Goal: Task Accomplishment & Management: Use online tool/utility

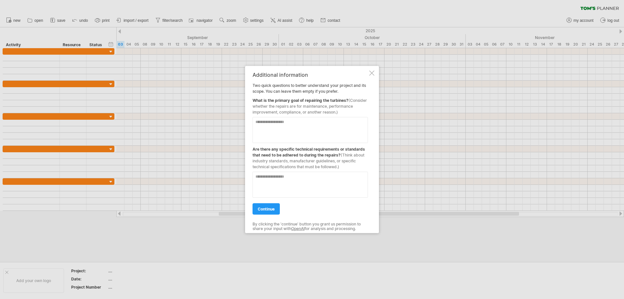
click at [375, 73] on div "Additional information Two quick questions to better understand your project an…" at bounding box center [312, 149] width 134 height 167
click at [372, 72] on div at bounding box center [371, 72] width 5 height 5
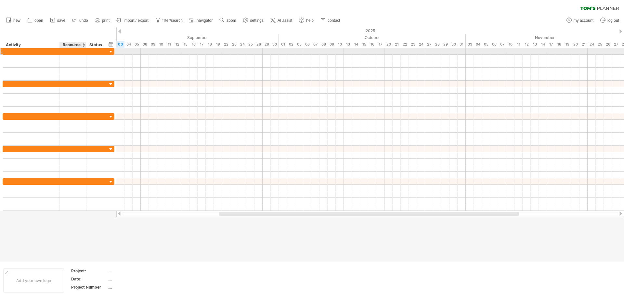
click at [74, 52] on div at bounding box center [73, 51] width 20 height 6
click at [43, 53] on div at bounding box center [31, 51] width 50 height 6
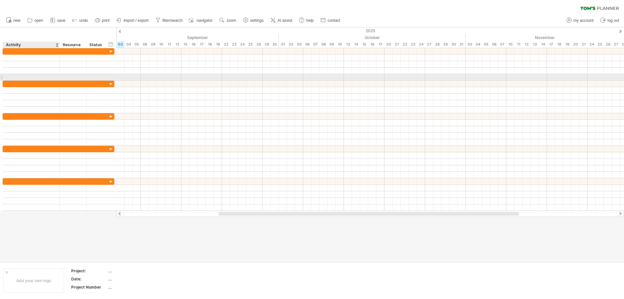
click at [40, 79] on div at bounding box center [31, 77] width 50 height 6
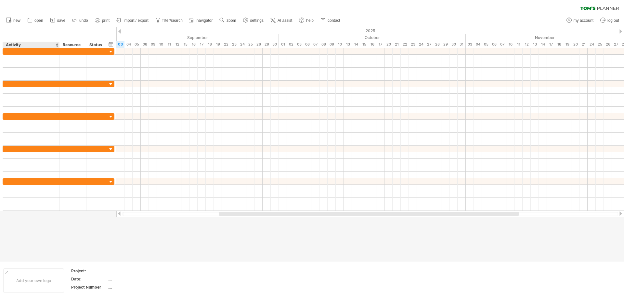
click at [39, 225] on div at bounding box center [312, 144] width 624 height 234
click at [281, 20] on span "AI assist" at bounding box center [284, 20] width 15 height 5
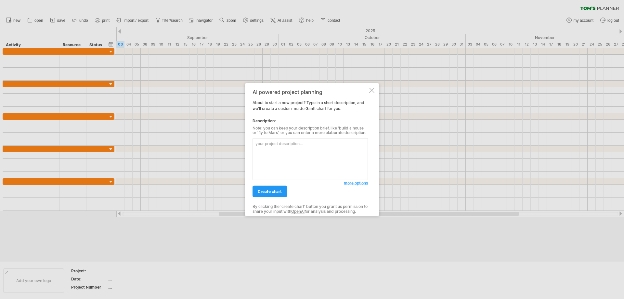
click at [276, 147] on textarea at bounding box center [309, 159] width 115 height 42
type textarea "i"
click at [376, 90] on div "AI powered project planning About to start a new project? Type in a short descr…" at bounding box center [312, 149] width 134 height 133
click at [372, 89] on div at bounding box center [371, 89] width 5 height 5
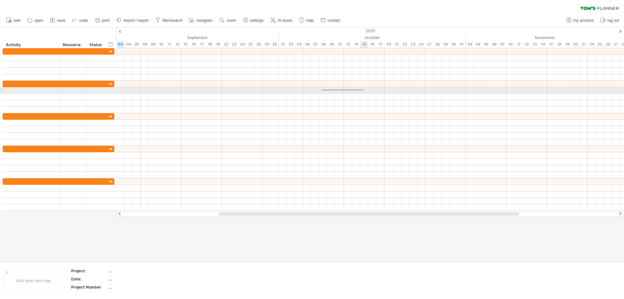
drag, startPoint x: 321, startPoint y: 91, endPoint x: 364, endPoint y: 89, distance: 42.2
click at [364, 89] on div at bounding box center [369, 90] width 507 height 6
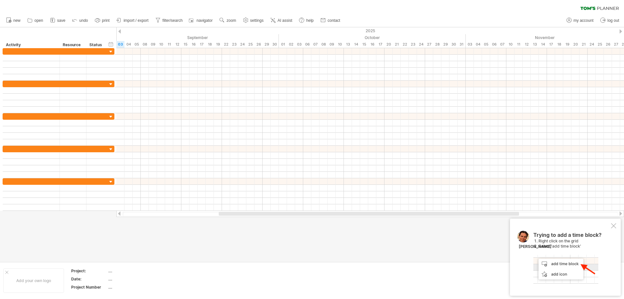
click at [613, 225] on div at bounding box center [613, 225] width 5 height 5
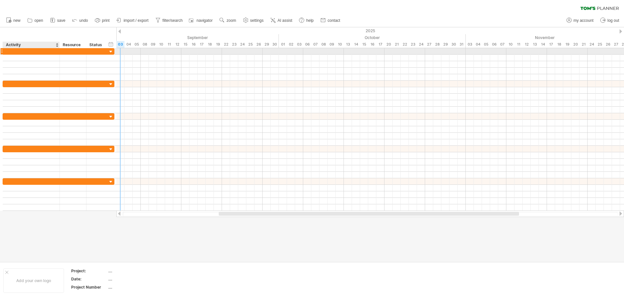
click at [36, 51] on div at bounding box center [31, 51] width 50 height 6
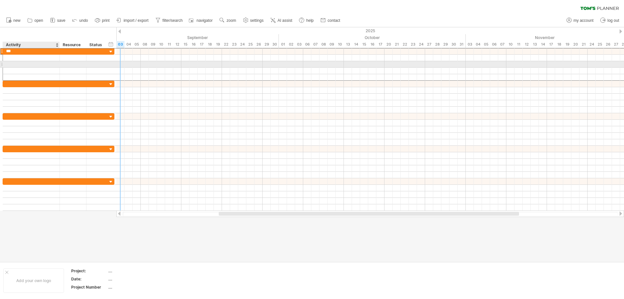
type input "***"
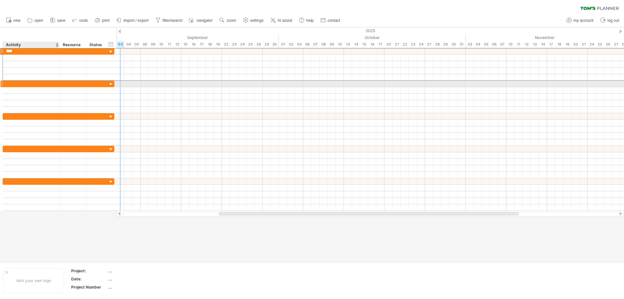
click at [20, 84] on div at bounding box center [31, 84] width 50 height 6
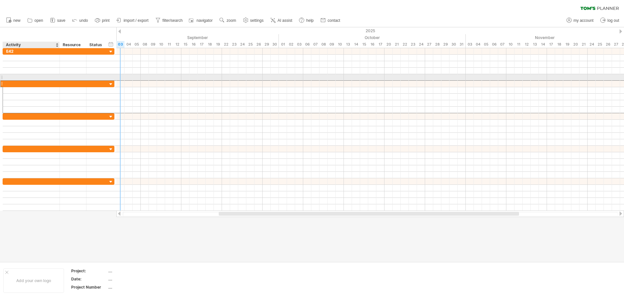
click at [13, 78] on div at bounding box center [31, 77] width 50 height 6
click at [1, 77] on div at bounding box center [1, 77] width 3 height 7
drag, startPoint x: 2, startPoint y: 77, endPoint x: 6, endPoint y: 77, distance: 4.6
click at [6, 77] on div at bounding box center [59, 77] width 112 height 7
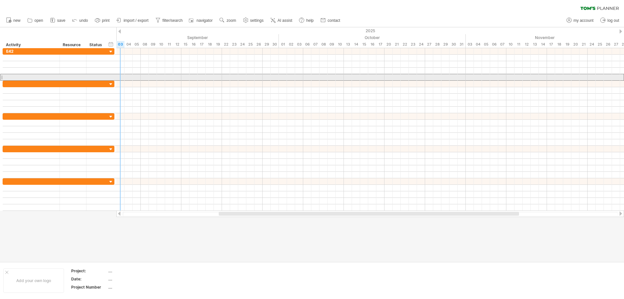
click at [1, 78] on div at bounding box center [1, 77] width 3 height 7
click at [2, 77] on div at bounding box center [1, 77] width 3 height 7
click at [70, 79] on div at bounding box center [73, 77] width 20 height 6
click at [1, 76] on div at bounding box center [1, 77] width 3 height 7
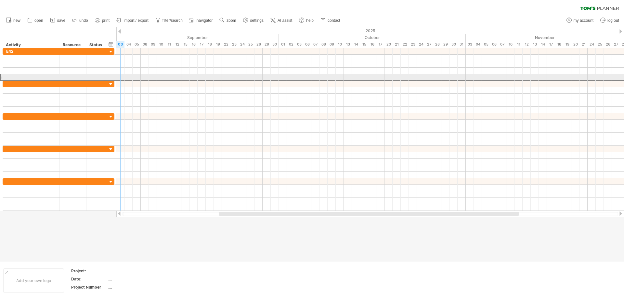
click at [1, 76] on div at bounding box center [1, 77] width 3 height 7
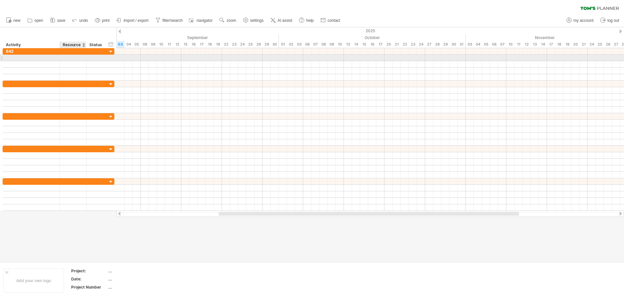
click at [79, 58] on div at bounding box center [73, 58] width 20 height 6
click at [103, 60] on div at bounding box center [97, 58] width 14 height 6
click at [98, 57] on input "text" at bounding box center [97, 58] width 14 height 6
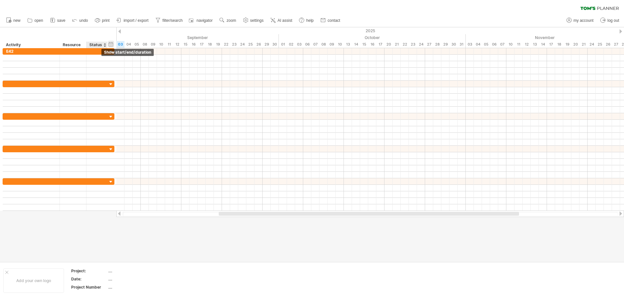
click at [111, 44] on div "hide start/end/duration show start/end/duration" at bounding box center [111, 44] width 6 height 7
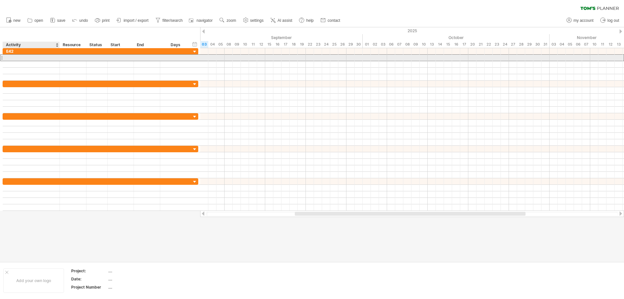
click at [17, 58] on div at bounding box center [31, 58] width 50 height 6
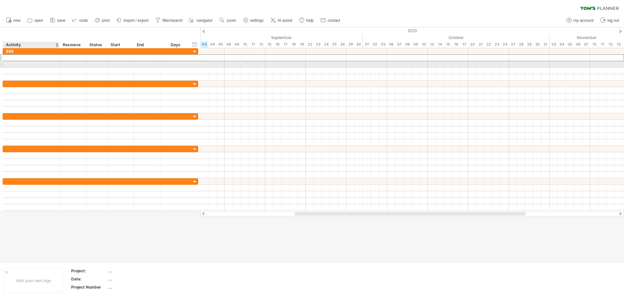
click at [8, 64] on div at bounding box center [31, 64] width 50 height 6
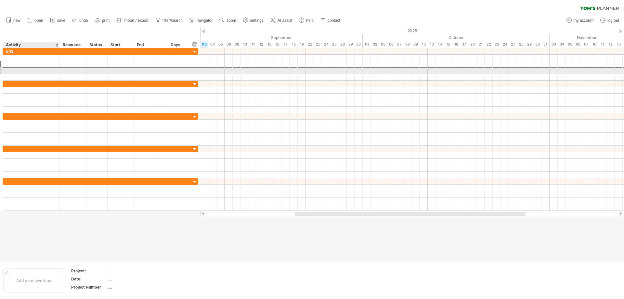
click at [10, 70] on div at bounding box center [31, 71] width 50 height 6
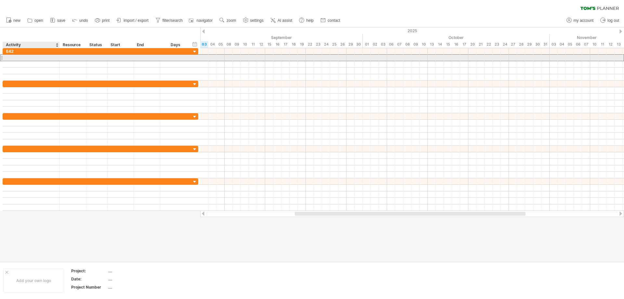
click at [13, 58] on div at bounding box center [31, 58] width 50 height 6
click at [10, 56] on input "*******" at bounding box center [31, 58] width 50 height 6
click at [10, 58] on input "*******" at bounding box center [31, 58] width 50 height 6
click at [23, 57] on input "*******" at bounding box center [31, 58] width 50 height 6
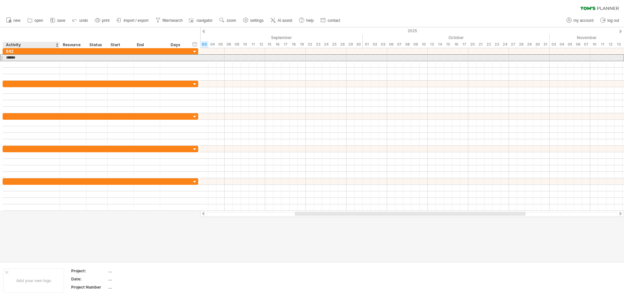
type input "*******"
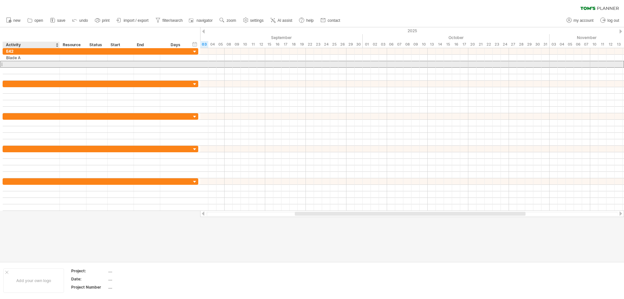
click at [15, 65] on div at bounding box center [31, 64] width 50 height 6
type input "*******"
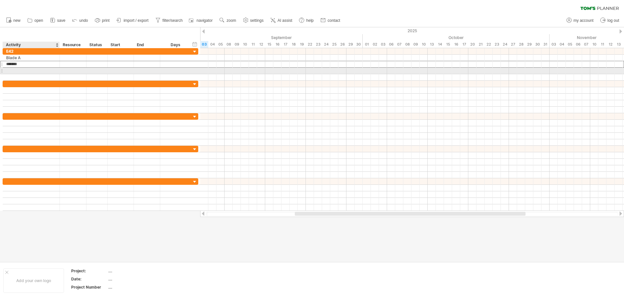
click at [16, 70] on div at bounding box center [31, 71] width 50 height 6
click at [17, 70] on input "******" at bounding box center [31, 71] width 50 height 6
type input "*******"
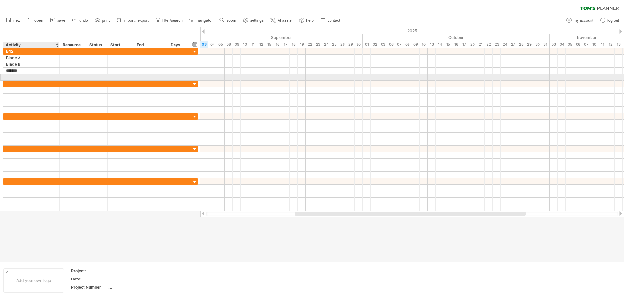
click at [18, 78] on div at bounding box center [31, 77] width 50 height 6
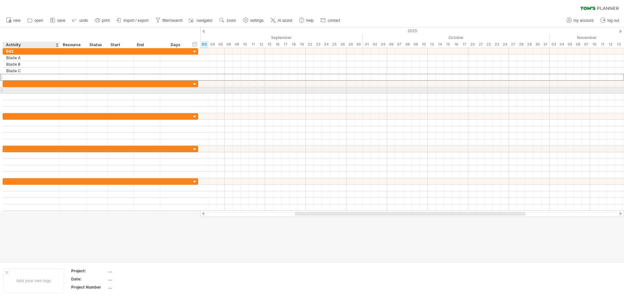
click at [25, 88] on div at bounding box center [31, 90] width 50 height 6
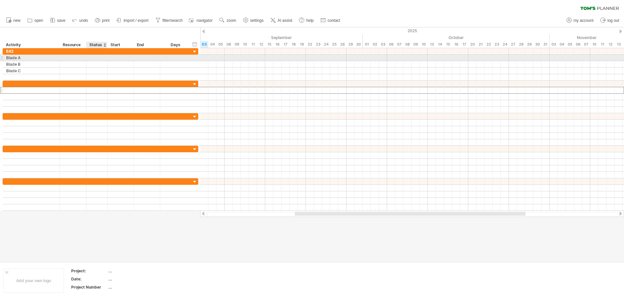
click at [99, 59] on div at bounding box center [97, 58] width 14 height 6
click at [105, 47] on div at bounding box center [104, 45] width 3 height 6
click at [96, 58] on div at bounding box center [97, 58] width 14 height 6
click at [96, 58] on input "text" at bounding box center [97, 58] width 14 height 6
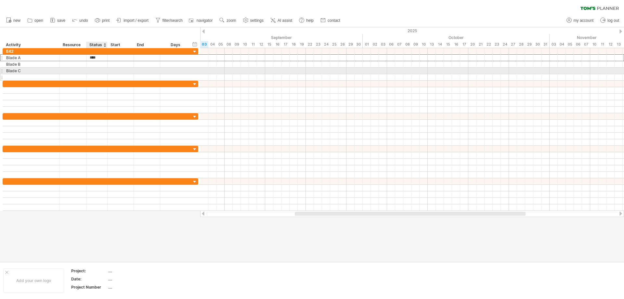
click at [100, 78] on div at bounding box center [97, 77] width 14 height 6
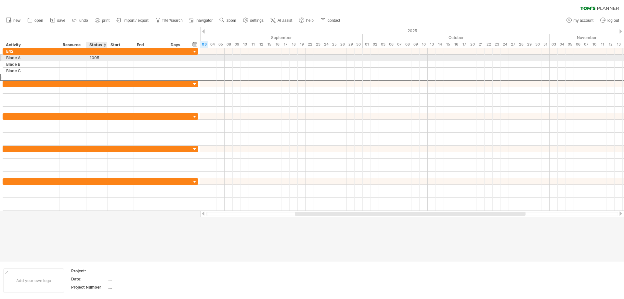
click at [101, 59] on div "1005" at bounding box center [97, 58] width 14 height 6
click at [101, 59] on input "****" at bounding box center [97, 58] width 14 height 6
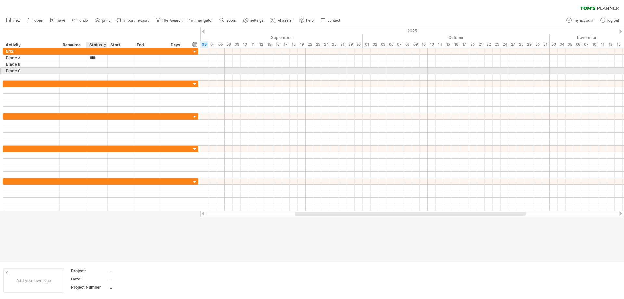
type input "****"
click at [106, 72] on div at bounding box center [106, 71] width 3 height 6
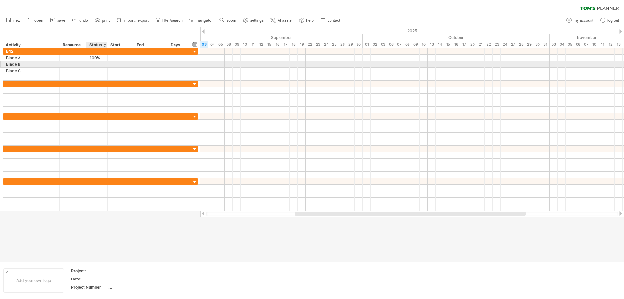
click at [100, 64] on div at bounding box center [97, 64] width 14 height 6
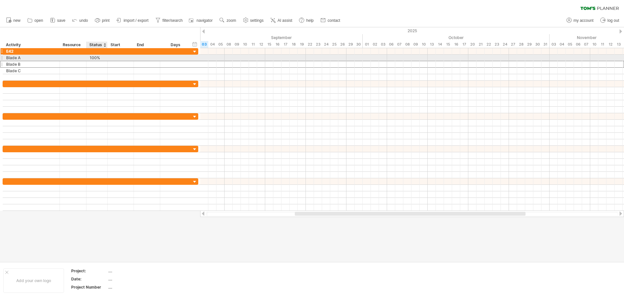
click at [99, 54] on div "*** E42" at bounding box center [101, 51] width 196 height 6
click at [99, 58] on div "100%" at bounding box center [97, 58] width 14 height 6
drag, startPoint x: 101, startPoint y: 58, endPoint x: 90, endPoint y: 58, distance: 10.7
click at [90, 58] on input "****" at bounding box center [97, 58] width 14 height 6
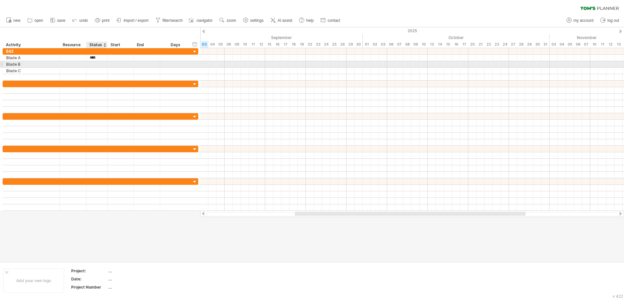
click at [93, 63] on div at bounding box center [97, 64] width 14 height 6
paste input "****"
type input "****"
click at [95, 72] on div at bounding box center [97, 71] width 14 height 6
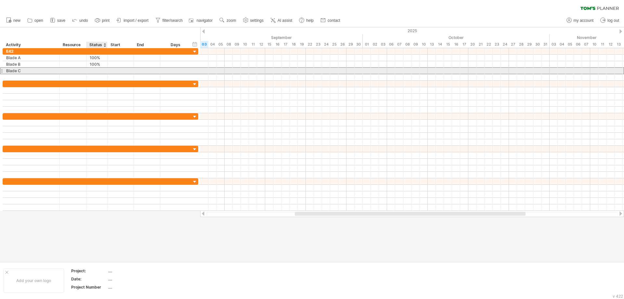
paste input "****"
type input "****"
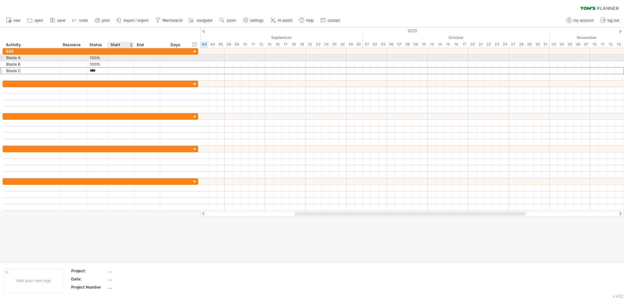
click at [120, 57] on div at bounding box center [121, 58] width 26 height 6
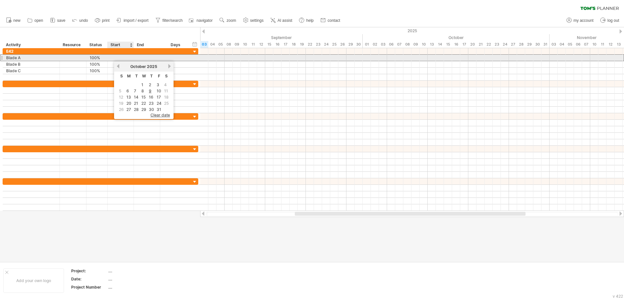
click at [120, 57] on div at bounding box center [121, 58] width 26 height 6
click at [67, 58] on div at bounding box center [73, 58] width 20 height 6
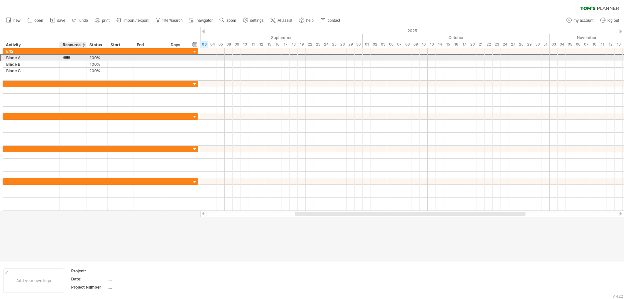
type input "*****"
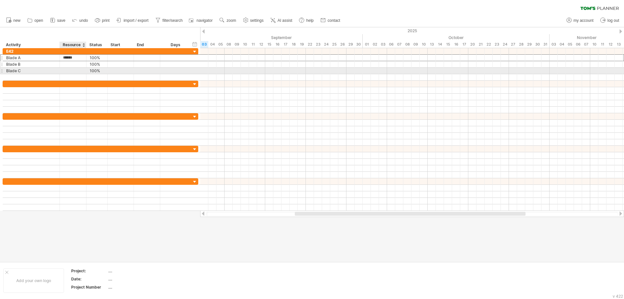
drag, startPoint x: 71, startPoint y: 71, endPoint x: 71, endPoint y: 67, distance: 3.9
click at [71, 70] on div at bounding box center [73, 71] width 20 height 6
click at [72, 56] on div "OEG 1" at bounding box center [73, 58] width 20 height 6
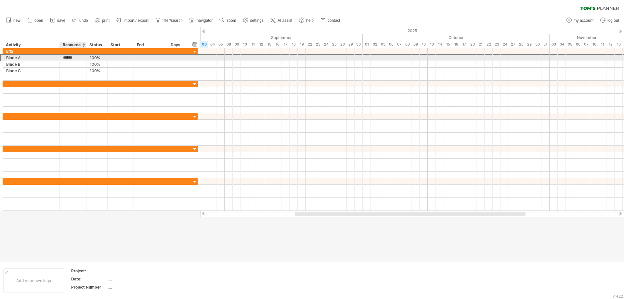
click at [73, 57] on input "*****" at bounding box center [73, 58] width 20 height 6
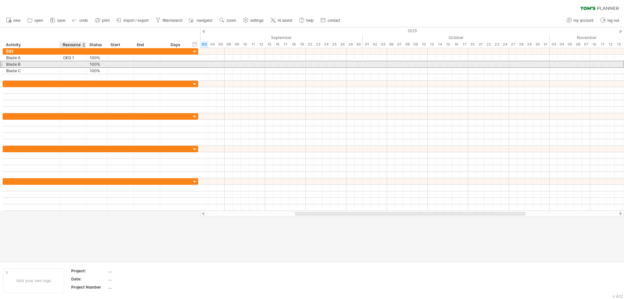
click at [71, 65] on div at bounding box center [73, 64] width 20 height 6
paste input "*****"
type input "*****"
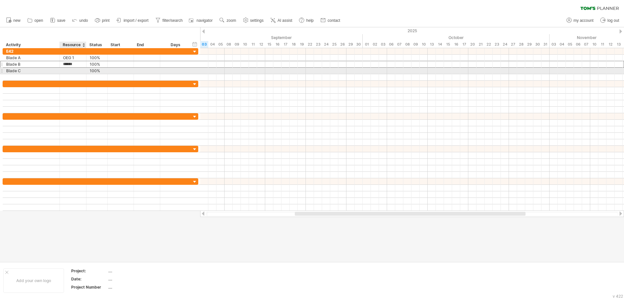
click at [72, 70] on div at bounding box center [73, 71] width 20 height 6
paste input "*****"
type input "*****"
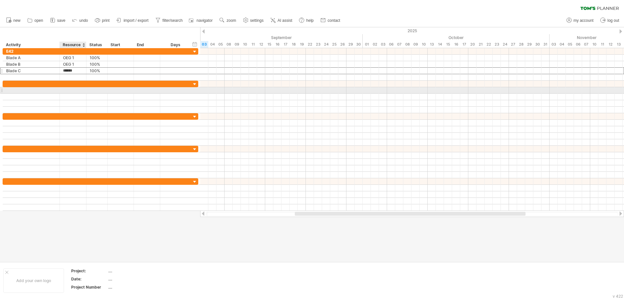
click at [70, 88] on div at bounding box center [73, 90] width 20 height 6
click at [52, 80] on div at bounding box center [31, 77] width 50 height 6
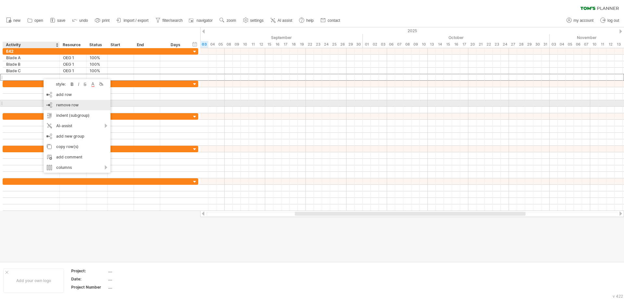
click at [65, 106] on span "remove row" at bounding box center [67, 104] width 22 height 5
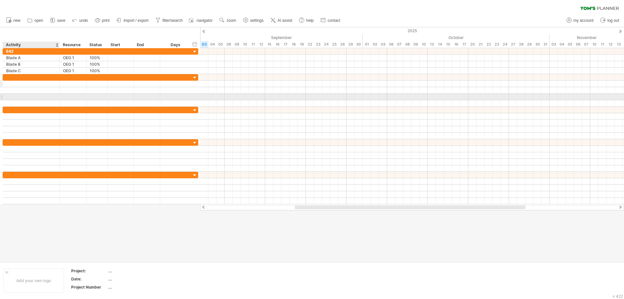
click at [32, 84] on div at bounding box center [31, 84] width 50 height 6
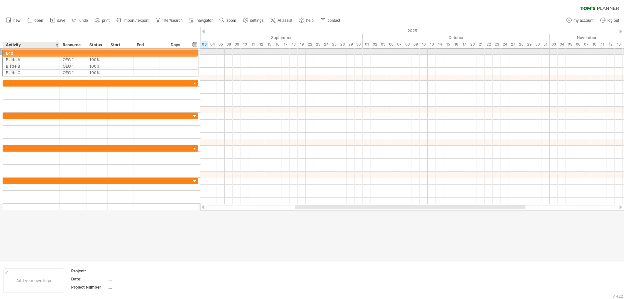
drag, startPoint x: 13, startPoint y: 51, endPoint x: 28, endPoint y: 52, distance: 15.6
click at [28, 52] on div "E42" at bounding box center [31, 51] width 50 height 6
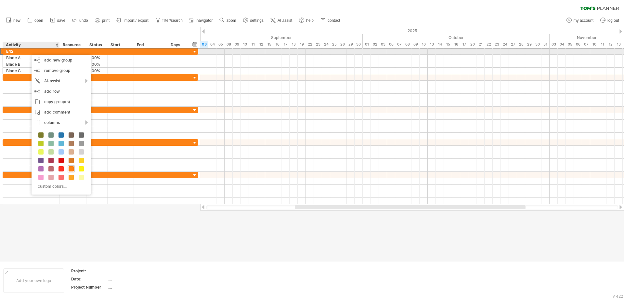
click at [2, 51] on div at bounding box center [1, 51] width 3 height 7
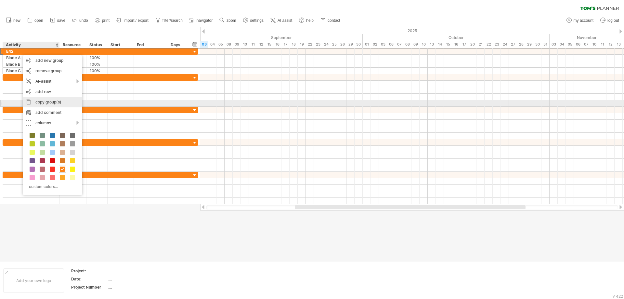
click at [49, 104] on div "copy group(s)" at bounding box center [52, 102] width 59 height 10
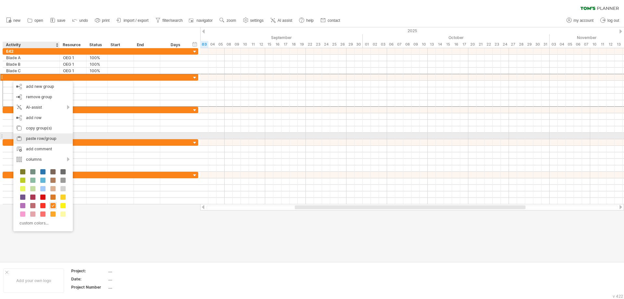
click at [24, 136] on div "paste row/group" at bounding box center [42, 138] width 59 height 10
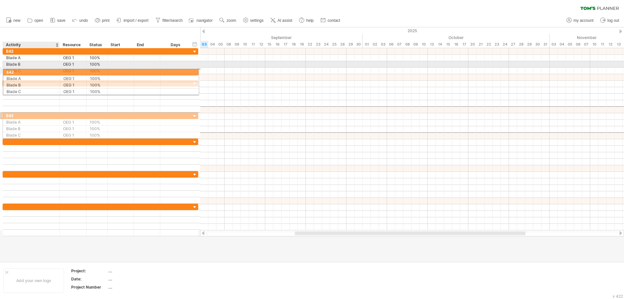
drag, startPoint x: 29, startPoint y: 110, endPoint x: 28, endPoint y: 71, distance: 39.7
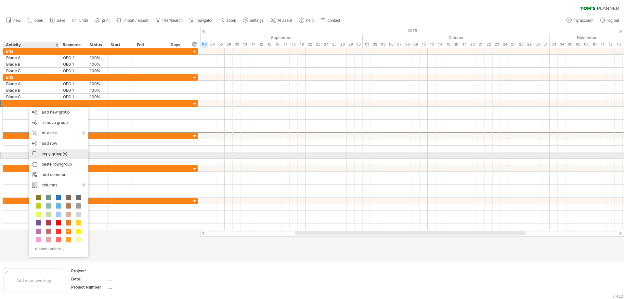
click at [40, 152] on div "copy group(s)" at bounding box center [58, 153] width 59 height 10
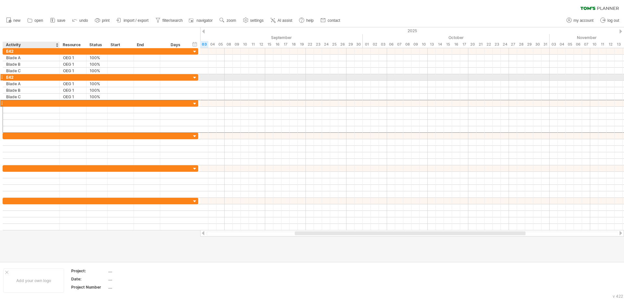
click at [24, 78] on div "E42" at bounding box center [31, 77] width 50 height 6
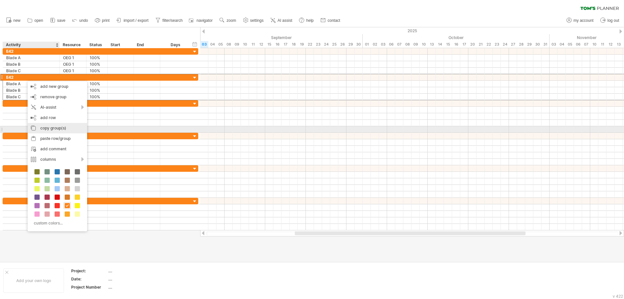
click at [46, 129] on div "copy group(s)" at bounding box center [57, 128] width 59 height 10
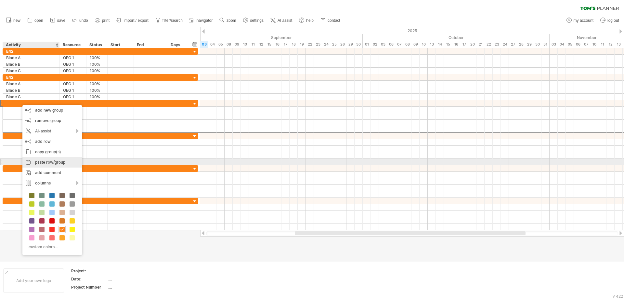
click at [40, 161] on div "paste row/group" at bounding box center [51, 162] width 59 height 10
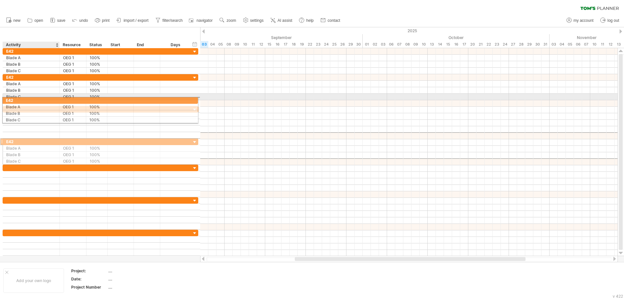
drag, startPoint x: 37, startPoint y: 136, endPoint x: 35, endPoint y: 99, distance: 37.1
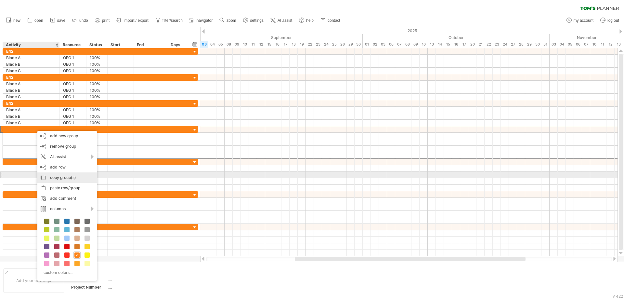
click at [52, 177] on div "copy group(s)" at bounding box center [66, 177] width 59 height 10
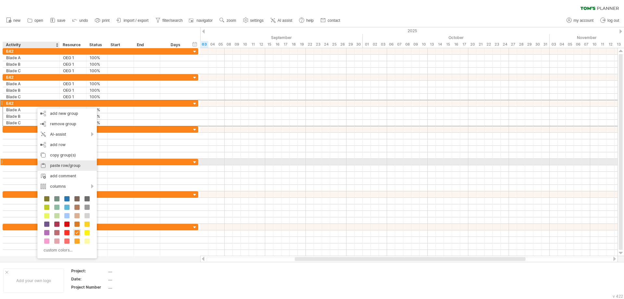
click at [49, 165] on div "paste row/group" at bounding box center [66, 165] width 59 height 10
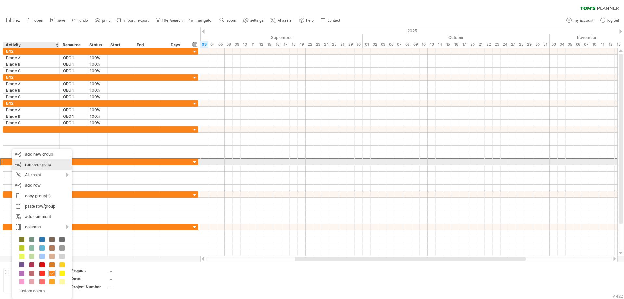
click at [42, 163] on span "remove group" at bounding box center [38, 164] width 26 height 5
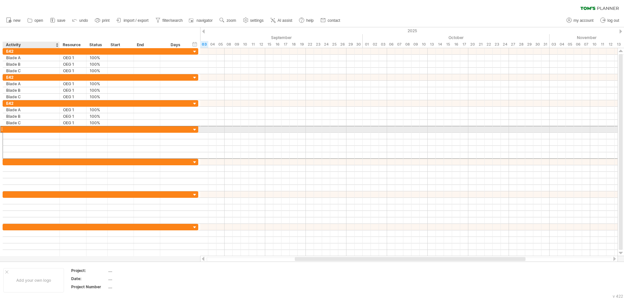
click at [21, 129] on div at bounding box center [31, 129] width 50 height 6
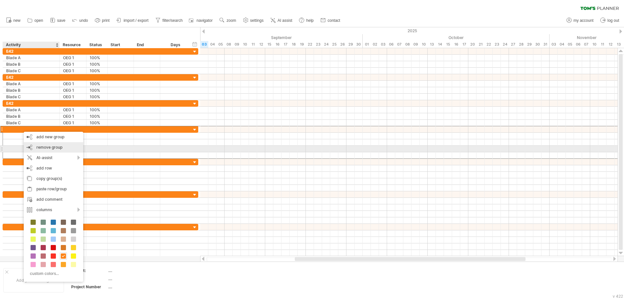
click at [39, 148] on span "remove group" at bounding box center [49, 147] width 26 height 5
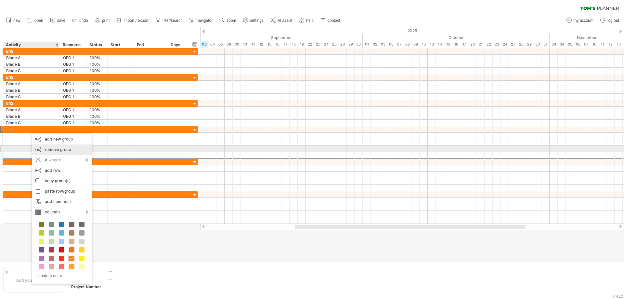
click at [45, 150] on span "remove group" at bounding box center [58, 149] width 26 height 5
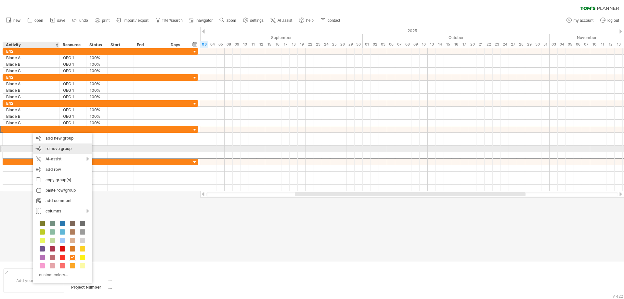
click at [38, 146] on div "remove group remove selected groups" at bounding box center [62, 148] width 59 height 10
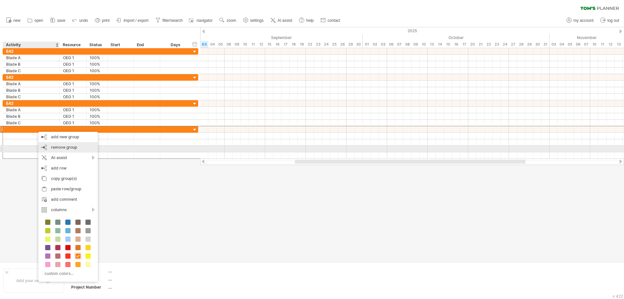
click at [50, 149] on div "remove group remove selected groups" at bounding box center [67, 147] width 59 height 10
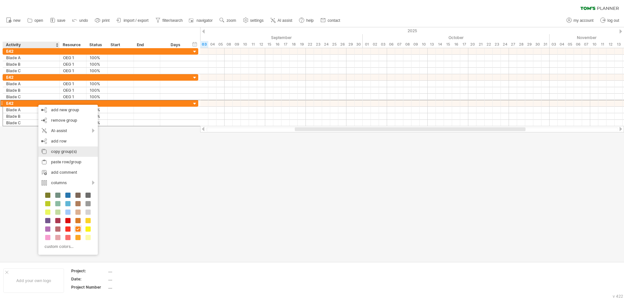
click at [56, 150] on div "copy group(s)" at bounding box center [67, 151] width 59 height 10
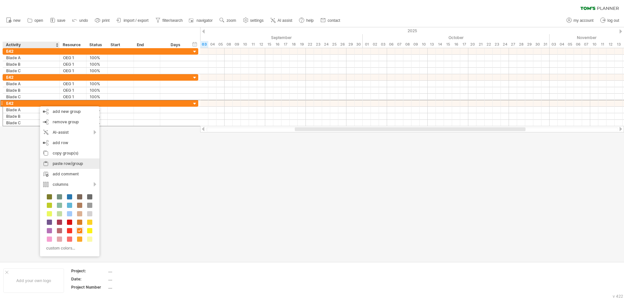
click at [55, 163] on div "paste row/group" at bounding box center [69, 163] width 59 height 10
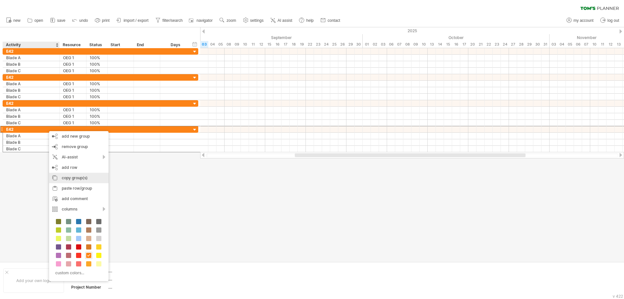
click at [64, 178] on div "copy group(s)" at bounding box center [78, 177] width 59 height 10
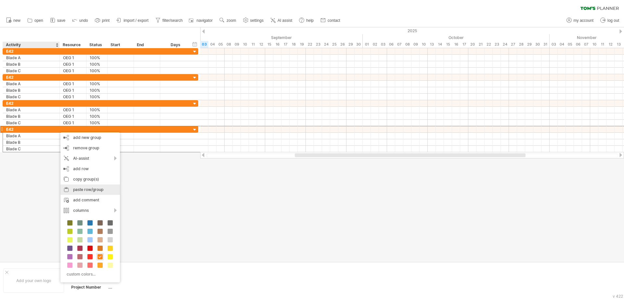
click at [73, 189] on div "paste row/group" at bounding box center [89, 189] width 59 height 10
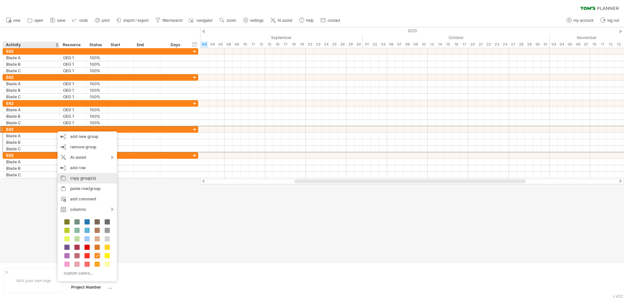
click at [71, 179] on div "copy group(s)" at bounding box center [86, 178] width 59 height 10
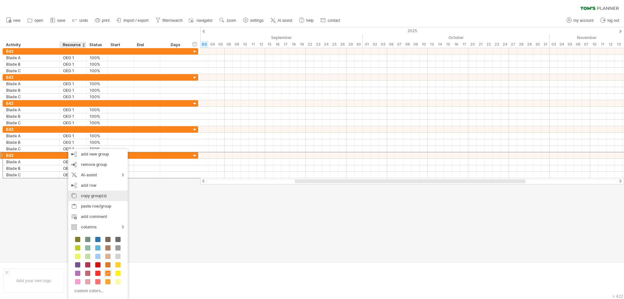
click at [83, 195] on div "copy group(s)" at bounding box center [97, 195] width 59 height 10
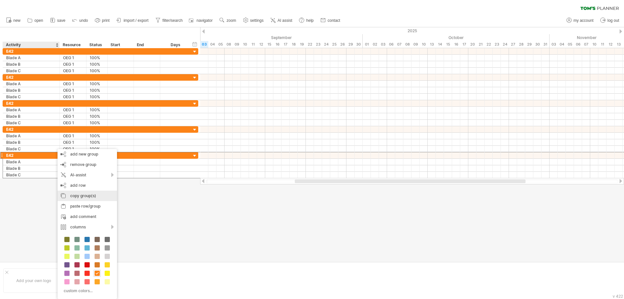
click at [75, 196] on div "copy group(s)" at bounding box center [86, 195] width 59 height 10
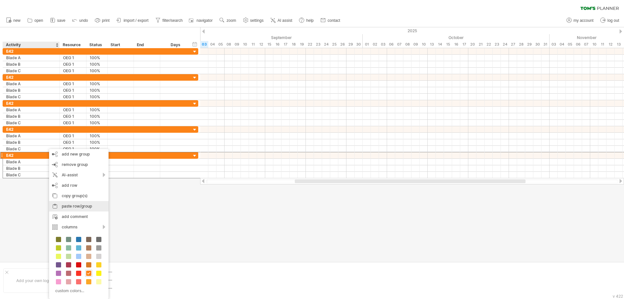
click at [61, 205] on div "paste row/group" at bounding box center [78, 206] width 59 height 10
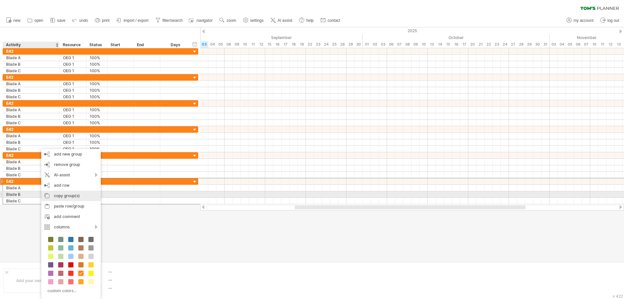
click at [67, 196] on div "copy group(s)" at bounding box center [70, 195] width 59 height 10
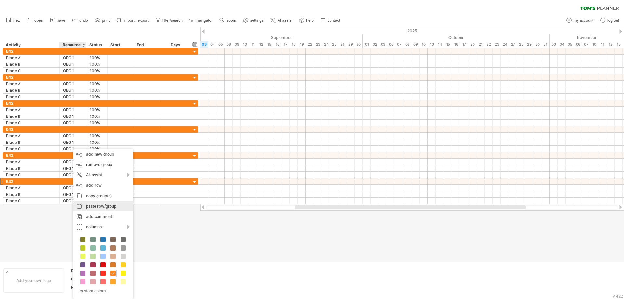
click at [97, 204] on div "paste row/group" at bounding box center [102, 206] width 59 height 10
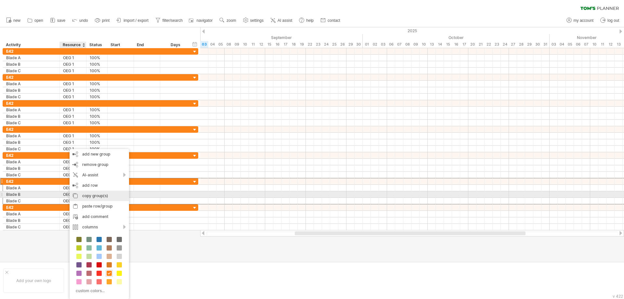
click at [90, 196] on div "copy group(s)" at bounding box center [99, 195] width 59 height 10
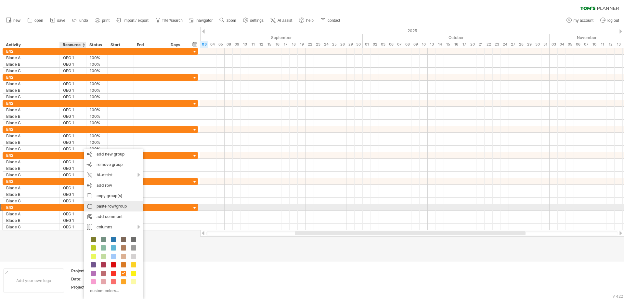
click at [101, 208] on div "paste row/group" at bounding box center [113, 206] width 59 height 10
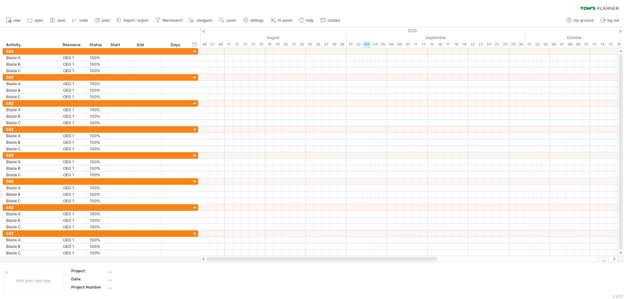
drag, startPoint x: 314, startPoint y: 257, endPoint x: 156, endPoint y: 194, distance: 170.6
click at [193, 260] on div "Trying to reach [DOMAIN_NAME] Connected again... 0% clear filter new" at bounding box center [312, 149] width 624 height 299
click at [231, 20] on span "zoom" at bounding box center [230, 20] width 9 height 5
click at [149, 34] on div "hide start/end/duration show start/end/duration ******** Activity ******** Reso…" at bounding box center [100, 37] width 200 height 21
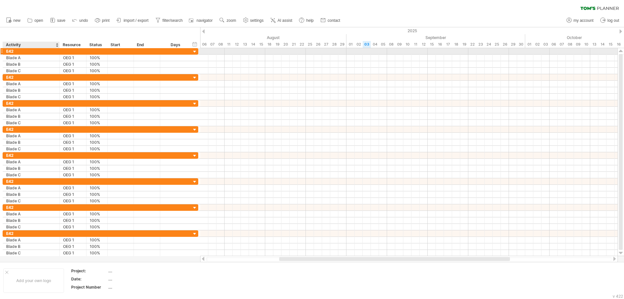
click at [44, 51] on div "E42" at bounding box center [31, 51] width 50 height 6
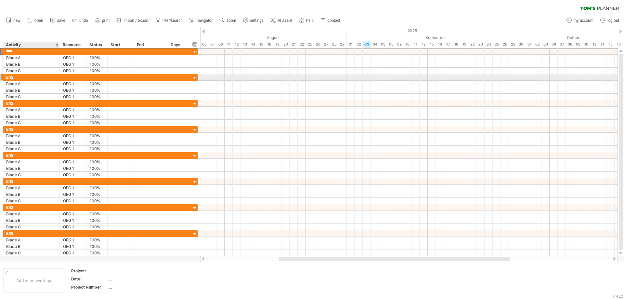
click at [43, 78] on div "E42" at bounding box center [31, 77] width 50 height 6
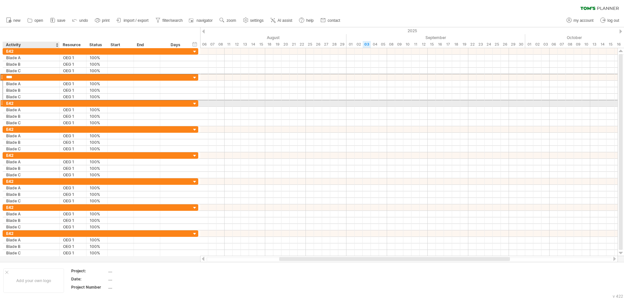
click at [41, 102] on div "E42" at bounding box center [31, 103] width 50 height 6
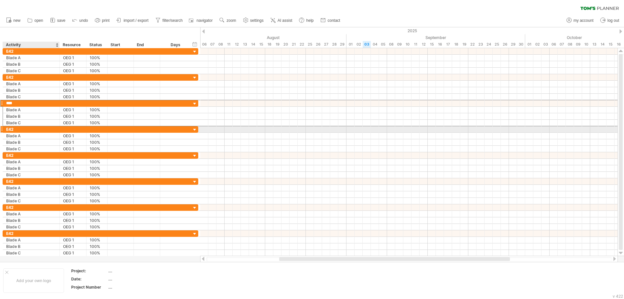
click at [42, 130] on div "E42" at bounding box center [31, 129] width 50 height 6
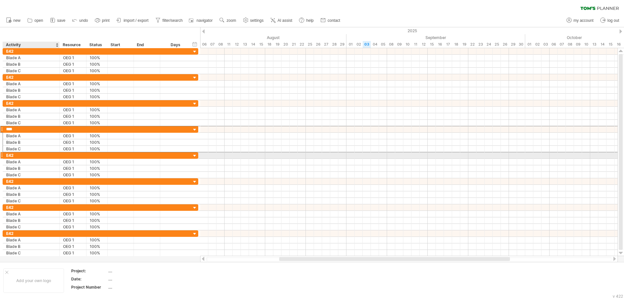
click at [39, 153] on div "E42" at bounding box center [31, 155] width 50 height 6
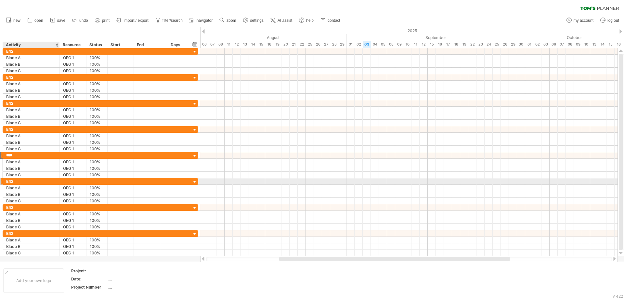
click at [39, 183] on div "E42" at bounding box center [31, 181] width 50 height 6
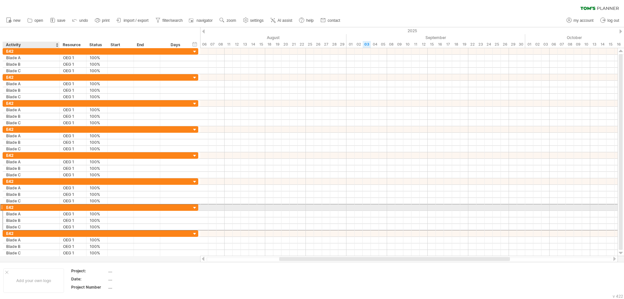
click at [41, 210] on div "E42" at bounding box center [31, 207] width 50 height 6
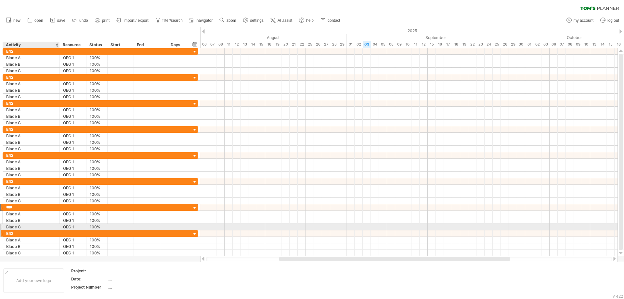
click at [41, 231] on div "E42" at bounding box center [31, 233] width 50 height 6
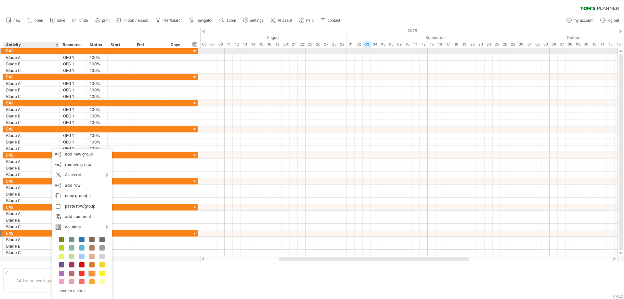
click at [194, 52] on div at bounding box center [195, 51] width 6 height 6
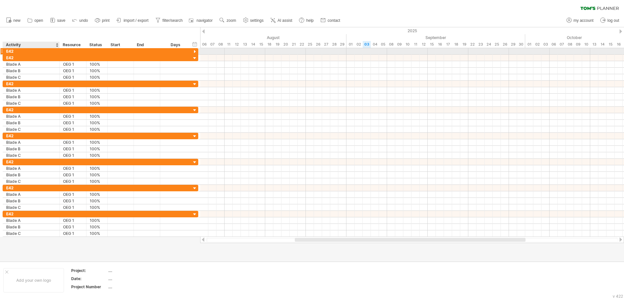
click at [194, 52] on div at bounding box center [195, 52] width 6 height 6
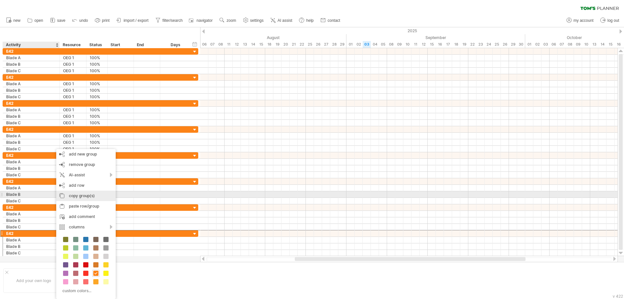
click at [79, 195] on div "copy group(s)" at bounding box center [85, 195] width 59 height 10
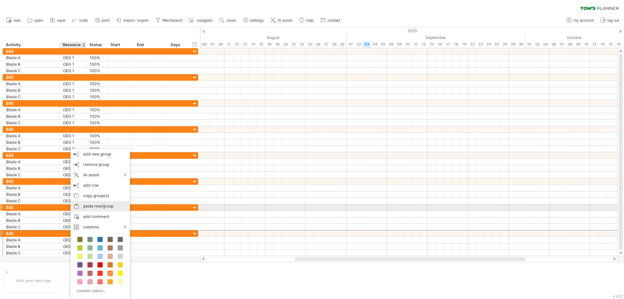
click at [93, 208] on div "paste row/group" at bounding box center [99, 206] width 59 height 10
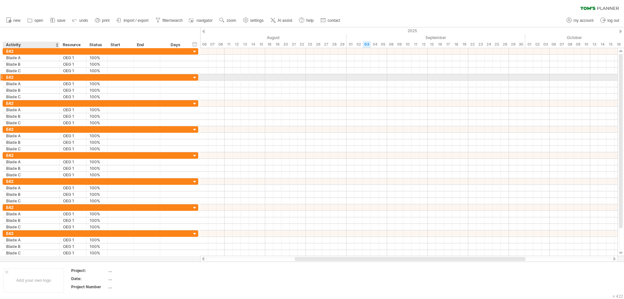
click at [20, 77] on div "E42" at bounding box center [31, 77] width 50 height 6
type input "*"
type input "***"
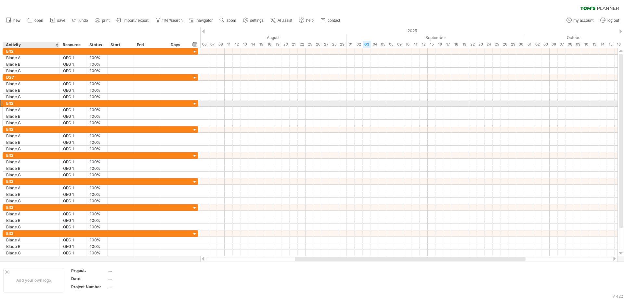
click at [18, 105] on div "E42" at bounding box center [31, 103] width 50 height 6
type input "*"
type input "***"
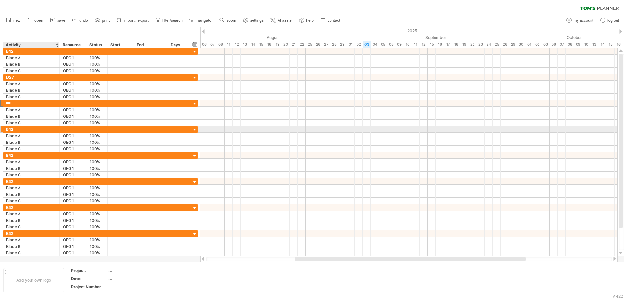
click at [9, 128] on div "E42" at bounding box center [31, 129] width 50 height 6
click at [16, 129] on input "***" at bounding box center [31, 129] width 50 height 6
type input "*"
type input "***"
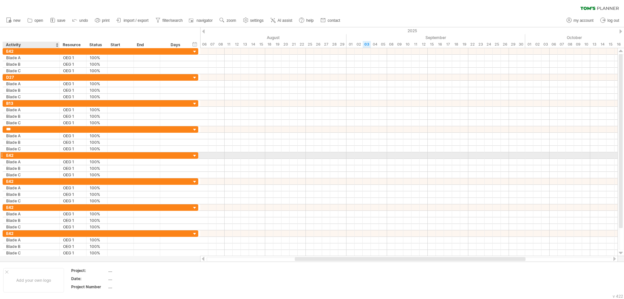
click at [15, 156] on div "E42" at bounding box center [31, 155] width 50 height 6
type input "*"
type input "***"
click at [15, 181] on div "E42" at bounding box center [31, 181] width 50 height 6
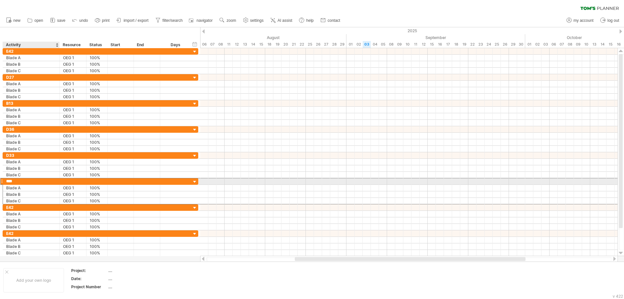
click at [15, 181] on input "***" at bounding box center [31, 181] width 50 height 6
type input "*"
type input "***"
click at [16, 182] on input "***" at bounding box center [31, 181] width 50 height 6
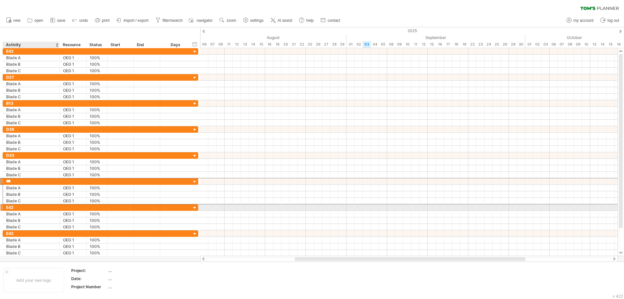
click at [18, 207] on div "E42" at bounding box center [31, 207] width 50 height 6
type input "*"
type input "***"
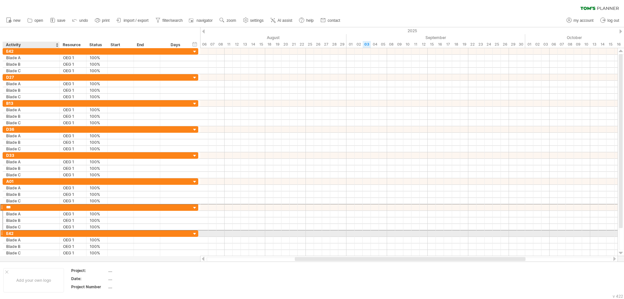
click at [18, 234] on div "E42" at bounding box center [31, 233] width 50 height 6
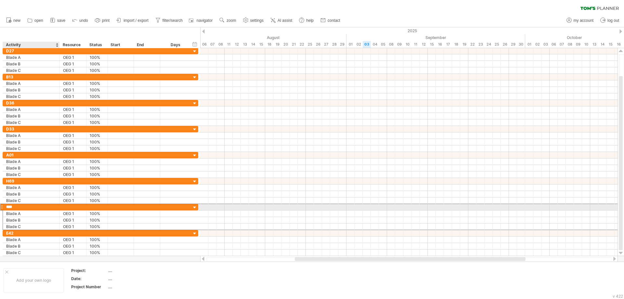
click at [10, 207] on input "****" at bounding box center [31, 207] width 50 height 6
click at [9, 207] on input "****" at bounding box center [31, 207] width 50 height 6
type input "***"
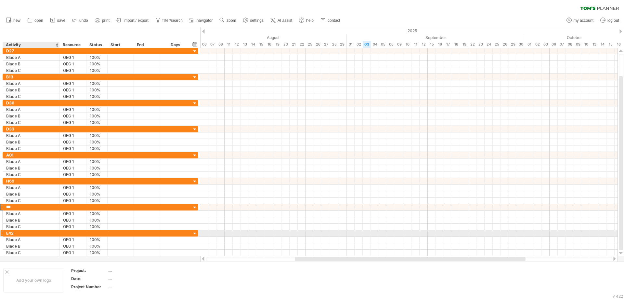
click at [15, 231] on div "E42" at bounding box center [31, 233] width 50 height 6
type input "*"
type input "***"
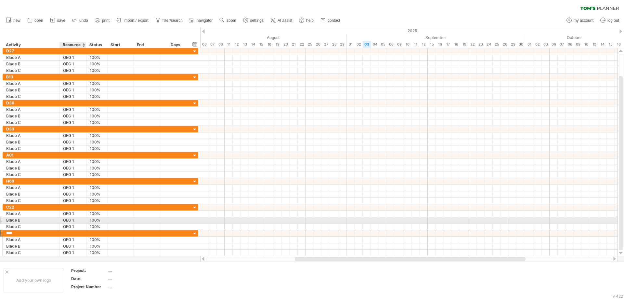
click at [67, 220] on div "OEG 1" at bounding box center [73, 220] width 20 height 6
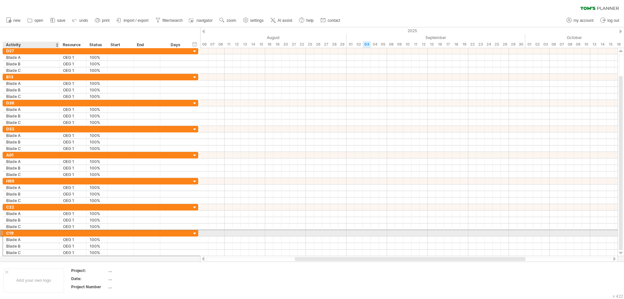
click at [51, 233] on div "C19" at bounding box center [31, 233] width 50 height 6
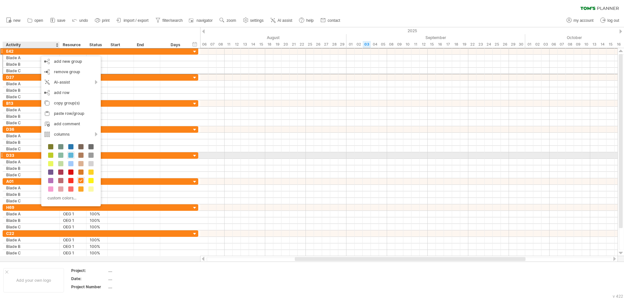
click at [70, 155] on span at bounding box center [70, 154] width 5 height 5
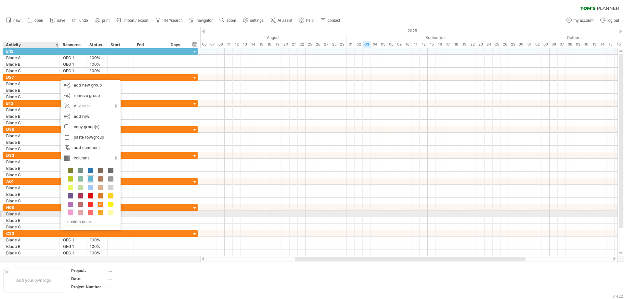
click at [69, 212] on span at bounding box center [70, 212] width 5 height 5
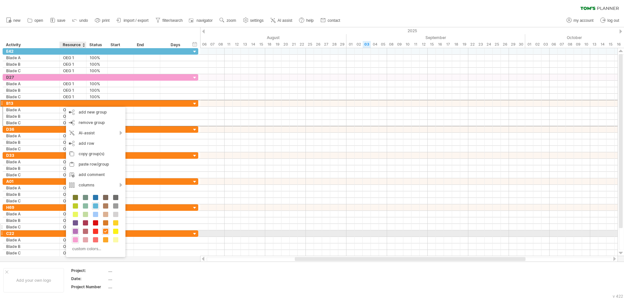
click at [76, 230] on span at bounding box center [75, 230] width 5 height 5
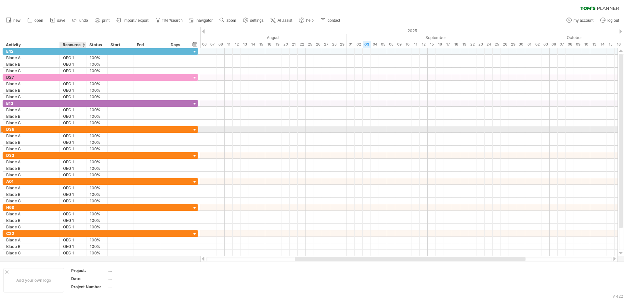
click at [67, 128] on div at bounding box center [73, 129] width 20 height 6
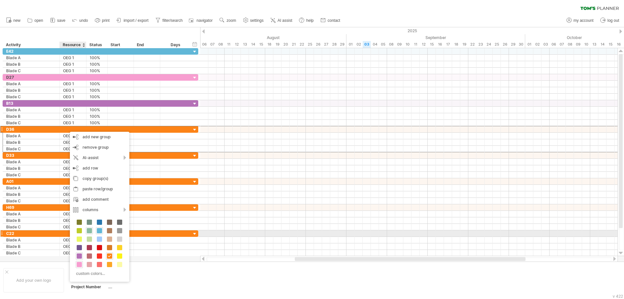
click at [90, 232] on span at bounding box center [89, 230] width 5 height 5
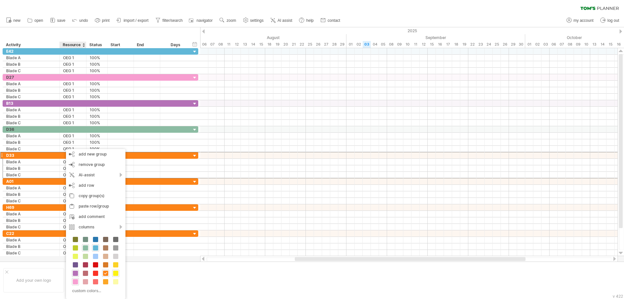
click at [116, 272] on span at bounding box center [115, 272] width 5 height 5
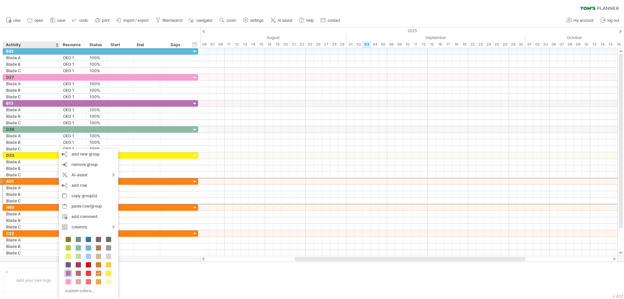
click at [69, 274] on span at bounding box center [68, 272] width 5 height 5
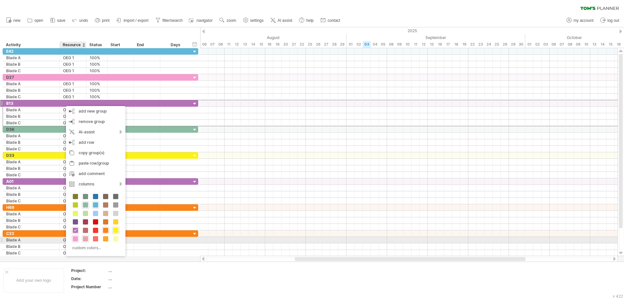
click at [84, 239] on span at bounding box center [85, 238] width 5 height 5
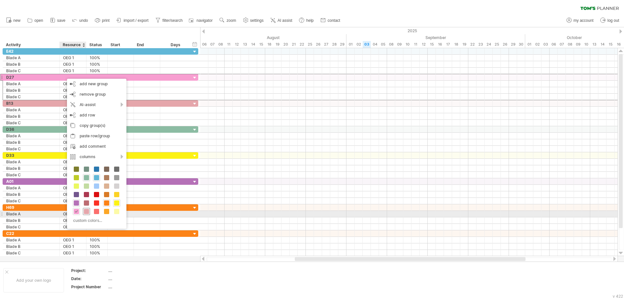
click at [88, 211] on span at bounding box center [86, 211] width 5 height 5
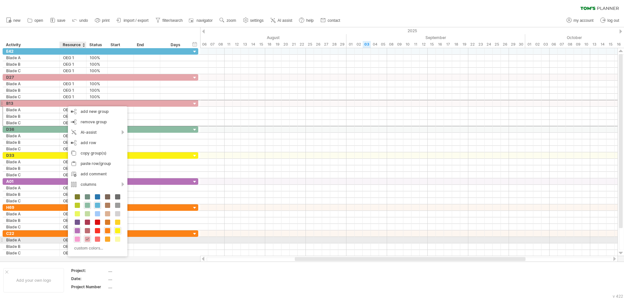
click at [78, 238] on span at bounding box center [77, 238] width 5 height 5
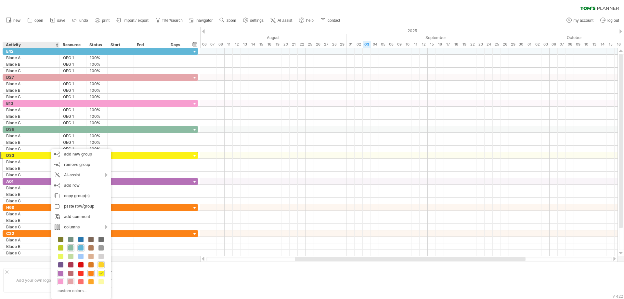
click at [102, 265] on span at bounding box center [100, 264] width 5 height 5
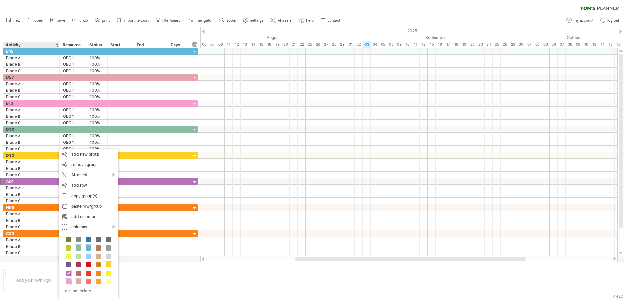
click at [109, 274] on span at bounding box center [108, 272] width 5 height 5
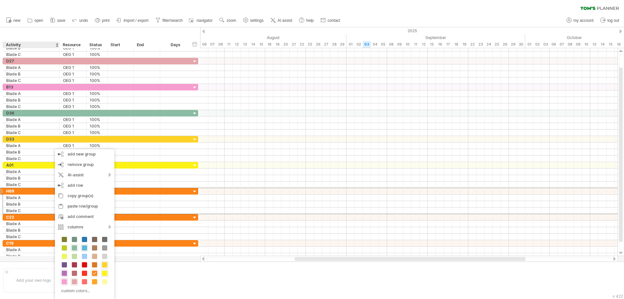
click at [64, 271] on span at bounding box center [64, 272] width 5 height 5
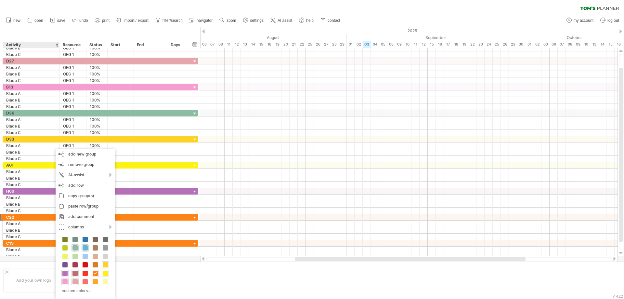
click at [76, 274] on span at bounding box center [74, 272] width 5 height 5
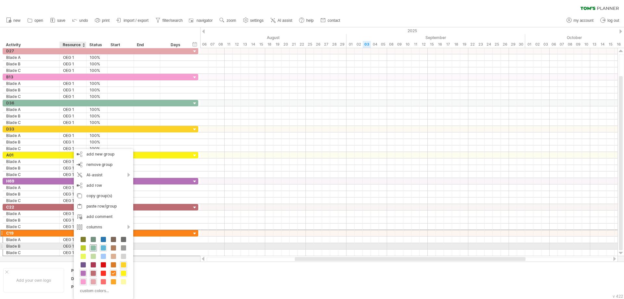
click at [94, 248] on span at bounding box center [93, 247] width 5 height 5
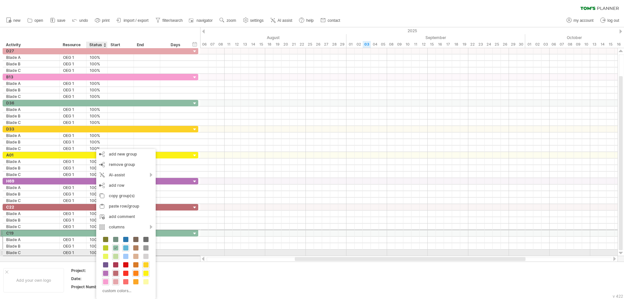
click at [115, 255] on span at bounding box center [115, 255] width 5 height 5
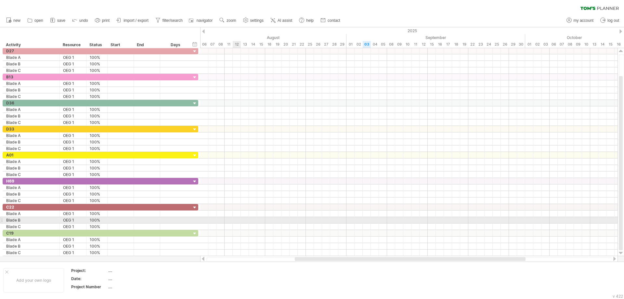
click at [258, 211] on div at bounding box center [408, 213] width 417 height 6
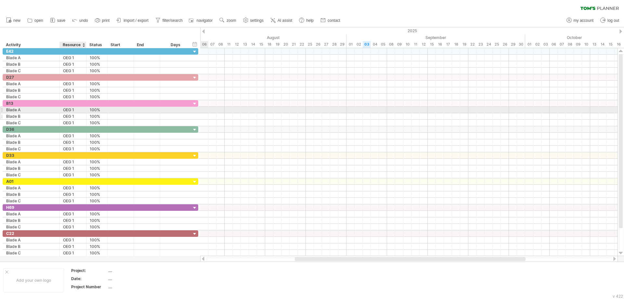
click at [78, 113] on div "OEG 1" at bounding box center [73, 116] width 20 height 6
click at [75, 108] on div "OEG 1" at bounding box center [73, 110] width 20 height 6
click at [75, 108] on input "*****" at bounding box center [73, 110] width 20 height 6
type input "*****"
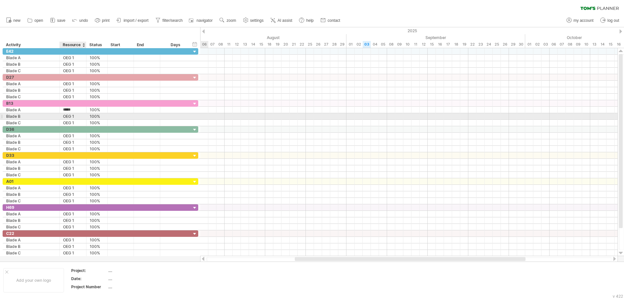
click at [78, 116] on div "OEG 1" at bounding box center [73, 116] width 20 height 6
type input "*****"
click at [74, 122] on div "OEG 1" at bounding box center [73, 123] width 20 height 6
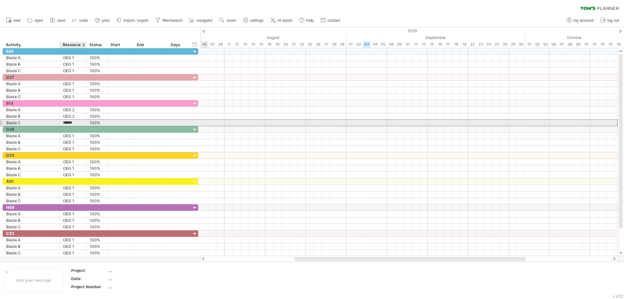
click at [74, 122] on input "*****" at bounding box center [73, 123] width 20 height 6
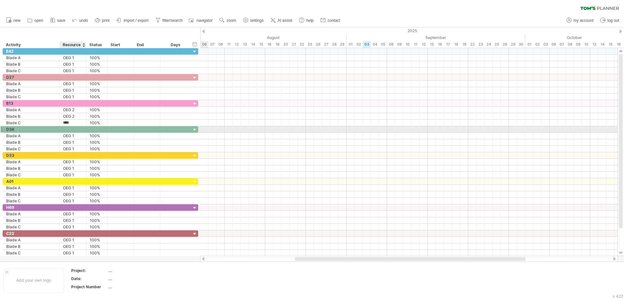
type input "*****"
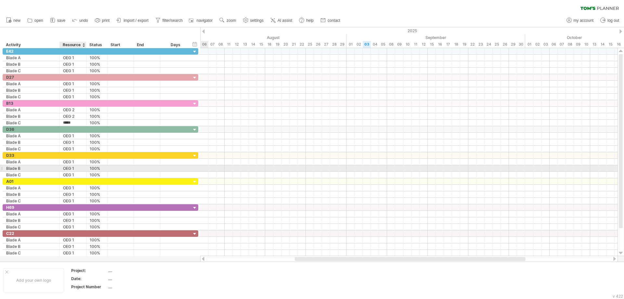
click at [66, 169] on div "OEG 1" at bounding box center [73, 168] width 20 height 6
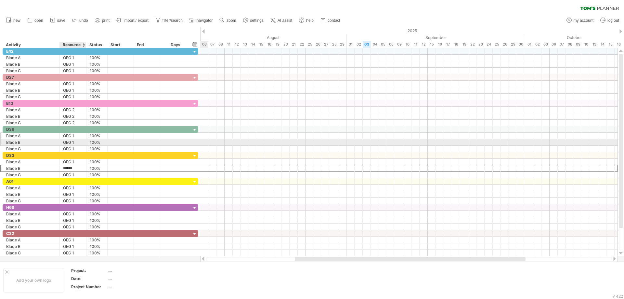
click at [77, 138] on div "OEG 1" at bounding box center [73, 136] width 20 height 6
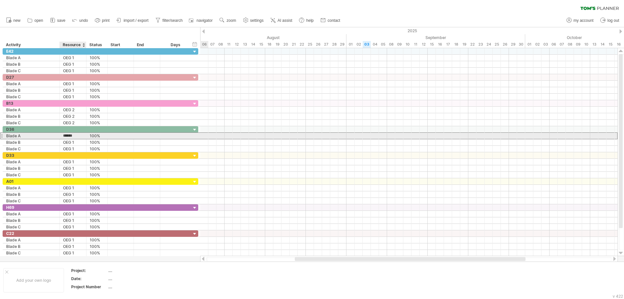
click at [75, 135] on input "*****" at bounding box center [73, 136] width 20 height 6
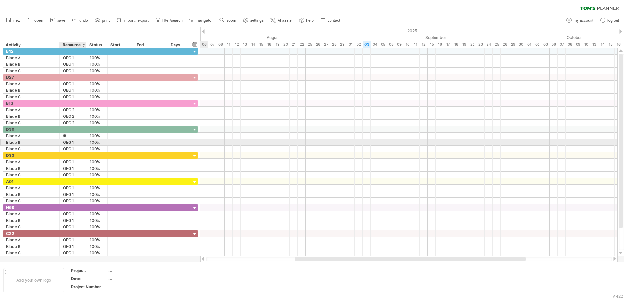
type input "*"
click at [75, 142] on div "OEG 1" at bounding box center [73, 142] width 20 height 6
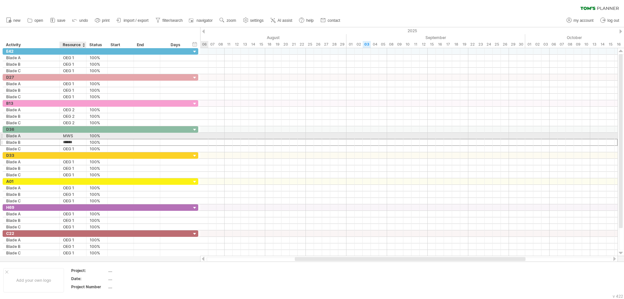
click at [75, 134] on div "MWS" at bounding box center [73, 136] width 20 height 6
type input "*"
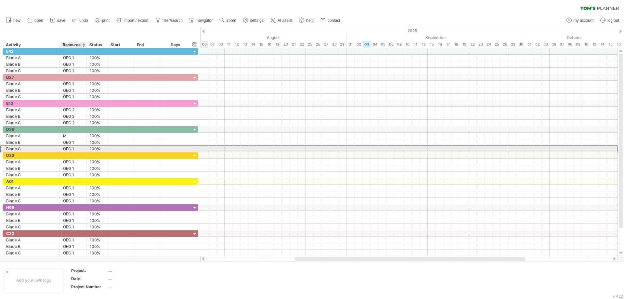
click at [69, 147] on div "OEG 1" at bounding box center [73, 149] width 20 height 6
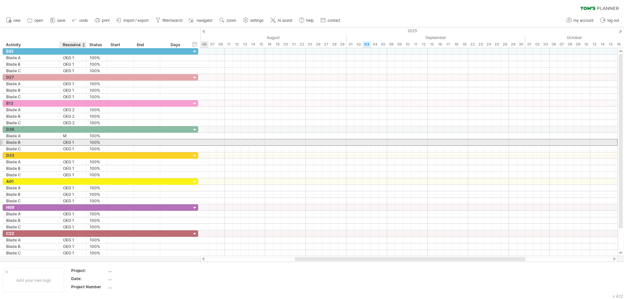
click at [73, 143] on div "OEG 1" at bounding box center [73, 142] width 20 height 6
click at [76, 143] on input "*****" at bounding box center [73, 142] width 20 height 6
drag, startPoint x: 76, startPoint y: 143, endPoint x: 64, endPoint y: 145, distance: 11.9
click at [64, 145] on input "*****" at bounding box center [73, 142] width 20 height 6
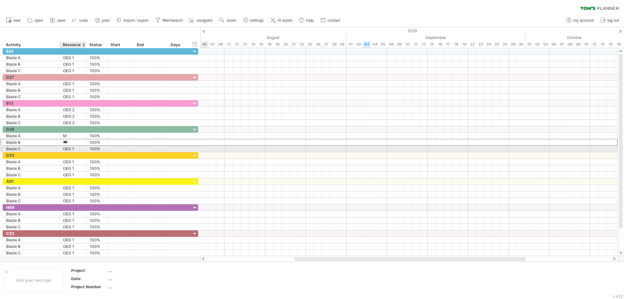
type input "*"
click at [76, 150] on div "OEG 1" at bounding box center [73, 149] width 20 height 6
type input "*"
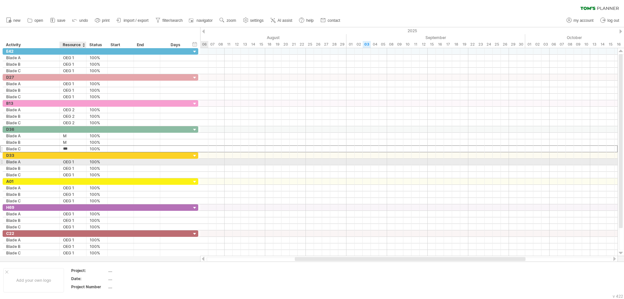
type input "*"
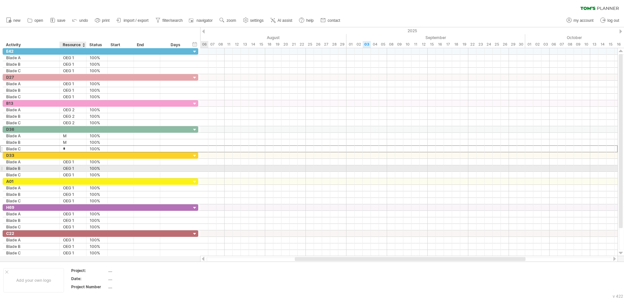
click at [72, 168] on div "OEG 1" at bounding box center [73, 168] width 20 height 6
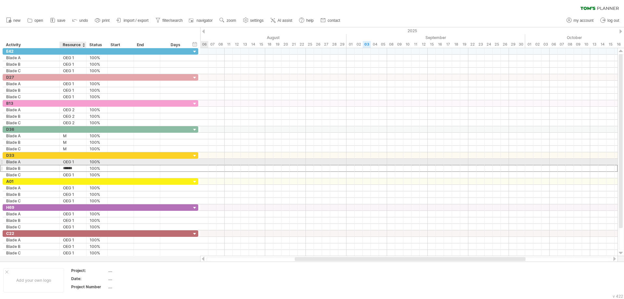
click at [77, 162] on div "OEG 1" at bounding box center [73, 162] width 20 height 6
drag, startPoint x: 77, startPoint y: 162, endPoint x: 65, endPoint y: 163, distance: 11.8
click at [65, 163] on input "*****" at bounding box center [73, 162] width 20 height 6
drag, startPoint x: 77, startPoint y: 162, endPoint x: 75, endPoint y: 173, distance: 10.8
click at [75, 173] on div "*** D33 ******* Blade A OEG 1 **** 100% ******* Blade B ***** OEG 1 **** 100% *…" at bounding box center [101, 165] width 196 height 26
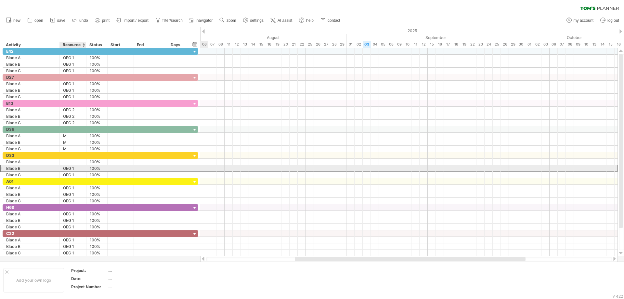
drag, startPoint x: 76, startPoint y: 169, endPoint x: 70, endPoint y: 169, distance: 5.8
click at [70, 169] on div "OEG 1" at bounding box center [73, 168] width 20 height 6
click at [72, 169] on input "*****" at bounding box center [73, 168] width 20 height 6
drag, startPoint x: 80, startPoint y: 167, endPoint x: 65, endPoint y: 169, distance: 15.2
click at [65, 169] on input "*****" at bounding box center [73, 168] width 20 height 6
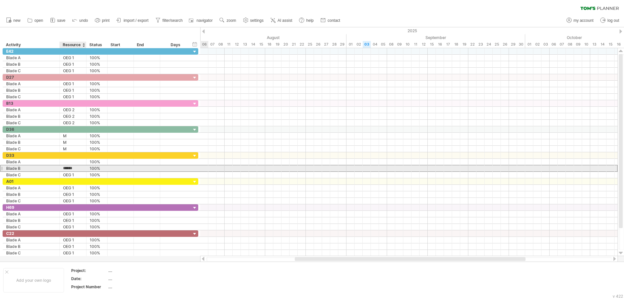
click at [69, 171] on input "*****" at bounding box center [73, 168] width 20 height 6
drag, startPoint x: 78, startPoint y: 167, endPoint x: 61, endPoint y: 169, distance: 17.1
click at [61, 169] on div "***** OEG 1" at bounding box center [73, 168] width 27 height 6
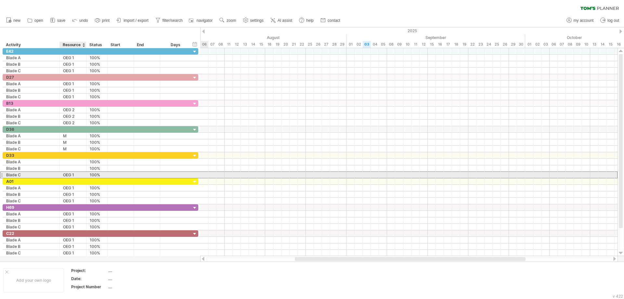
drag, startPoint x: 76, startPoint y: 173, endPoint x: 66, endPoint y: 175, distance: 10.2
click at [66, 175] on div "OEG 1" at bounding box center [73, 175] width 20 height 6
click at [75, 174] on input "*****" at bounding box center [73, 175] width 20 height 6
drag, startPoint x: 76, startPoint y: 174, endPoint x: 55, endPoint y: 176, distance: 21.5
click at [55, 176] on div "******* Blade C ***** OEG 1 **** 100%" at bounding box center [101, 174] width 196 height 7
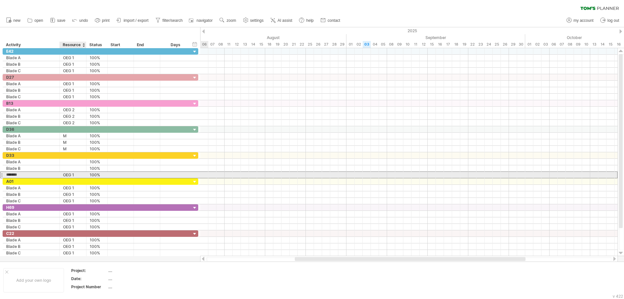
click at [73, 174] on div "OEG 1" at bounding box center [73, 175] width 20 height 6
drag, startPoint x: 74, startPoint y: 174, endPoint x: 64, endPoint y: 174, distance: 10.1
click at [64, 174] on input "*****" at bounding box center [73, 175] width 20 height 6
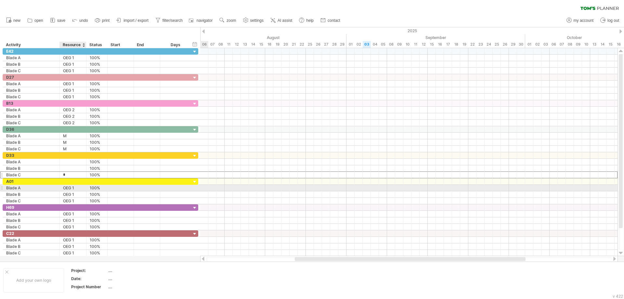
click at [76, 189] on div "OEG 1" at bounding box center [73, 188] width 20 height 6
drag, startPoint x: 77, startPoint y: 187, endPoint x: 64, endPoint y: 187, distance: 12.7
click at [64, 187] on input "*****" at bounding box center [73, 188] width 20 height 6
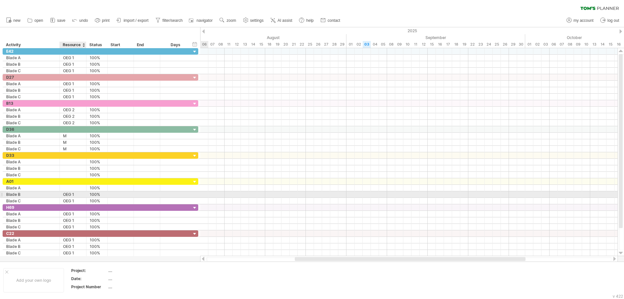
click at [79, 194] on div "OEG 1" at bounding box center [73, 194] width 20 height 6
drag, startPoint x: 78, startPoint y: 194, endPoint x: 63, endPoint y: 194, distance: 15.3
click at [63, 194] on div "***** OEG 1" at bounding box center [73, 194] width 27 height 6
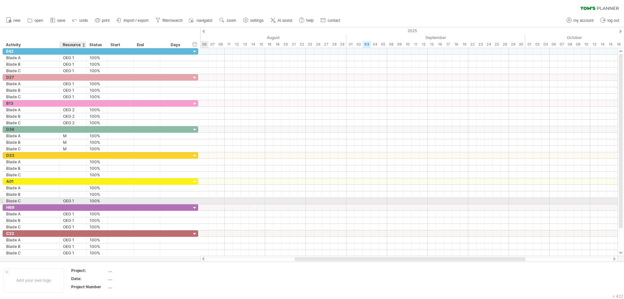
click at [79, 201] on div "OEG 1" at bounding box center [73, 201] width 20 height 6
drag, startPoint x: 79, startPoint y: 201, endPoint x: 61, endPoint y: 201, distance: 17.9
click at [61, 201] on div "***** OEG 1" at bounding box center [73, 201] width 27 height 6
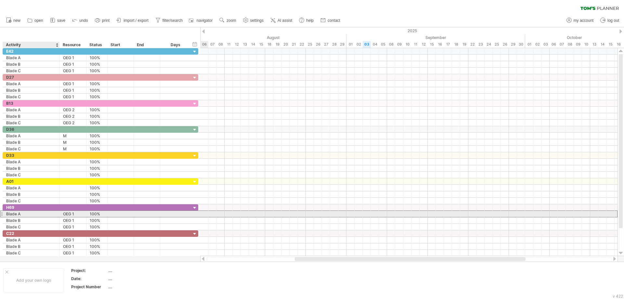
drag, startPoint x: 77, startPoint y: 213, endPoint x: 58, endPoint y: 214, distance: 18.2
click at [58, 214] on div "******* Blade A ***** OEG 1 **** 100%" at bounding box center [101, 213] width 196 height 7
click at [69, 213] on div "OEG 1" at bounding box center [73, 213] width 20 height 6
click at [74, 213] on input "*****" at bounding box center [73, 213] width 20 height 6
drag, startPoint x: 76, startPoint y: 213, endPoint x: 63, endPoint y: 214, distance: 13.1
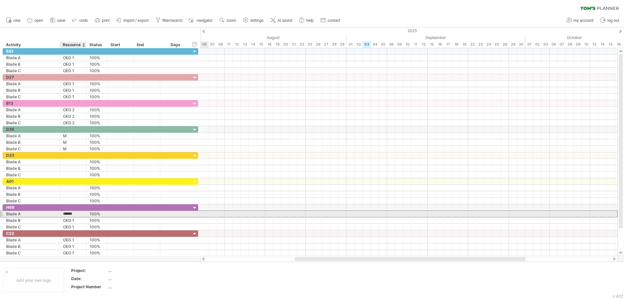
click at [63, 214] on div "***** OEG 1" at bounding box center [73, 213] width 27 height 6
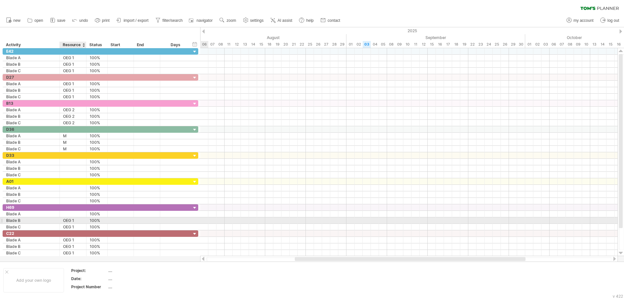
click at [73, 220] on div "OEG 1" at bounding box center [73, 220] width 20 height 6
drag, startPoint x: 75, startPoint y: 220, endPoint x: 63, endPoint y: 221, distance: 12.7
click at [63, 221] on div "***** OEG 1" at bounding box center [73, 220] width 27 height 6
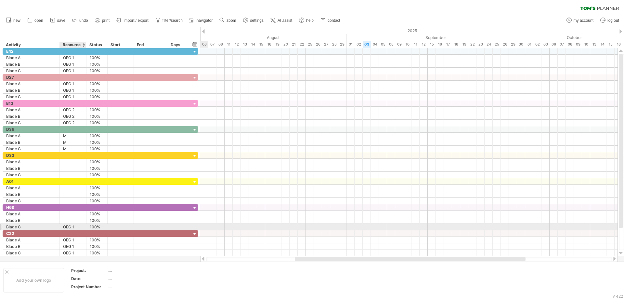
click at [76, 226] on div "OEG 1" at bounding box center [73, 226] width 20 height 6
drag, startPoint x: 76, startPoint y: 226, endPoint x: 64, endPoint y: 227, distance: 12.4
click at [64, 227] on input "*****" at bounding box center [73, 226] width 20 height 6
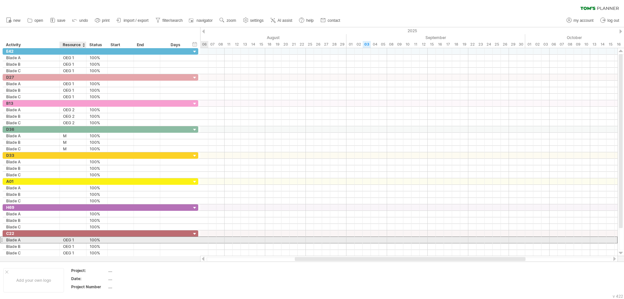
click at [79, 240] on div "OEG 1" at bounding box center [73, 239] width 20 height 6
drag, startPoint x: 70, startPoint y: 240, endPoint x: 60, endPoint y: 240, distance: 9.7
click at [60, 240] on div "***** OEG 1" at bounding box center [73, 239] width 27 height 6
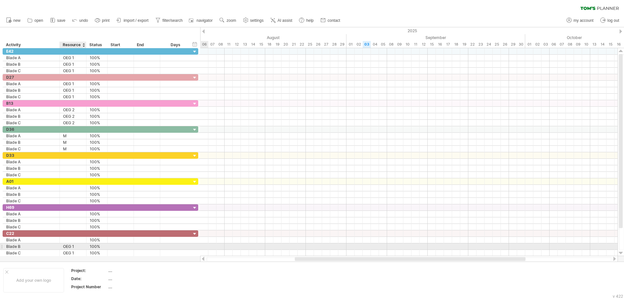
click at [76, 246] on div "OEG 1" at bounding box center [73, 246] width 20 height 6
drag, startPoint x: 77, startPoint y: 246, endPoint x: 61, endPoint y: 246, distance: 15.6
click at [61, 246] on div "***** OEG 1" at bounding box center [73, 246] width 27 height 6
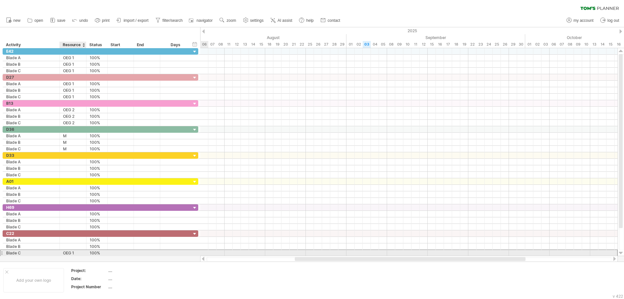
click at [74, 251] on div "OEG 1" at bounding box center [73, 252] width 20 height 6
drag, startPoint x: 75, startPoint y: 252, endPoint x: 62, endPoint y: 252, distance: 12.7
click at [62, 252] on div "***** OEG 1" at bounding box center [73, 252] width 27 height 6
click at [102, 253] on div "100%" at bounding box center [97, 252] width 14 height 6
drag, startPoint x: 101, startPoint y: 252, endPoint x: 85, endPoint y: 252, distance: 16.2
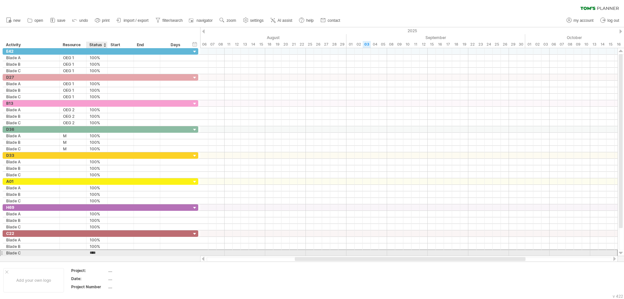
click at [85, 252] on div "******* Blade C **** 100%" at bounding box center [101, 252] width 196 height 7
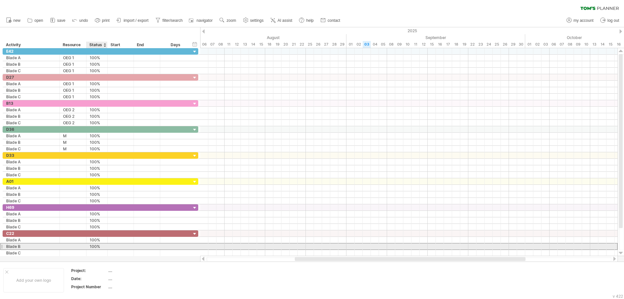
drag, startPoint x: 96, startPoint y: 247, endPoint x: 87, endPoint y: 247, distance: 9.4
click at [87, 247] on div "**** 100%" at bounding box center [96, 246] width 21 height 6
click at [98, 246] on div "100%" at bounding box center [97, 246] width 14 height 6
type input "*"
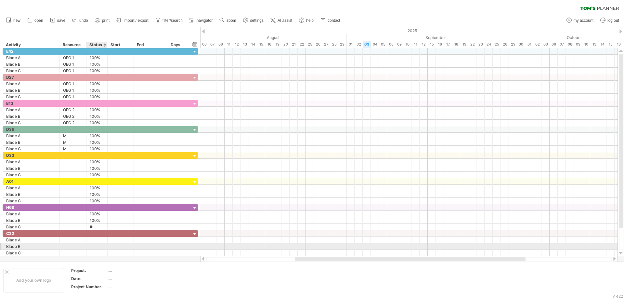
type input "*"
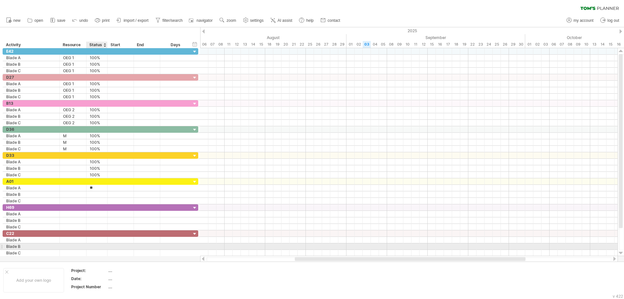
type input "*"
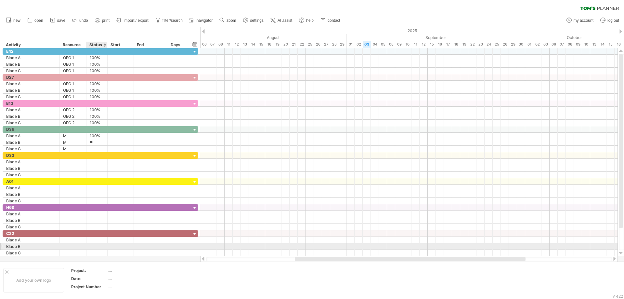
type input "*"
type input "***"
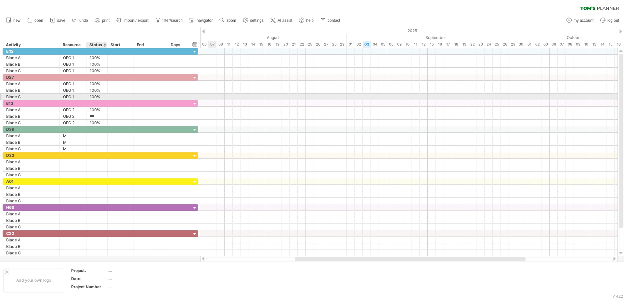
click at [95, 97] on div "100%" at bounding box center [97, 97] width 14 height 6
click at [98, 97] on input "****" at bounding box center [97, 97] width 14 height 6
type input "*"
type input "***"
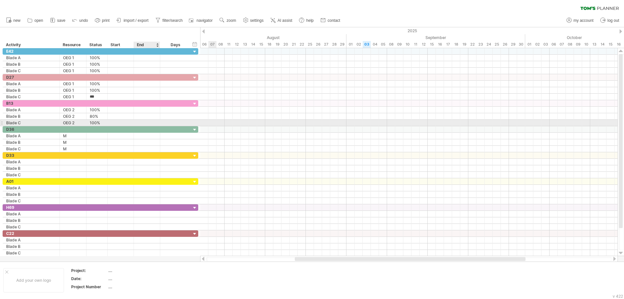
click at [152, 123] on div at bounding box center [147, 123] width 26 height 6
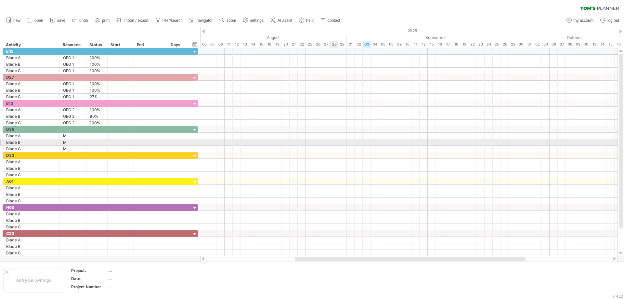
drag, startPoint x: 334, startPoint y: 140, endPoint x: 341, endPoint y: 140, distance: 6.8
click at [335, 140] on div at bounding box center [408, 142] width 417 height 6
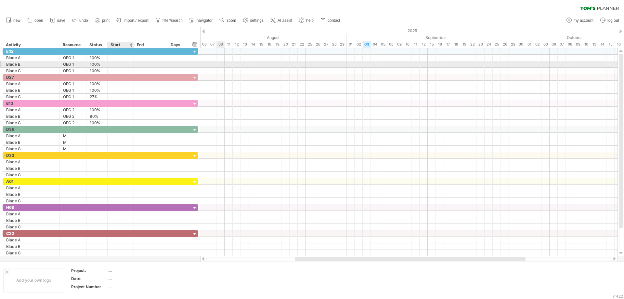
click at [123, 63] on div at bounding box center [121, 64] width 26 height 6
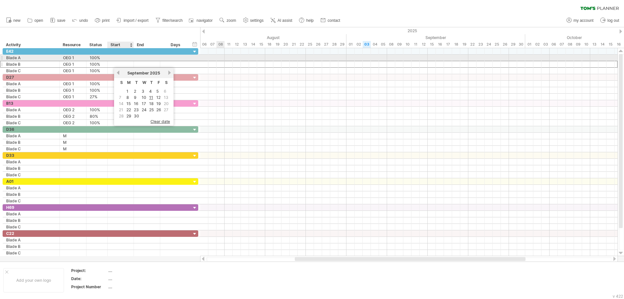
click at [121, 57] on div at bounding box center [121, 58] width 26 height 6
click at [124, 57] on div at bounding box center [121, 58] width 26 height 6
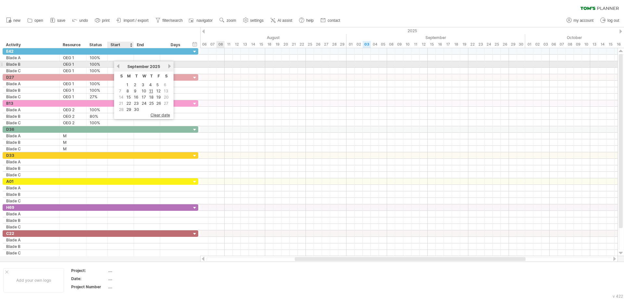
click at [119, 66] on link "previous" at bounding box center [118, 66] width 5 height 5
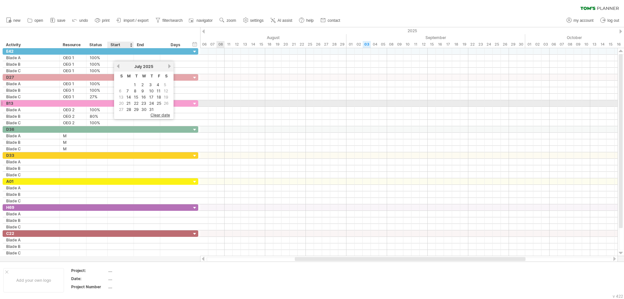
click at [122, 104] on span "20" at bounding box center [121, 103] width 6 height 6
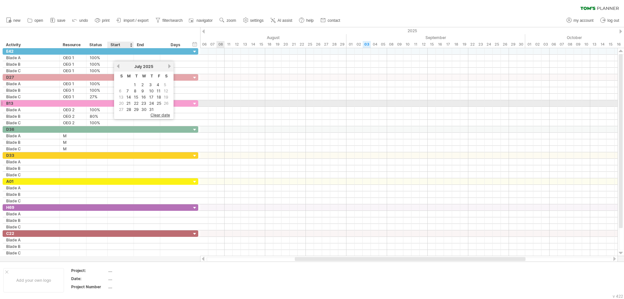
click at [121, 104] on span "20" at bounding box center [121, 103] width 6 height 6
drag, startPoint x: 123, startPoint y: 104, endPoint x: 118, endPoint y: 104, distance: 5.6
click at [118, 104] on table "S M T W T F S 1 2 3 4 5 6 7 8 9 10 11 12 13 14 15 16 17 18 19 20 21 22 23 24 25…" at bounding box center [143, 91] width 53 height 41
click at [128, 103] on link "21" at bounding box center [129, 103] width 6 height 6
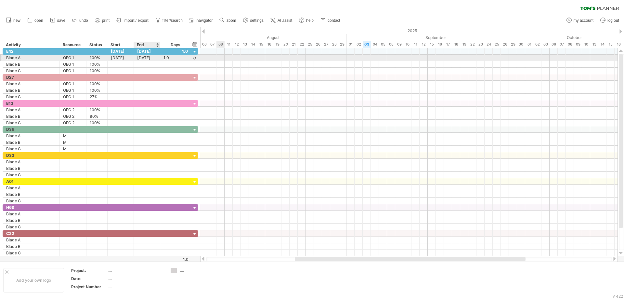
click at [149, 57] on div "[DATE]" at bounding box center [147, 58] width 26 height 6
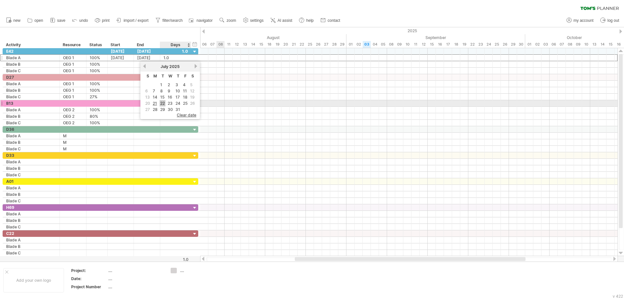
click at [162, 104] on link "22" at bounding box center [162, 103] width 6 height 6
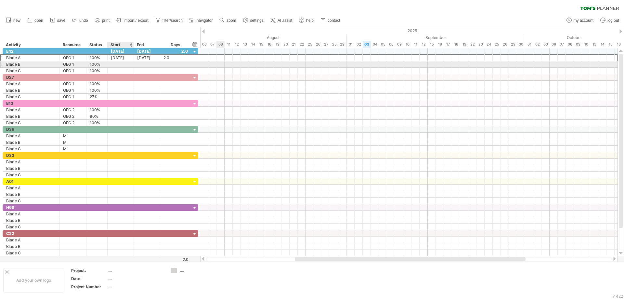
click at [125, 63] on div at bounding box center [121, 64] width 26 height 6
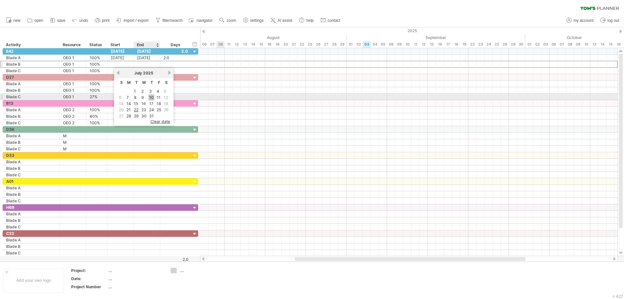
click at [152, 96] on link "10" at bounding box center [151, 97] width 6 height 6
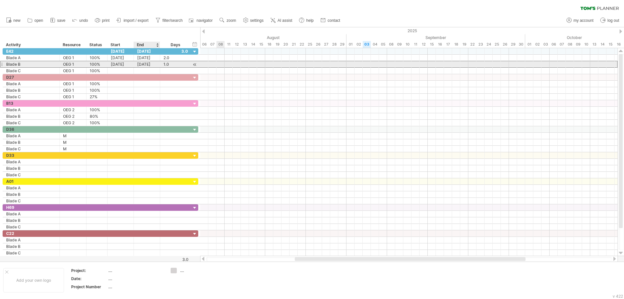
click at [151, 64] on div "[DATE]" at bounding box center [147, 64] width 26 height 6
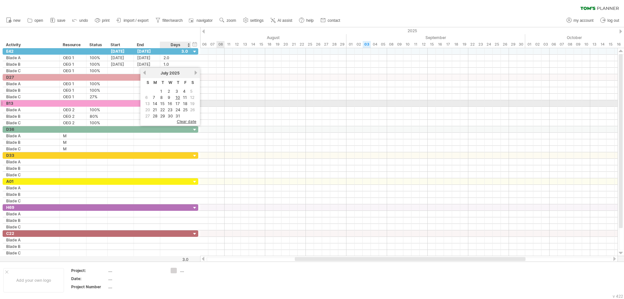
click at [190, 104] on span "19" at bounding box center [192, 103] width 6 height 6
click at [184, 105] on link "18" at bounding box center [185, 103] width 6 height 6
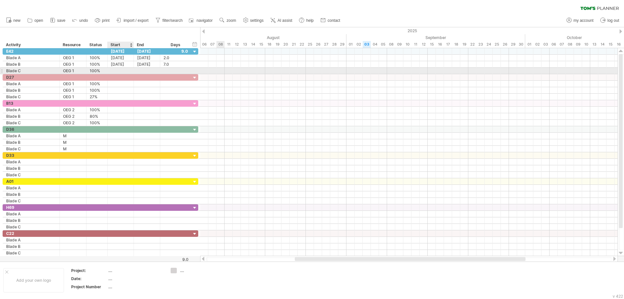
click at [113, 70] on div at bounding box center [121, 71] width 26 height 6
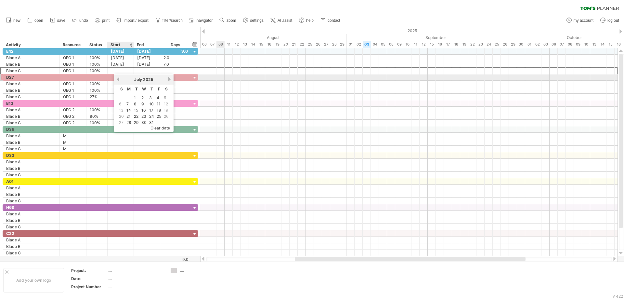
click at [118, 79] on link "previous" at bounding box center [118, 79] width 5 height 5
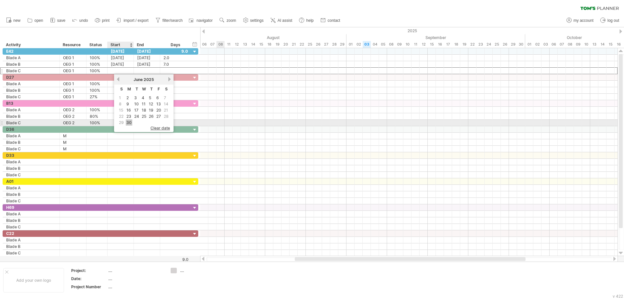
click at [131, 120] on link "30" at bounding box center [129, 122] width 6 height 6
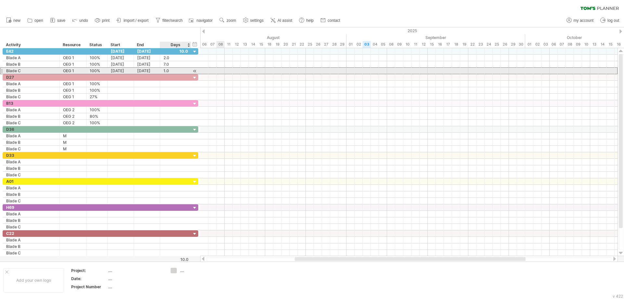
click at [169, 70] on div "1.0" at bounding box center [175, 71] width 24 height 6
click at [152, 70] on div "[DATE]" at bounding box center [147, 71] width 26 height 6
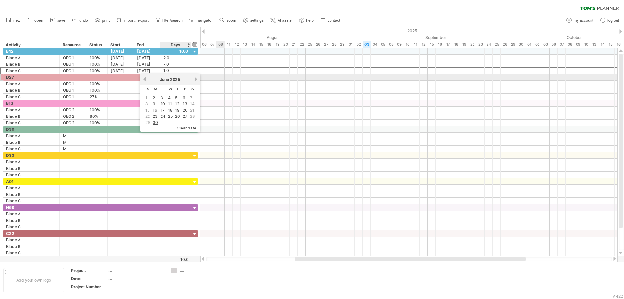
click at [195, 79] on link "next" at bounding box center [195, 79] width 5 height 5
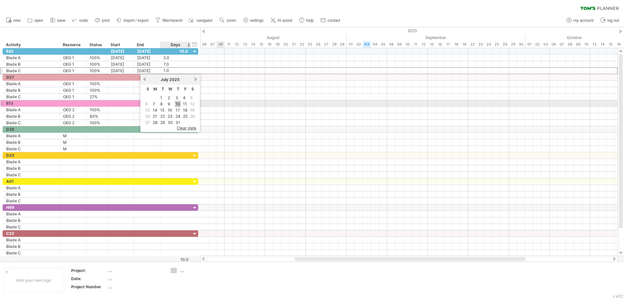
click at [175, 102] on link "10" at bounding box center [178, 104] width 6 height 6
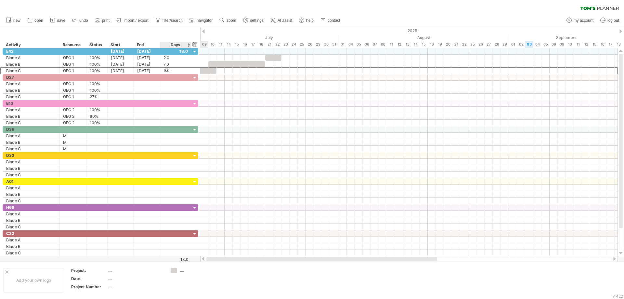
drag, startPoint x: 300, startPoint y: 259, endPoint x: 187, endPoint y: 259, distance: 113.4
click at [187, 259] on div "Trying to reach [DOMAIN_NAME] Connected again... 0% clear filter new *" at bounding box center [312, 149] width 624 height 299
drag, startPoint x: 334, startPoint y: 257, endPoint x: 324, endPoint y: 260, distance: 9.8
click at [324, 260] on div at bounding box center [424, 259] width 231 height 4
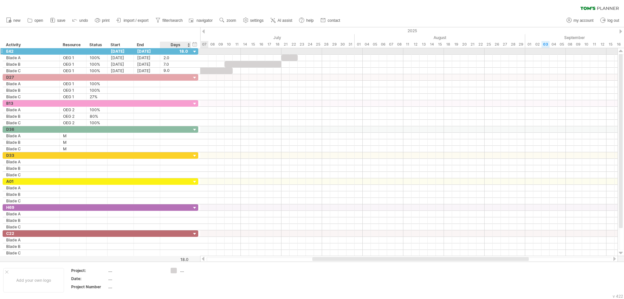
click at [194, 52] on div at bounding box center [195, 52] width 6 height 6
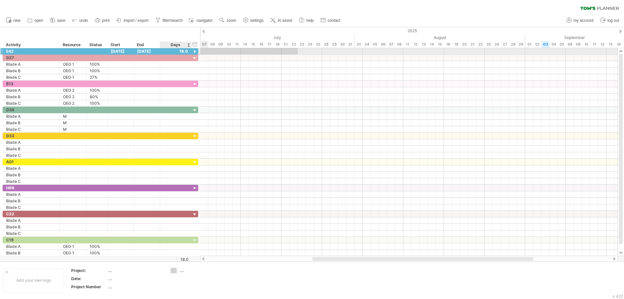
click at [195, 51] on div at bounding box center [195, 52] width 6 height 6
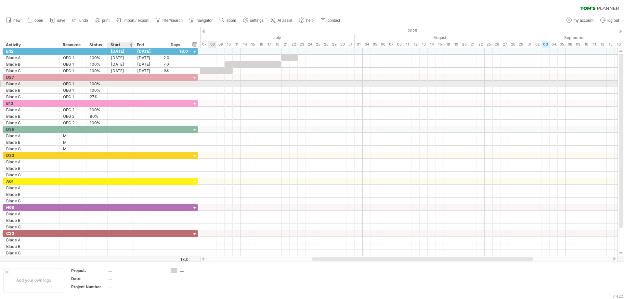
click at [117, 81] on div at bounding box center [121, 84] width 26 height 6
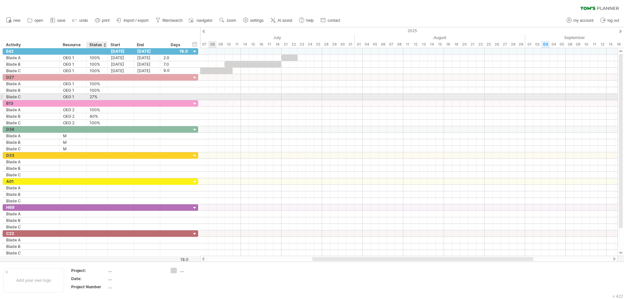
click at [106, 97] on div at bounding box center [106, 97] width 3 height 6
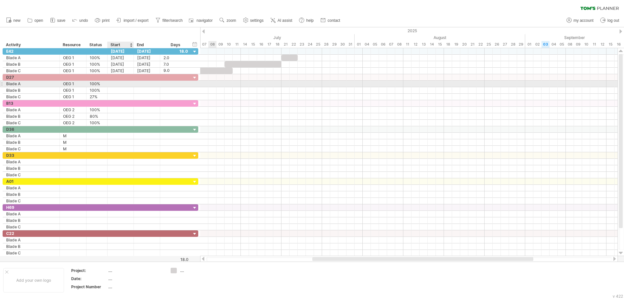
click at [119, 85] on div at bounding box center [121, 84] width 26 height 6
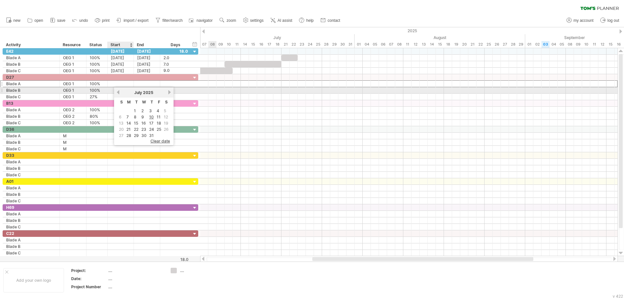
click at [117, 92] on link "previous" at bounding box center [118, 92] width 5 height 5
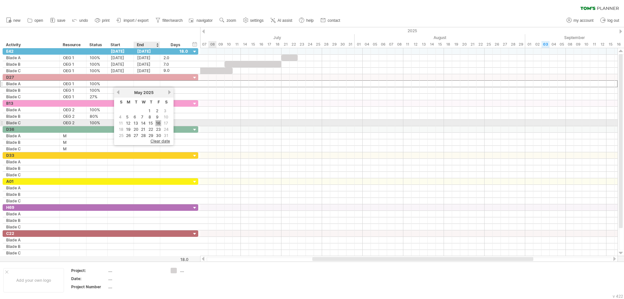
click at [157, 123] on link "16" at bounding box center [158, 123] width 6 height 6
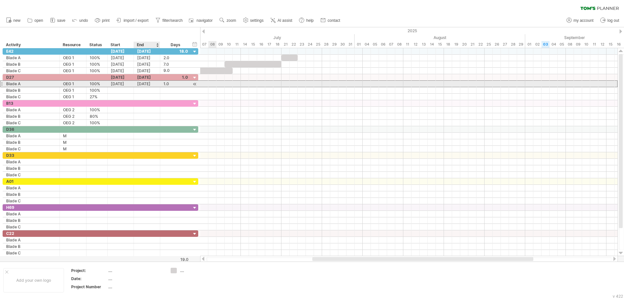
click at [151, 83] on div "[DATE]" at bounding box center [147, 84] width 26 height 6
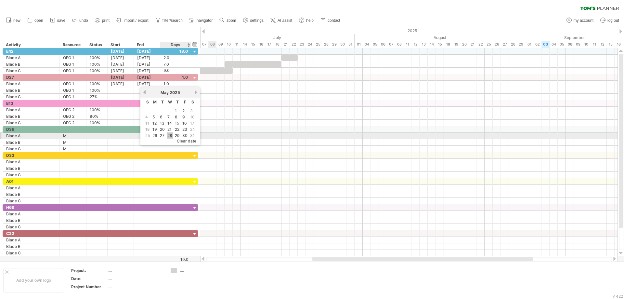
click at [172, 134] on link "28" at bounding box center [170, 135] width 6 height 6
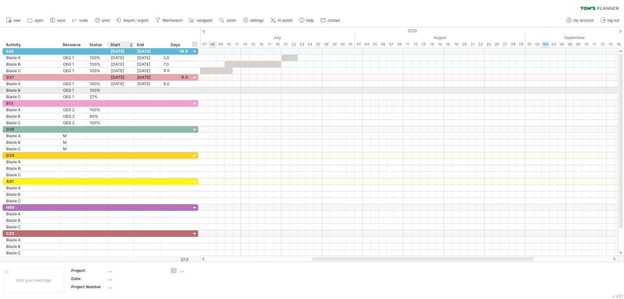
click at [117, 90] on div at bounding box center [121, 90] width 26 height 6
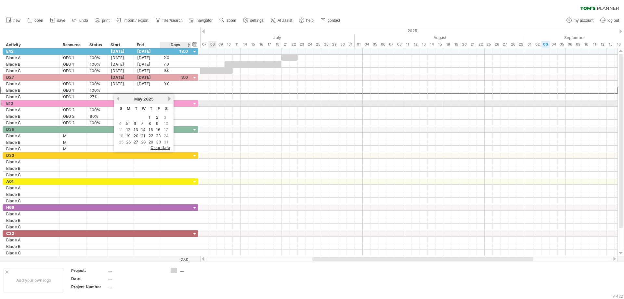
click at [169, 101] on link "next" at bounding box center [169, 98] width 5 height 5
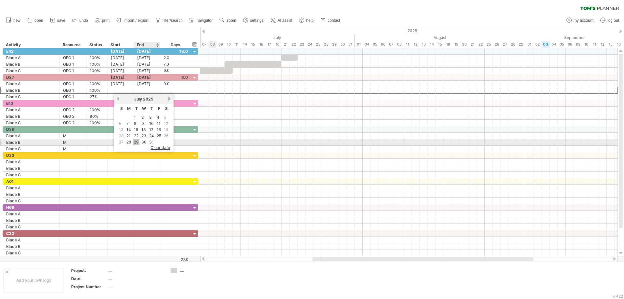
click at [137, 142] on link "29" at bounding box center [136, 142] width 6 height 6
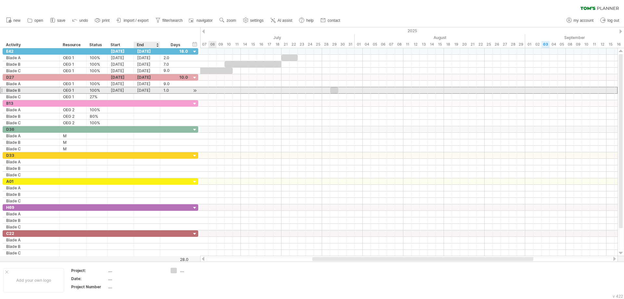
click at [151, 90] on div "[DATE]" at bounding box center [147, 90] width 26 height 6
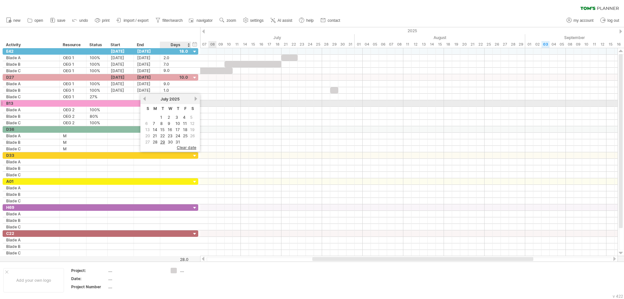
click at [196, 100] on link "next" at bounding box center [195, 98] width 5 height 5
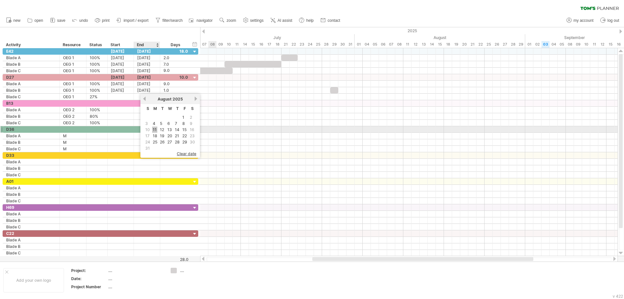
click at [154, 131] on link "11" at bounding box center [154, 129] width 5 height 6
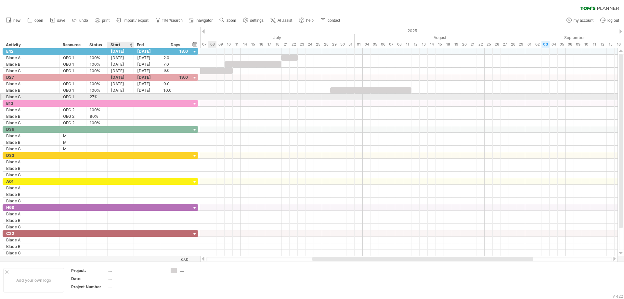
click at [123, 96] on div at bounding box center [121, 97] width 26 height 6
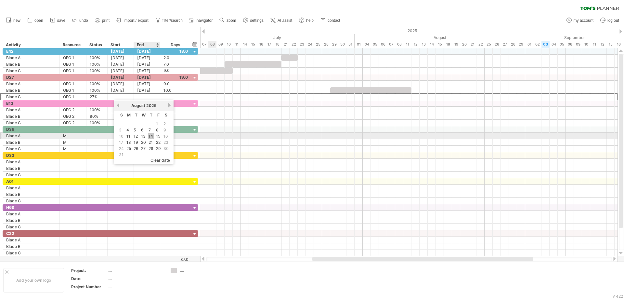
click at [151, 136] on link "14" at bounding box center [151, 136] width 6 height 6
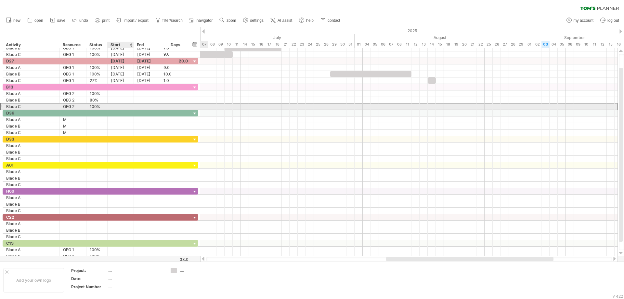
click at [121, 106] on div at bounding box center [121, 106] width 26 height 6
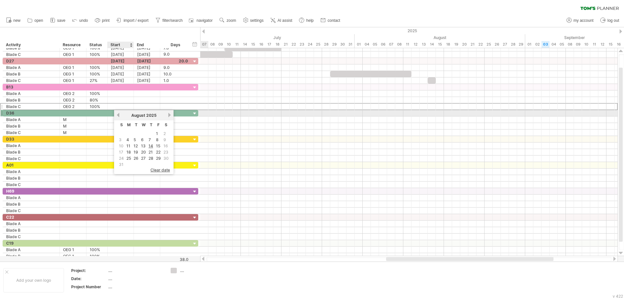
click at [118, 115] on link "previous" at bounding box center [118, 114] width 5 height 5
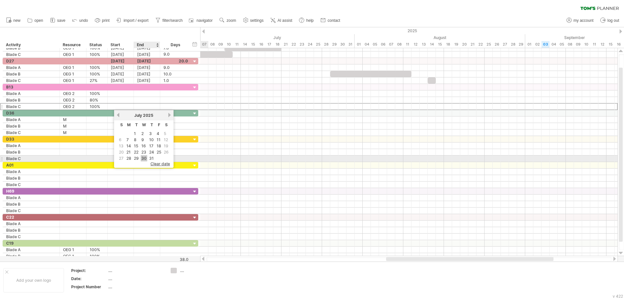
click at [145, 157] on link "30" at bounding box center [144, 158] width 6 height 6
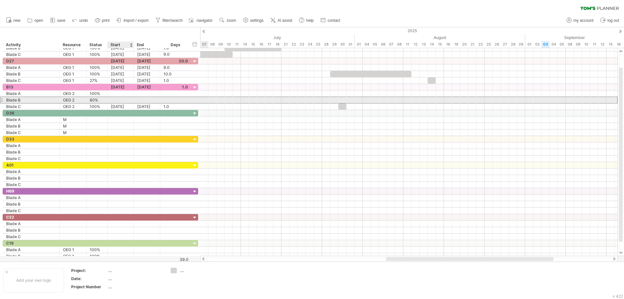
click at [121, 101] on div at bounding box center [121, 100] width 26 height 6
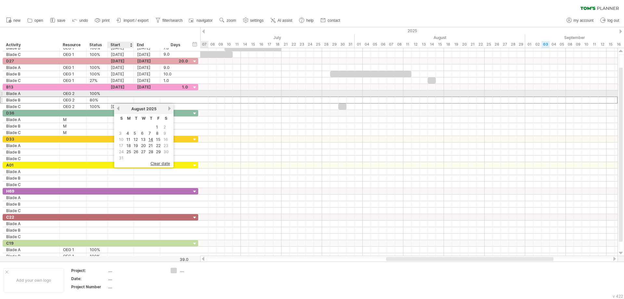
click at [121, 93] on div at bounding box center [121, 93] width 26 height 6
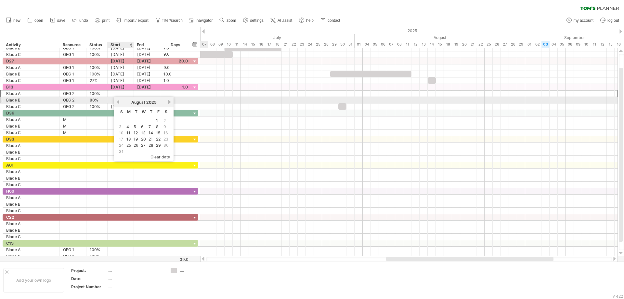
click at [119, 102] on link "previous" at bounding box center [118, 101] width 5 height 5
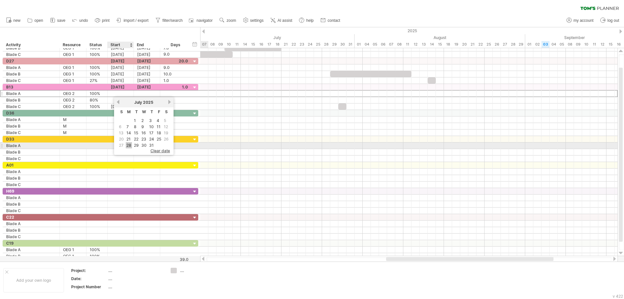
click at [129, 145] on link "28" at bounding box center [129, 145] width 6 height 6
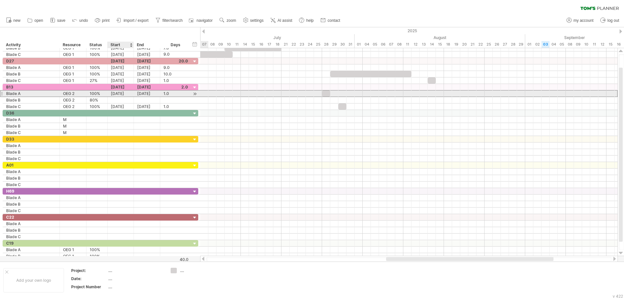
click at [122, 94] on div "[DATE]" at bounding box center [121, 93] width 26 height 6
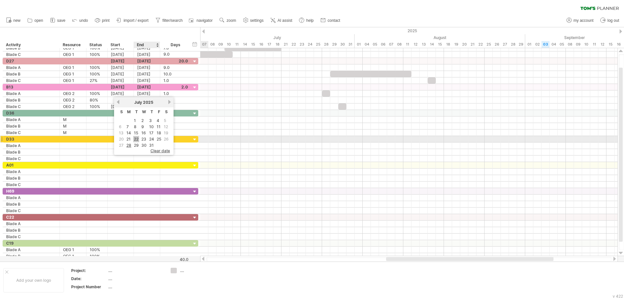
click at [136, 138] on link "22" at bounding box center [136, 139] width 6 height 6
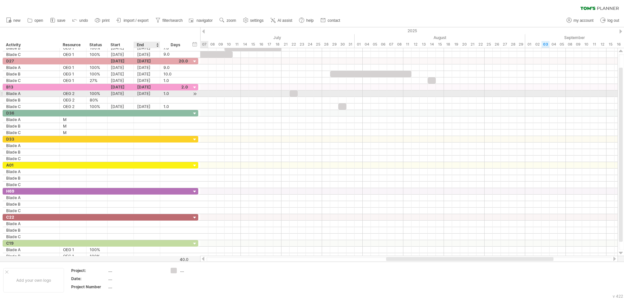
click at [141, 92] on div "[DATE]" at bounding box center [147, 93] width 26 height 6
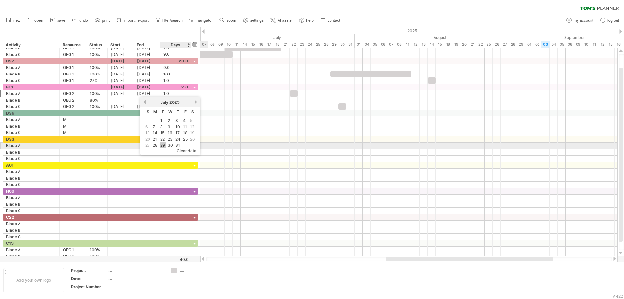
click at [163, 146] on link "29" at bounding box center [162, 145] width 6 height 6
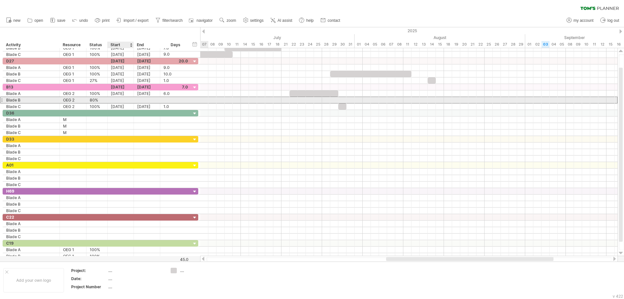
click at [120, 99] on div at bounding box center [121, 100] width 26 height 6
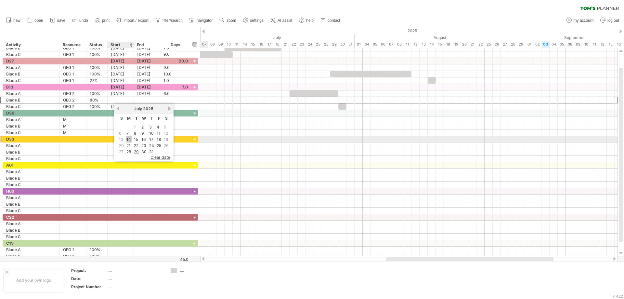
click at [129, 139] on link "14" at bounding box center [129, 139] width 6 height 6
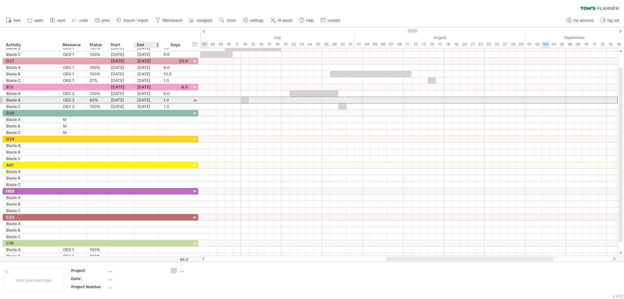
click at [145, 100] on div "[DATE]" at bounding box center [147, 100] width 26 height 6
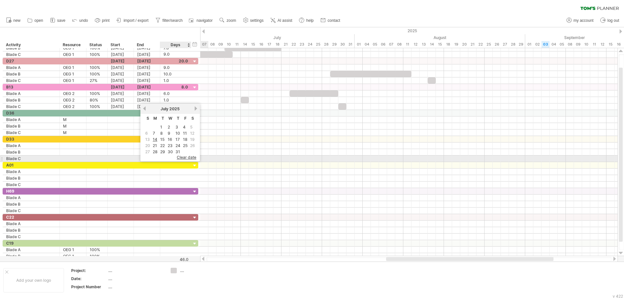
click at [181, 156] on span "clear date" at bounding box center [186, 157] width 19 height 5
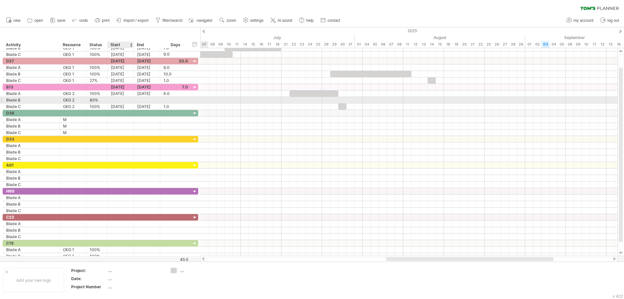
click at [125, 101] on div at bounding box center [121, 100] width 26 height 6
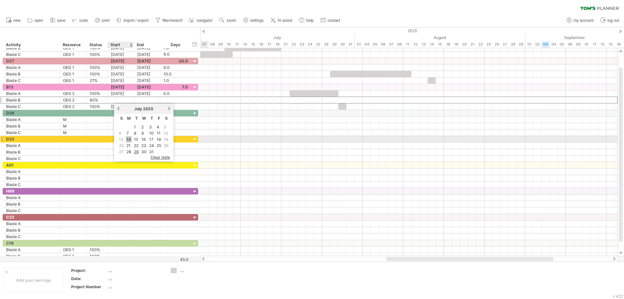
click at [128, 141] on link "14" at bounding box center [129, 139] width 6 height 6
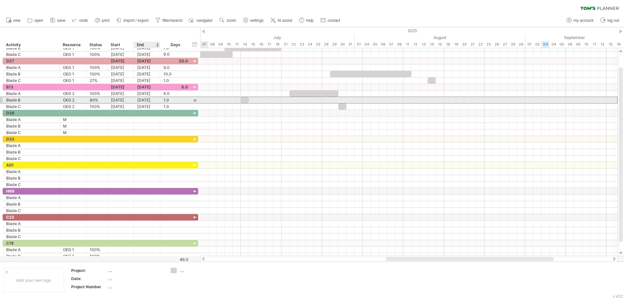
click at [156, 100] on div "[DATE]" at bounding box center [147, 100] width 26 height 6
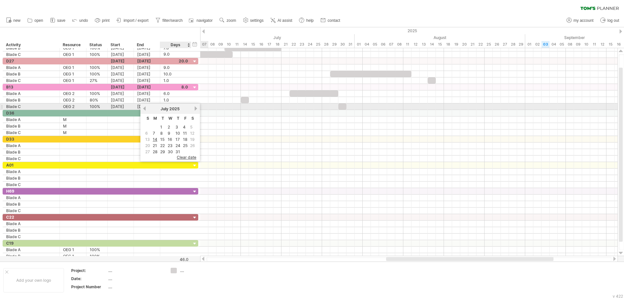
click at [196, 108] on link "next" at bounding box center [195, 108] width 5 height 5
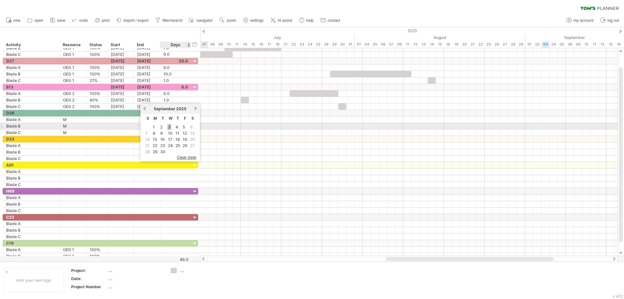
click at [169, 127] on link "3" at bounding box center [169, 127] width 4 height 6
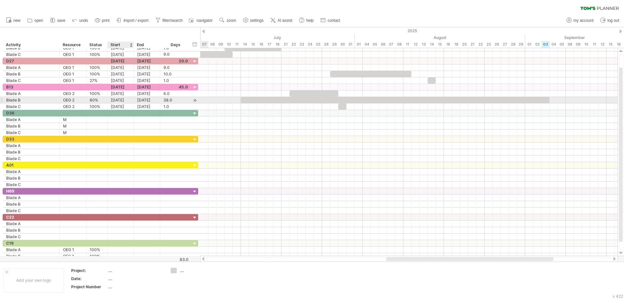
click at [127, 102] on div "[DATE]" at bounding box center [121, 100] width 26 height 6
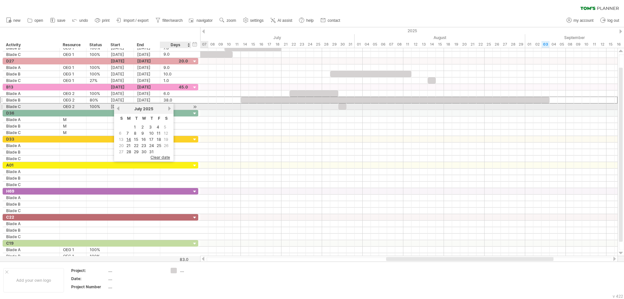
click at [169, 108] on link "next" at bounding box center [169, 108] width 5 height 5
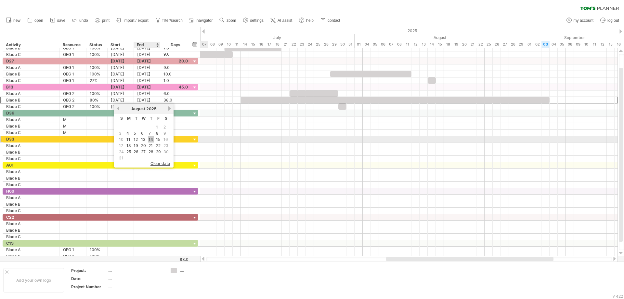
click at [152, 141] on link "14" at bounding box center [151, 139] width 6 height 6
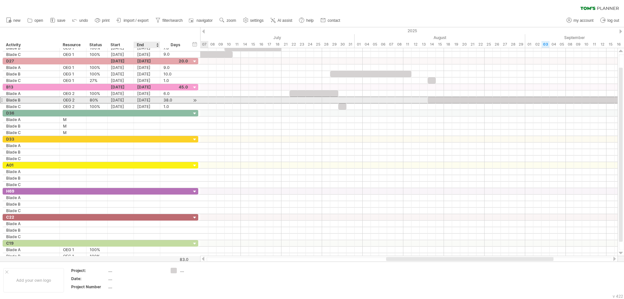
click at [143, 100] on div "[DATE]" at bounding box center [147, 100] width 26 height 6
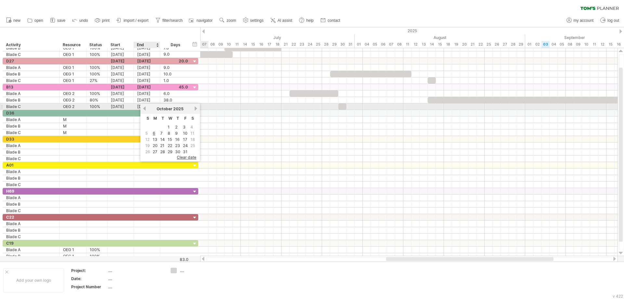
click at [144, 109] on link "previous" at bounding box center [144, 108] width 5 height 5
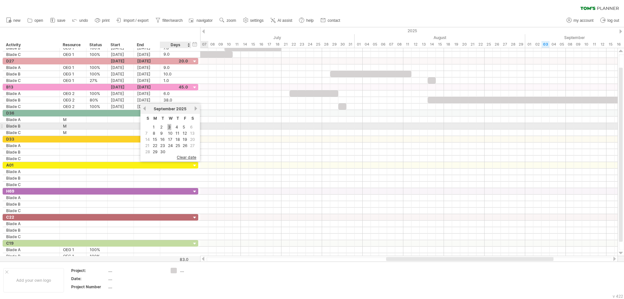
click at [168, 126] on link "3" at bounding box center [169, 127] width 4 height 6
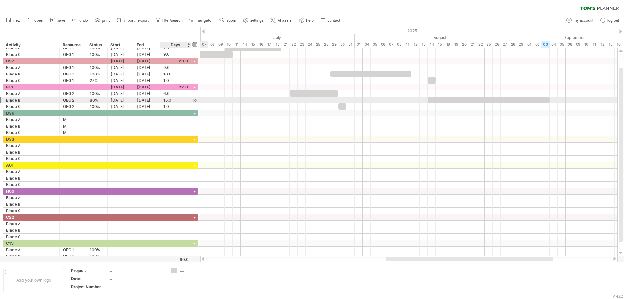
drag, startPoint x: 43, startPoint y: 100, endPoint x: 174, endPoint y: 98, distance: 130.9
click at [174, 98] on div "******* Blade B ***** OEG 2 *** 80% [DATE] [DATE] 15.0 15.0" at bounding box center [101, 99] width 196 height 7
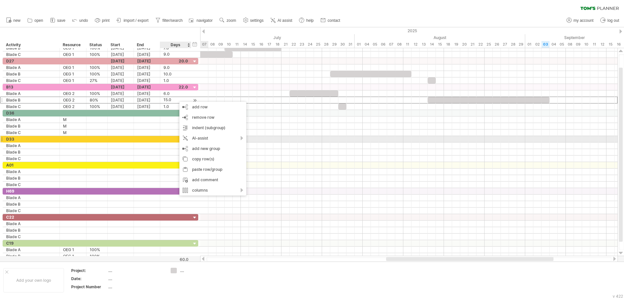
click at [65, 140] on div at bounding box center [73, 139] width 20 height 6
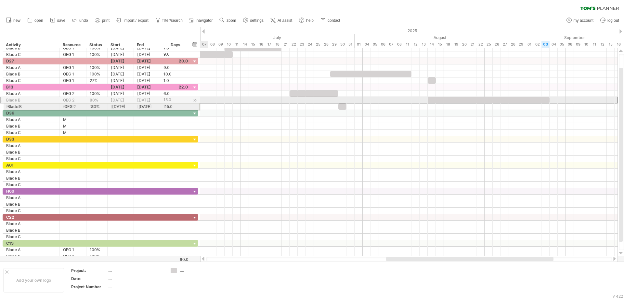
drag, startPoint x: 2, startPoint y: 100, endPoint x: 1, endPoint y: 105, distance: 5.7
click at [1, 105] on div "*** E42 [DATE] [DATE] 18.0 ******* Blade A ***** OEG 1 **** 100% [DATE] [DATE] …" at bounding box center [99, 145] width 198 height 227
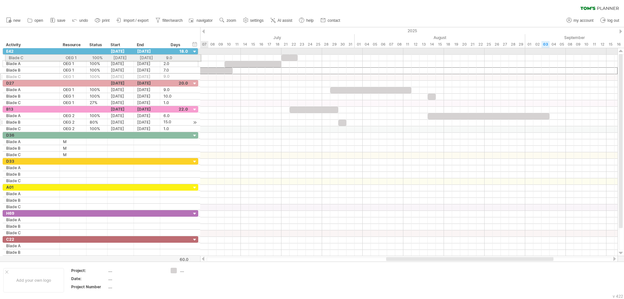
drag, startPoint x: 2, startPoint y: 70, endPoint x: 3, endPoint y: 57, distance: 14.0
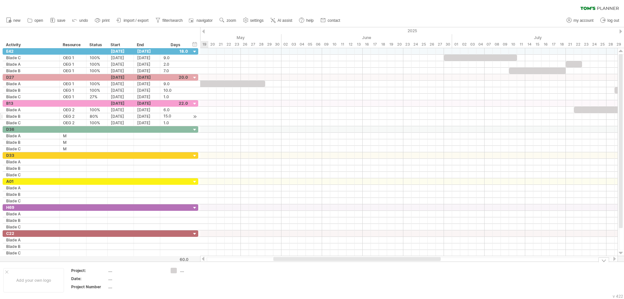
drag, startPoint x: 464, startPoint y: 258, endPoint x: 357, endPoint y: 267, distance: 107.2
click at [357, 267] on div "Trying to reach [DOMAIN_NAME] Connected again... 0% clear filter new *" at bounding box center [312, 149] width 624 height 299
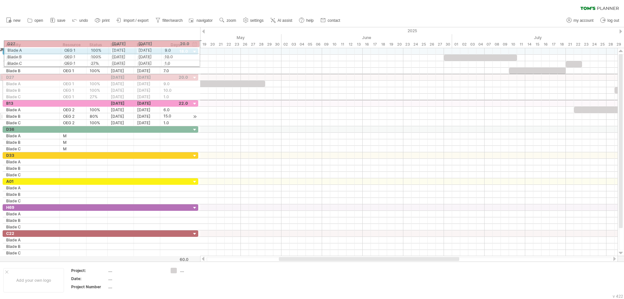
drag, startPoint x: 2, startPoint y: 77, endPoint x: 1, endPoint y: 43, distance: 34.4
click at [1, 43] on div "Trying to reach [DOMAIN_NAME] Connected again... 0% clear filter new *" at bounding box center [312, 149] width 624 height 299
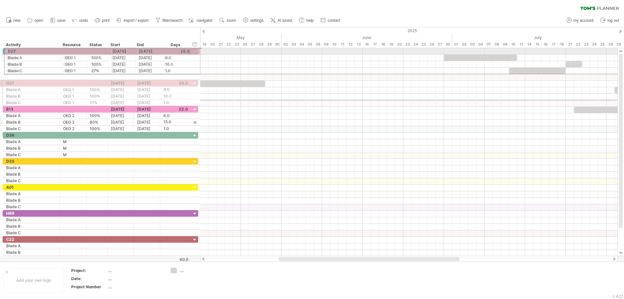
drag, startPoint x: 2, startPoint y: 76, endPoint x: 2, endPoint y: 50, distance: 26.3
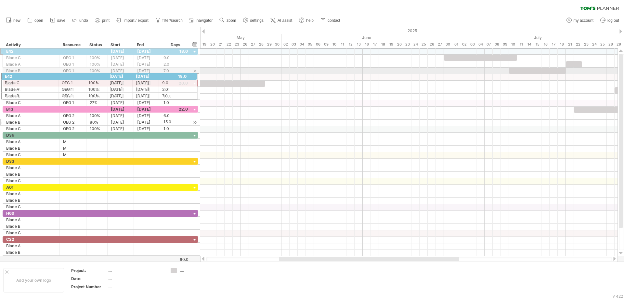
drag, startPoint x: 3, startPoint y: 51, endPoint x: -4, endPoint y: 79, distance: 29.2
click at [0, 79] on html "progress(100%) Trying to reach [DOMAIN_NAME] Connected again... 0% clear filter…" at bounding box center [312, 150] width 624 height 300
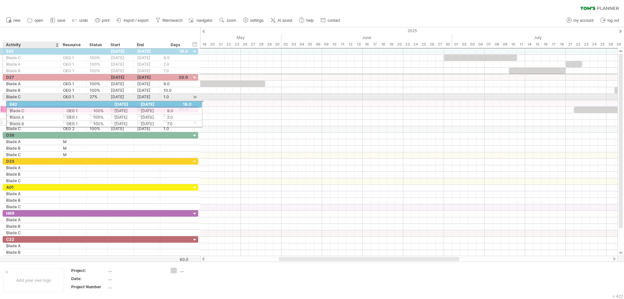
click at [5, 103] on div "*** E42 [DATE] [DATE] 18.0 ******* Blade C ***** OEG 1 **** 100% [DATE] [DATE] …" at bounding box center [101, 155] width 196 height 214
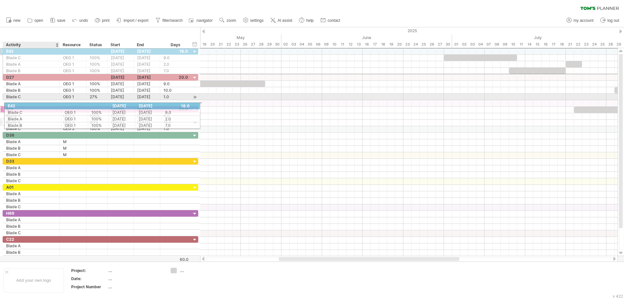
drag, startPoint x: 2, startPoint y: 50, endPoint x: 6, endPoint y: 105, distance: 54.4
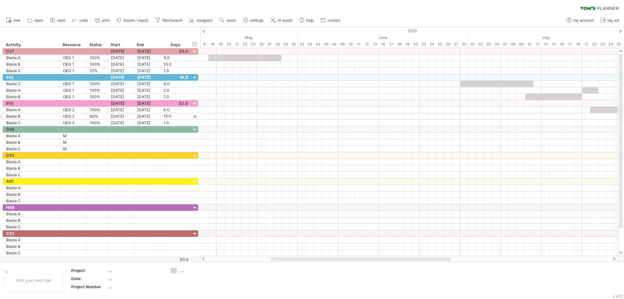
drag, startPoint x: 342, startPoint y: 257, endPoint x: 334, endPoint y: 260, distance: 8.7
click at [334, 260] on div at bounding box center [361, 259] width 180 height 4
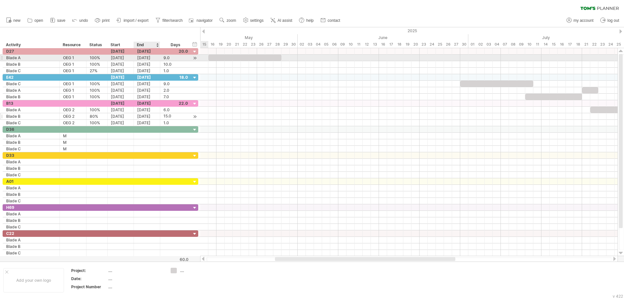
click at [152, 59] on div "[DATE]" at bounding box center [147, 58] width 26 height 6
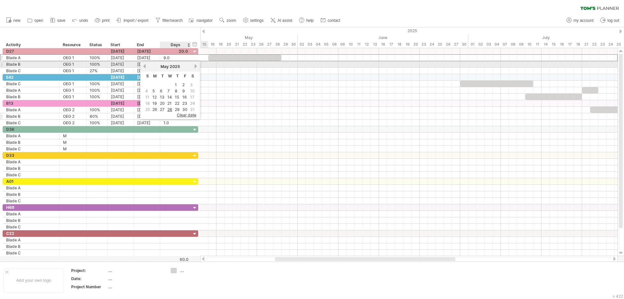
click at [196, 67] on link "next" at bounding box center [195, 66] width 5 height 5
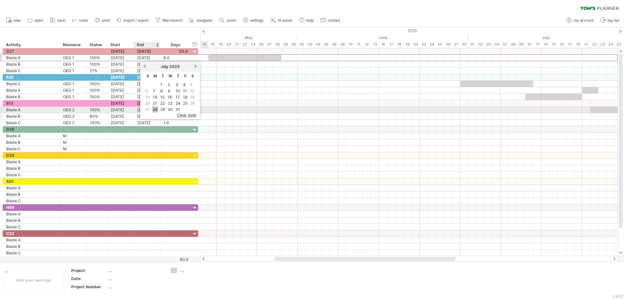
click at [155, 110] on link "28" at bounding box center [155, 109] width 6 height 6
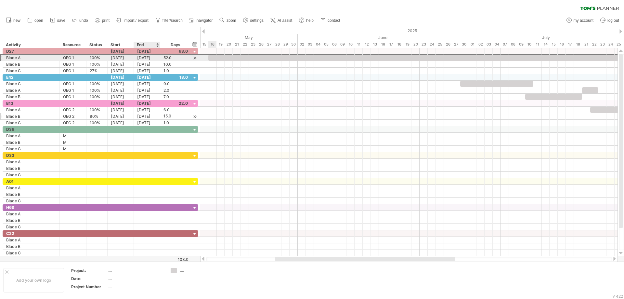
click at [148, 58] on div "[DATE]" at bounding box center [147, 58] width 26 height 6
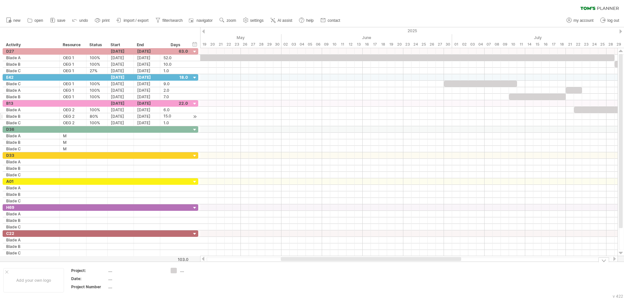
drag, startPoint x: 305, startPoint y: 259, endPoint x: 311, endPoint y: 275, distance: 17.0
click at [311, 275] on div "Trying to reach [DOMAIN_NAME] Connected again... 0% clear filter new *" at bounding box center [312, 149] width 624 height 299
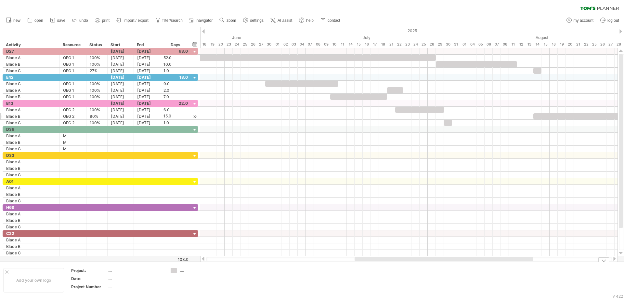
drag, startPoint x: 308, startPoint y: 259, endPoint x: 386, endPoint y: 267, distance: 78.4
click at [386, 267] on div "Trying to reach [DOMAIN_NAME] Connected again... 0% clear filter new *" at bounding box center [312, 149] width 624 height 299
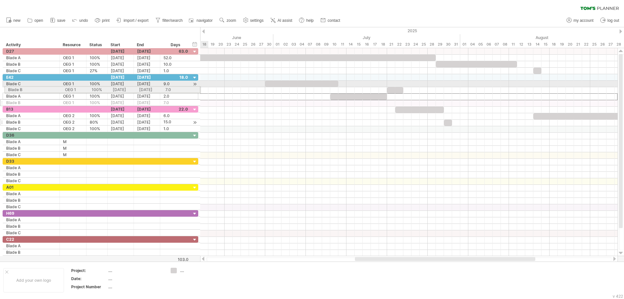
drag, startPoint x: 3, startPoint y: 97, endPoint x: 2, endPoint y: 88, distance: 8.5
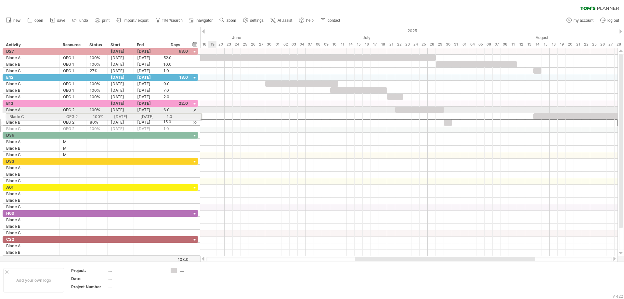
drag, startPoint x: 1, startPoint y: 123, endPoint x: 3, endPoint y: 115, distance: 7.6
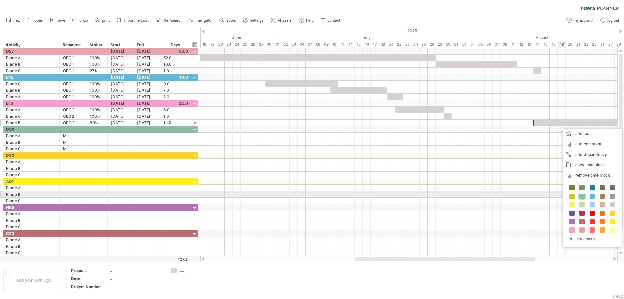
click at [581, 196] on span at bounding box center [581, 195] width 5 height 5
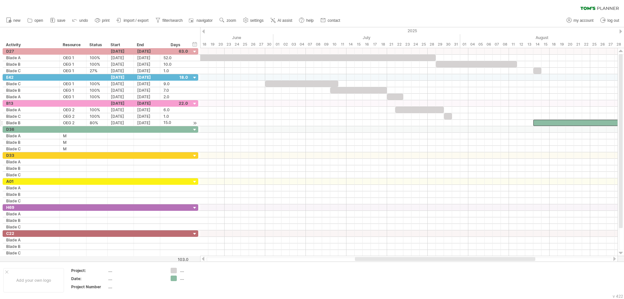
drag, startPoint x: 364, startPoint y: 256, endPoint x: 344, endPoint y: 257, distance: 20.5
click at [344, 257] on div at bounding box center [408, 258] width 417 height 6
drag, startPoint x: 364, startPoint y: 257, endPoint x: 370, endPoint y: 259, distance: 6.6
click at [370, 259] on div at bounding box center [451, 259] width 180 height 4
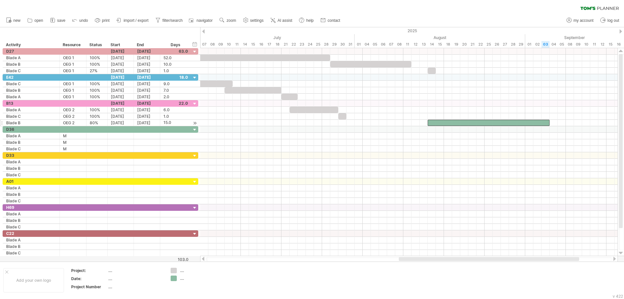
drag, startPoint x: 461, startPoint y: 258, endPoint x: 497, endPoint y: 257, distance: 36.7
click at [497, 257] on div at bounding box center [489, 259] width 180 height 4
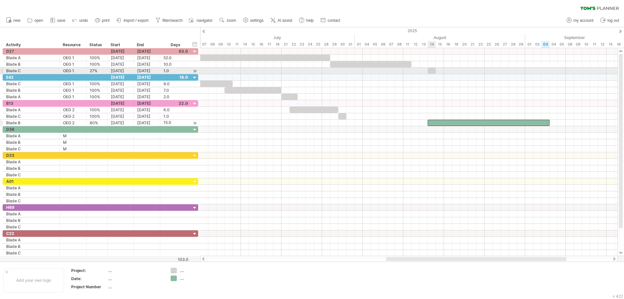
click at [434, 71] on div at bounding box center [431, 71] width 8 height 6
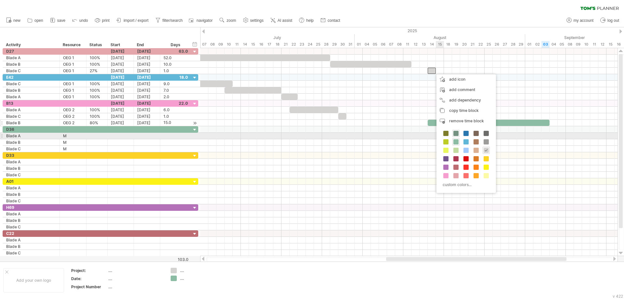
click at [456, 134] on span at bounding box center [455, 133] width 5 height 5
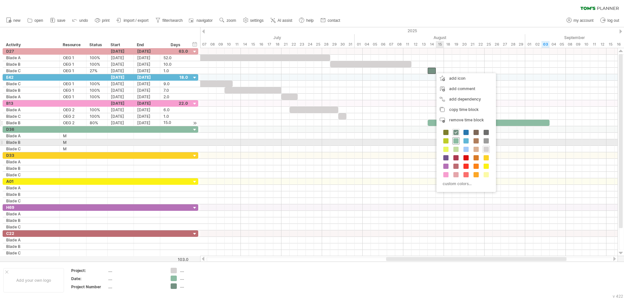
click at [456, 143] on span at bounding box center [455, 140] width 5 height 5
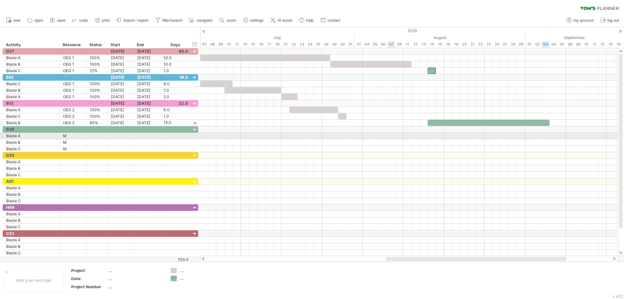
click at [376, 136] on div at bounding box center [408, 136] width 417 height 6
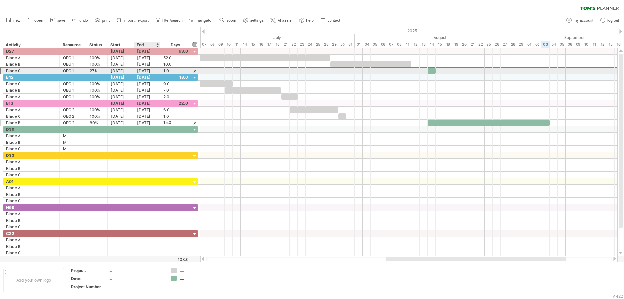
click at [145, 70] on div "[DATE]" at bounding box center [147, 71] width 26 height 6
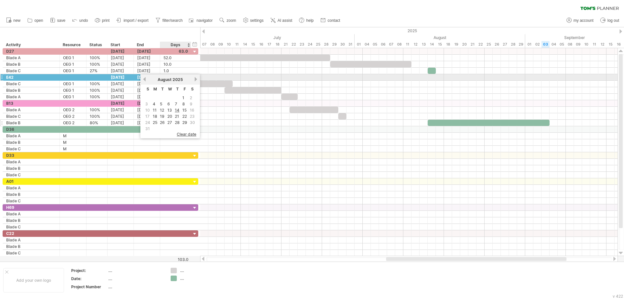
click at [195, 79] on link "next" at bounding box center [195, 79] width 5 height 5
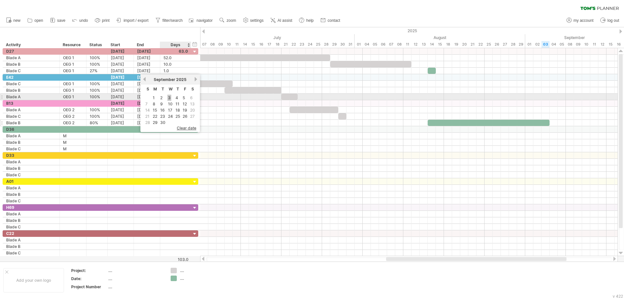
click at [169, 99] on link "3" at bounding box center [169, 98] width 4 height 6
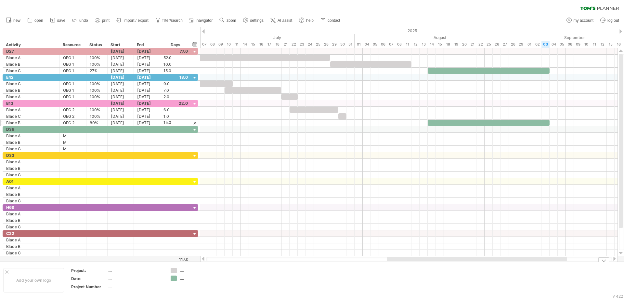
drag, startPoint x: 414, startPoint y: 258, endPoint x: 415, endPoint y: 267, distance: 9.4
click at [415, 267] on div "Trying to reach [DOMAIN_NAME] Connected again... 0% clear filter new *" at bounding box center [312, 149] width 624 height 299
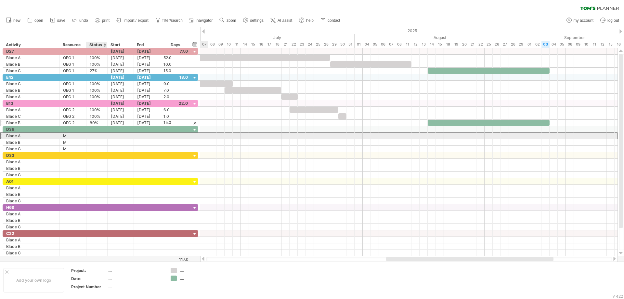
click at [96, 136] on div at bounding box center [97, 136] width 14 height 6
click at [116, 134] on div at bounding box center [121, 136] width 26 height 6
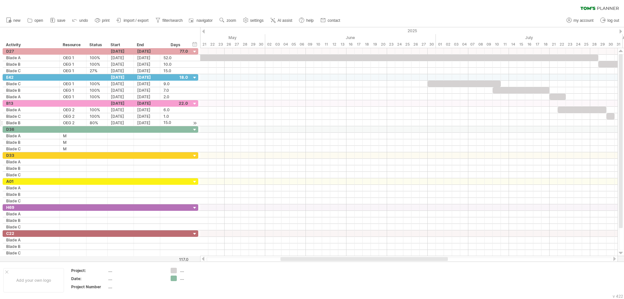
drag, startPoint x: 432, startPoint y: 257, endPoint x: 326, endPoint y: 259, distance: 105.6
click at [326, 259] on div at bounding box center [363, 259] width 167 height 4
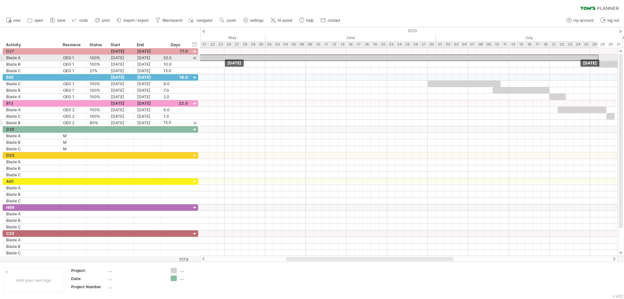
click at [312, 58] on div at bounding box center [387, 58] width 422 height 6
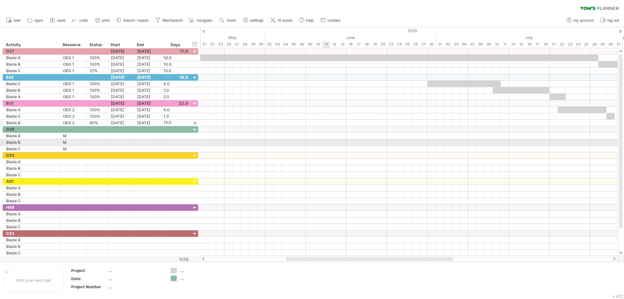
click at [326, 141] on div at bounding box center [408, 142] width 417 height 6
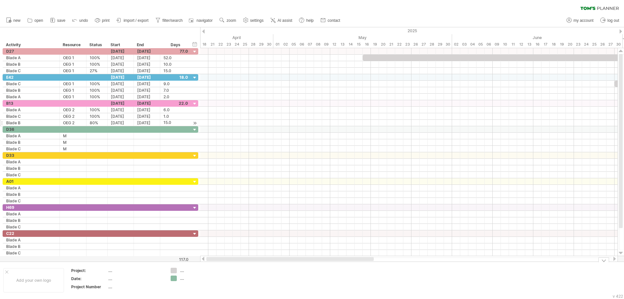
drag, startPoint x: 320, startPoint y: 260, endPoint x: 228, endPoint y: 259, distance: 92.3
click at [228, 259] on div at bounding box center [289, 259] width 167 height 4
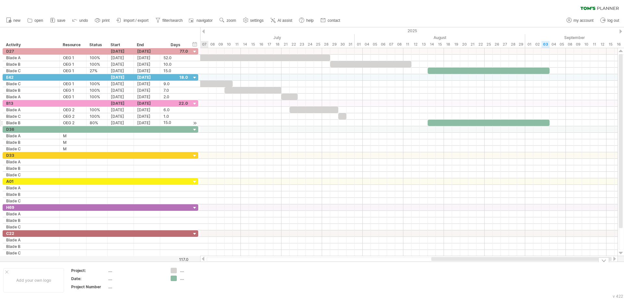
drag, startPoint x: 279, startPoint y: 259, endPoint x: 454, endPoint y: 262, distance: 174.8
click at [454, 262] on div "Trying to reach [DOMAIN_NAME] Connected again... 0% clear filter new *" at bounding box center [312, 149] width 624 height 299
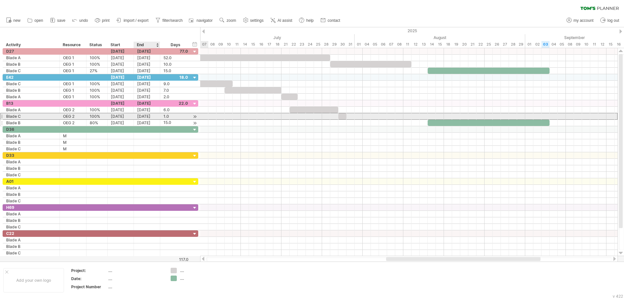
click at [146, 117] on div "[DATE]" at bounding box center [147, 116] width 26 height 6
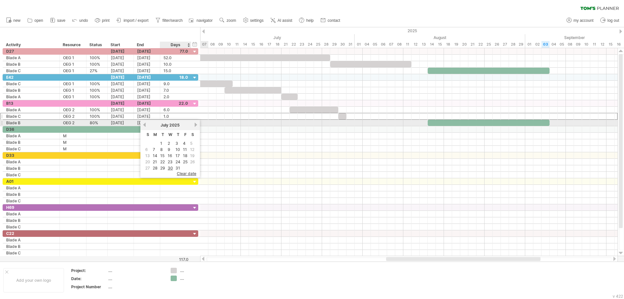
click at [195, 125] on link "next" at bounding box center [195, 124] width 5 height 5
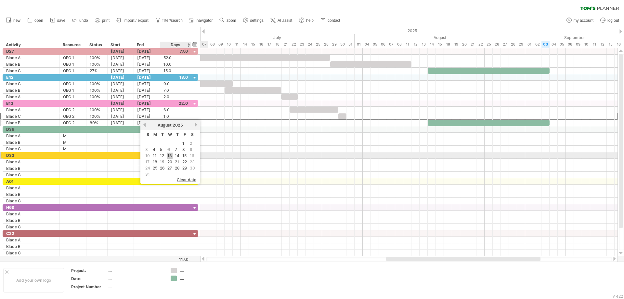
click at [170, 156] on link "13" at bounding box center [170, 155] width 6 height 6
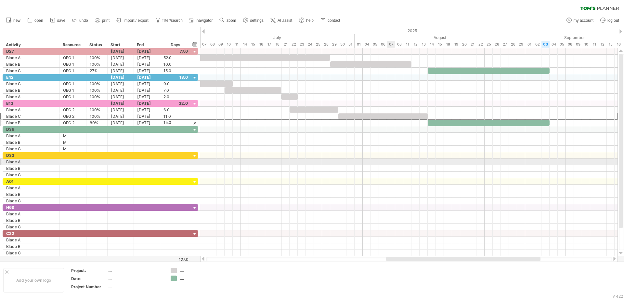
click at [393, 163] on div at bounding box center [408, 162] width 417 height 6
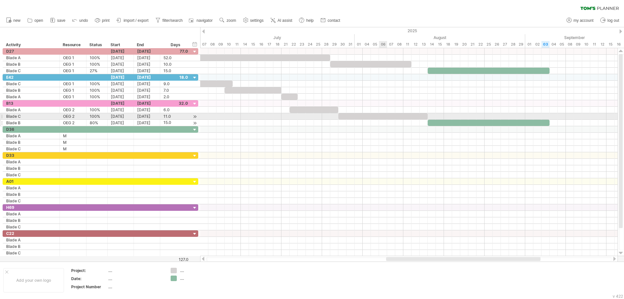
click at [386, 116] on div at bounding box center [382, 116] width 89 height 6
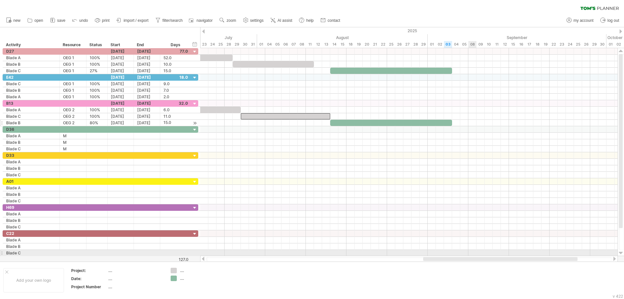
drag, startPoint x: 436, startPoint y: 258, endPoint x: 473, endPoint y: 253, distance: 37.3
click at [473, 253] on div "Trying to reach [DOMAIN_NAME] Connected again... 0% clear filter new *" at bounding box center [312, 149] width 624 height 299
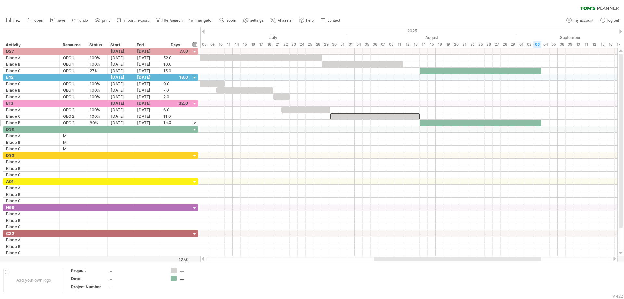
drag, startPoint x: 431, startPoint y: 257, endPoint x: 399, endPoint y: 260, distance: 31.9
click at [399, 260] on div at bounding box center [457, 259] width 167 height 4
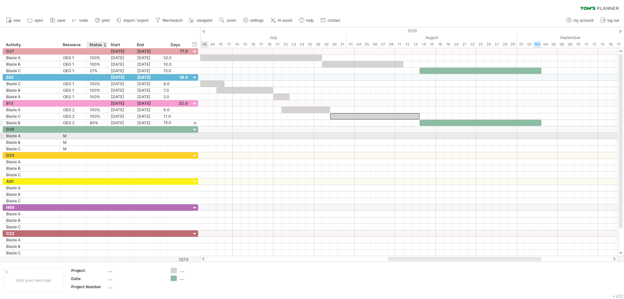
click at [102, 136] on div at bounding box center [97, 136] width 14 height 6
click at [118, 135] on div at bounding box center [121, 136] width 26 height 6
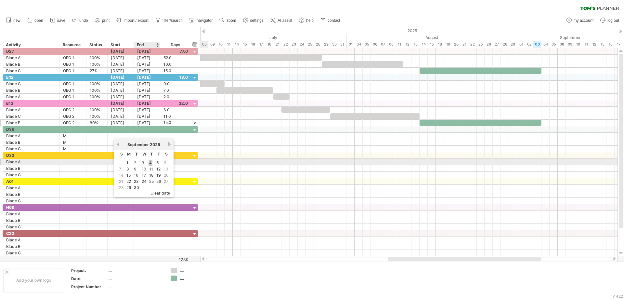
click at [150, 163] on link "4" at bounding box center [150, 162] width 4 height 6
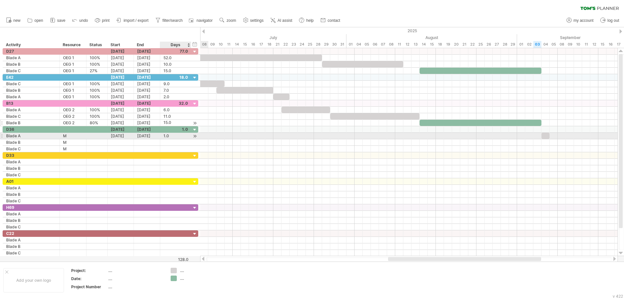
click at [174, 136] on div "1.0" at bounding box center [175, 136] width 24 height 6
type input "*"
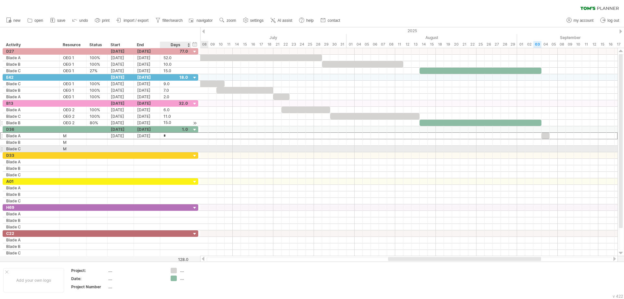
click at [172, 146] on div at bounding box center [175, 149] width 24 height 6
click at [127, 142] on div at bounding box center [121, 142] width 26 height 6
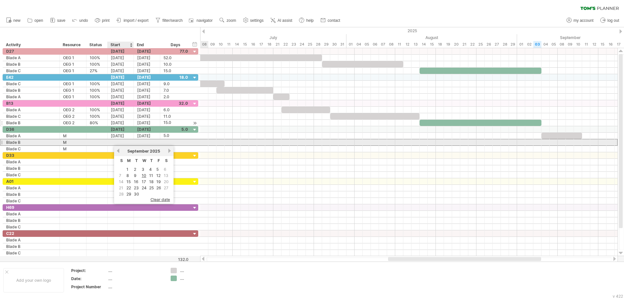
scroll to position [0, 0]
click at [120, 141] on div at bounding box center [121, 142] width 26 height 6
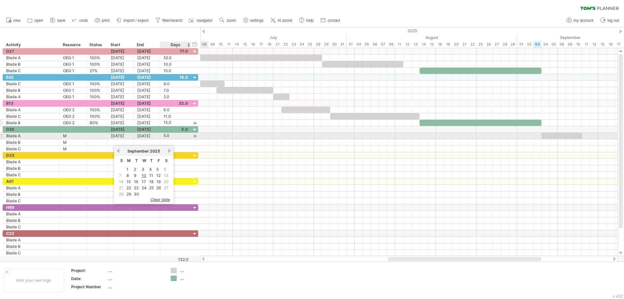
click at [185, 135] on div "5.0" at bounding box center [175, 136] width 24 height 6
click at [195, 136] on div at bounding box center [195, 136] width 6 height 7
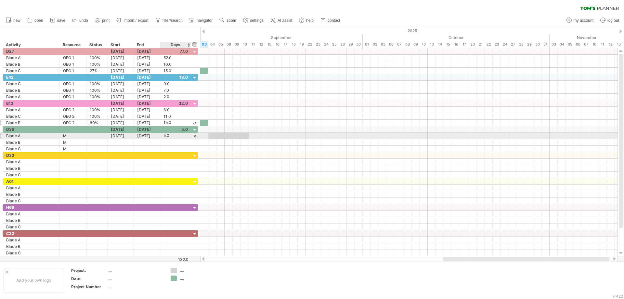
click at [195, 136] on div at bounding box center [195, 136] width 6 height 7
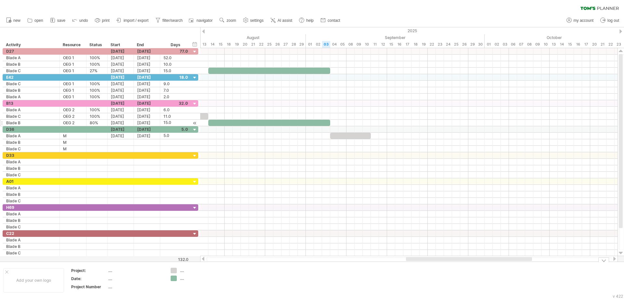
drag, startPoint x: 468, startPoint y: 259, endPoint x: 431, endPoint y: 262, distance: 37.5
click at [431, 262] on div "Trying to reach [DOMAIN_NAME] Connected again... 0% clear filter new *" at bounding box center [312, 149] width 624 height 299
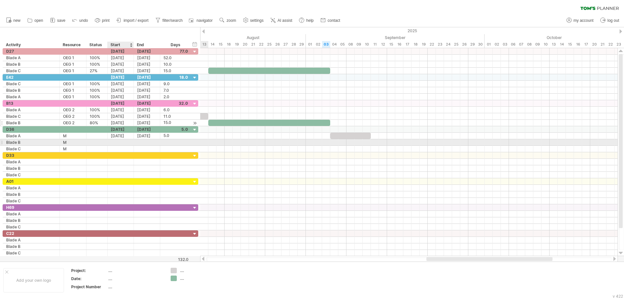
click at [120, 140] on div at bounding box center [121, 142] width 26 height 6
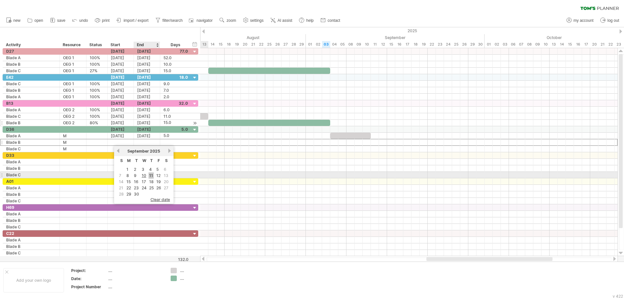
click at [152, 175] on link "11" at bounding box center [150, 175] width 5 height 6
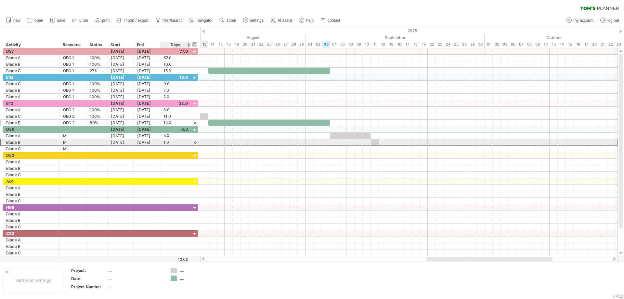
click at [169, 142] on div "1.0" at bounding box center [175, 142] width 24 height 6
type input "*"
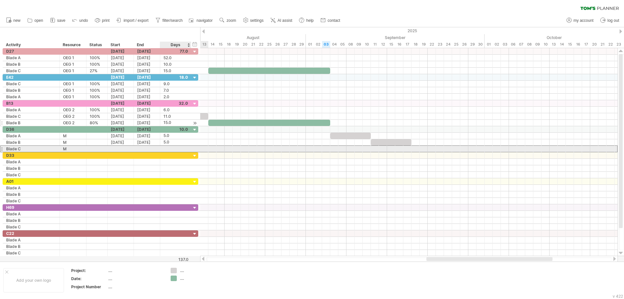
click at [162, 150] on div at bounding box center [175, 149] width 31 height 6
click at [114, 147] on div at bounding box center [121, 149] width 26 height 6
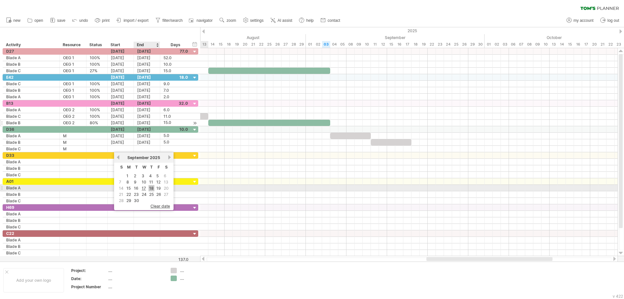
click at [151, 187] on link "18" at bounding box center [151, 188] width 6 height 6
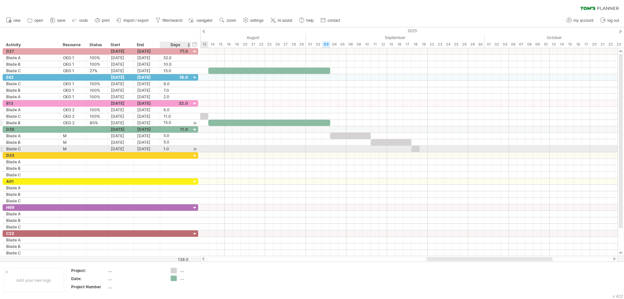
click at [170, 149] on div "1.0" at bounding box center [175, 149] width 24 height 6
type input "*"
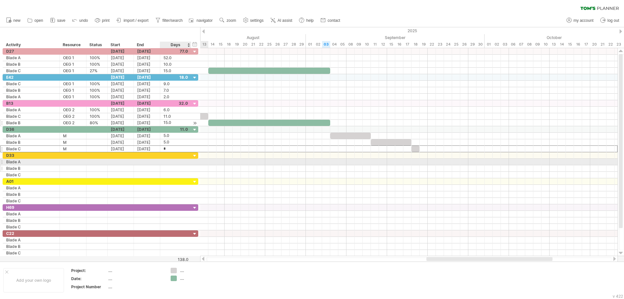
click at [163, 166] on div at bounding box center [175, 168] width 31 height 6
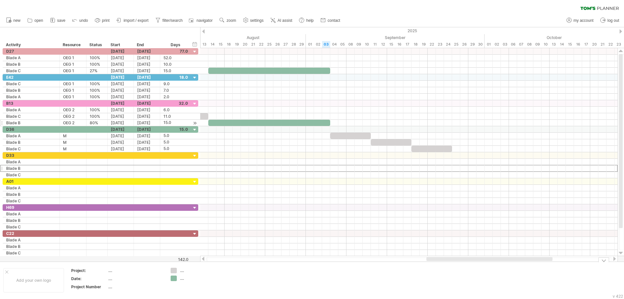
drag, startPoint x: 487, startPoint y: 261, endPoint x: 473, endPoint y: 262, distance: 14.1
click at [473, 262] on div "Trying to reach [DOMAIN_NAME] Connected again... 0% clear filter new *" at bounding box center [312, 149] width 624 height 299
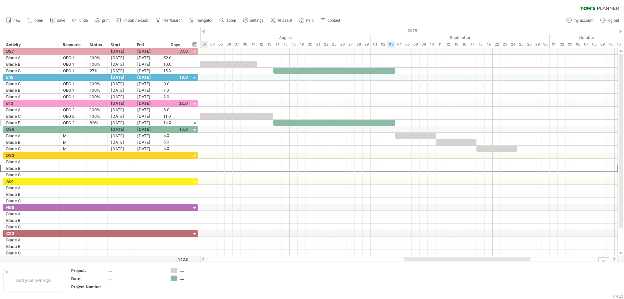
drag, startPoint x: 470, startPoint y: 258, endPoint x: 447, endPoint y: 265, distance: 24.1
click at [447, 265] on div "Trying to reach [DOMAIN_NAME] Connected again... 0% clear filter new *" at bounding box center [312, 149] width 624 height 299
drag, startPoint x: 441, startPoint y: 261, endPoint x: 428, endPoint y: 262, distance: 13.4
click at [429, 262] on div "Trying to reach [DOMAIN_NAME] Connected again... 0% clear filter new *" at bounding box center [312, 149] width 624 height 299
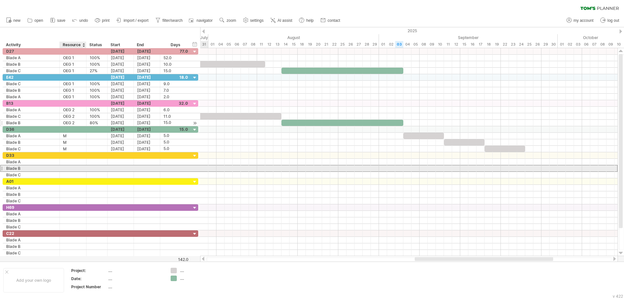
click at [63, 169] on div at bounding box center [73, 168] width 20 height 6
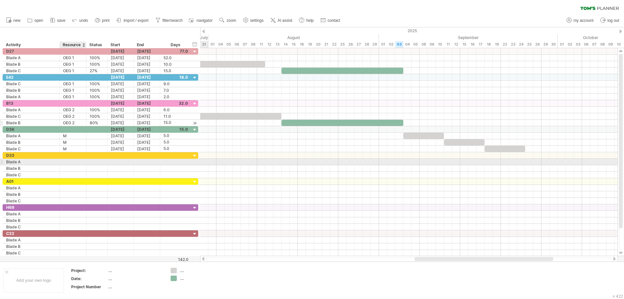
click at [72, 161] on div at bounding box center [73, 162] width 20 height 6
type input "*****"
click at [73, 172] on div at bounding box center [73, 175] width 20 height 6
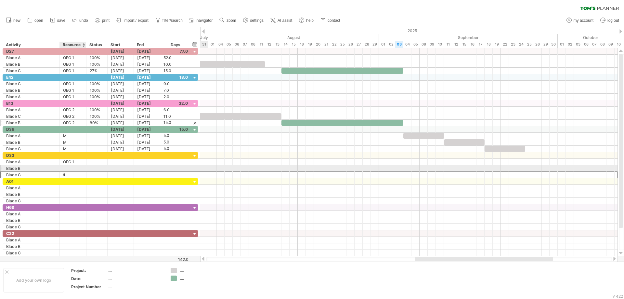
click at [73, 168] on div at bounding box center [73, 168] width 20 height 6
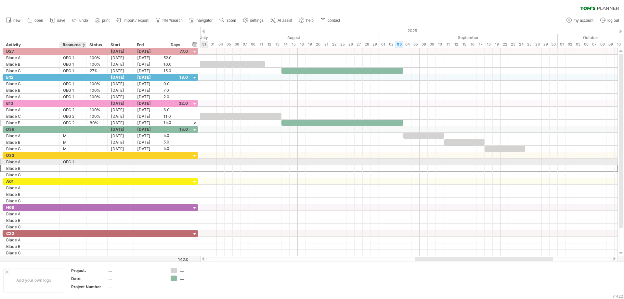
click at [73, 159] on div "OEG 1" at bounding box center [73, 162] width 20 height 6
drag, startPoint x: 76, startPoint y: 161, endPoint x: 64, endPoint y: 162, distance: 12.4
click at [64, 162] on input "*****" at bounding box center [73, 162] width 20 height 6
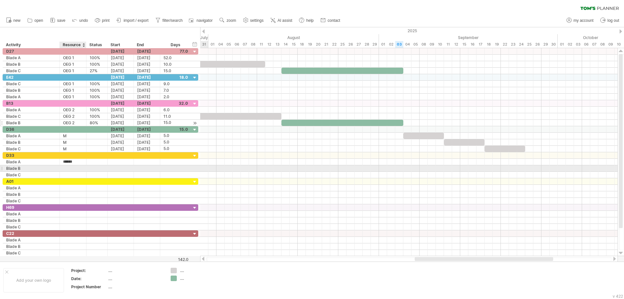
click at [72, 169] on div at bounding box center [73, 168] width 20 height 6
paste input "*****"
type input "*****"
click at [70, 175] on div at bounding box center [73, 175] width 20 height 6
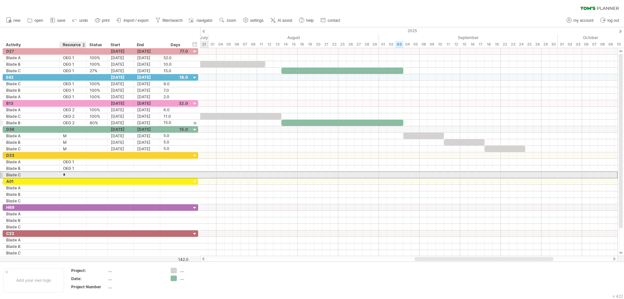
paste input "*****"
type input "*****"
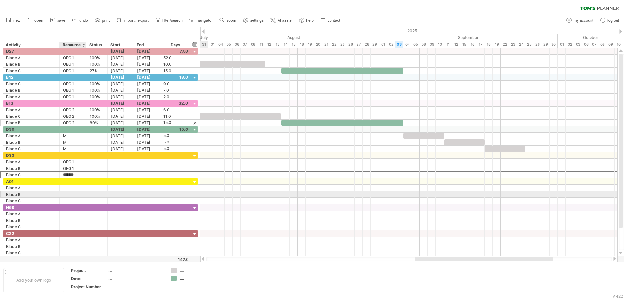
click at [69, 195] on div at bounding box center [73, 194] width 20 height 6
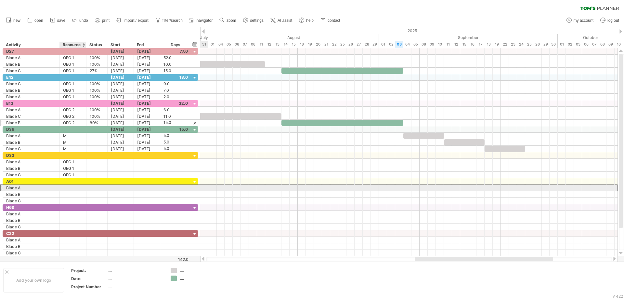
click at [70, 188] on div at bounding box center [73, 188] width 20 height 6
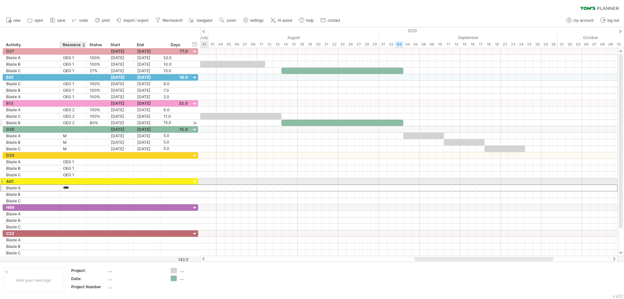
type input "****"
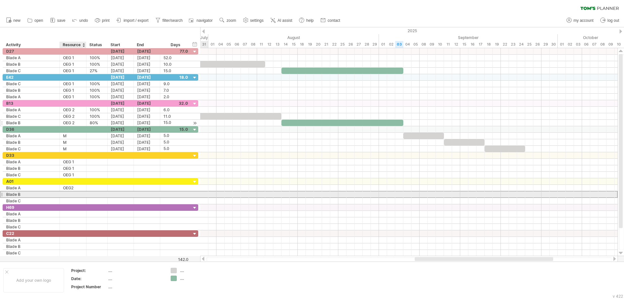
click at [71, 197] on div at bounding box center [73, 194] width 20 height 6
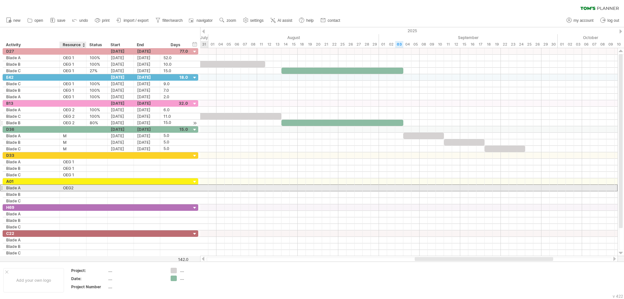
click at [71, 189] on div "OEG2" at bounding box center [73, 188] width 20 height 6
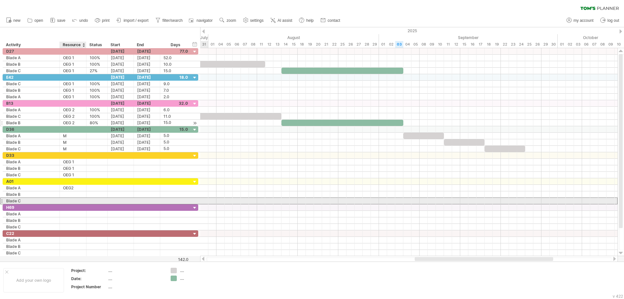
click at [69, 199] on div at bounding box center [73, 201] width 20 height 6
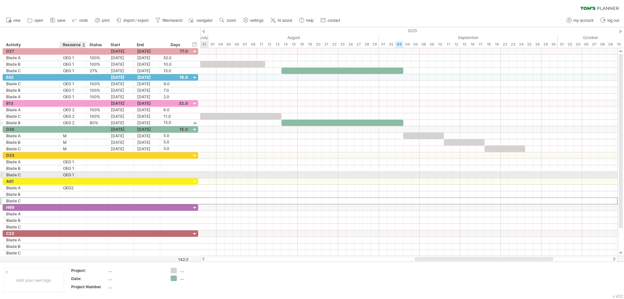
click at [66, 174] on div "OEG 1" at bounding box center [73, 175] width 20 height 6
click at [66, 174] on input "*****" at bounding box center [73, 175] width 20 height 6
click at [63, 173] on input "*****" at bounding box center [73, 175] width 20 height 6
type input "*****"
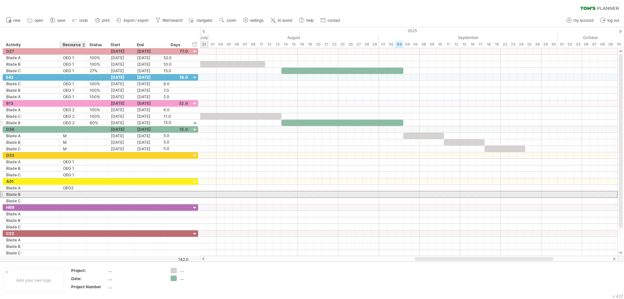
click at [65, 192] on div at bounding box center [73, 194] width 20 height 6
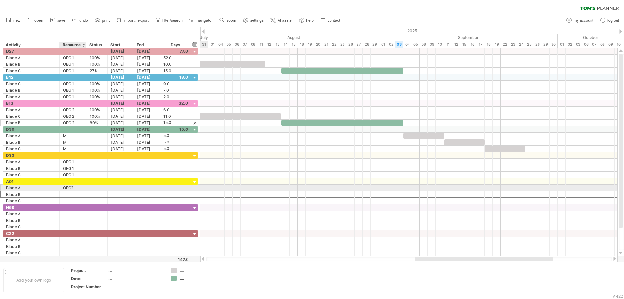
click at [67, 188] on div "OEG2" at bounding box center [73, 188] width 20 height 6
click at [73, 188] on input "****" at bounding box center [73, 188] width 20 height 6
drag, startPoint x: 74, startPoint y: 187, endPoint x: 64, endPoint y: 187, distance: 10.4
click at [64, 187] on input "****" at bounding box center [73, 188] width 20 height 6
click at [65, 195] on div at bounding box center [73, 194] width 20 height 6
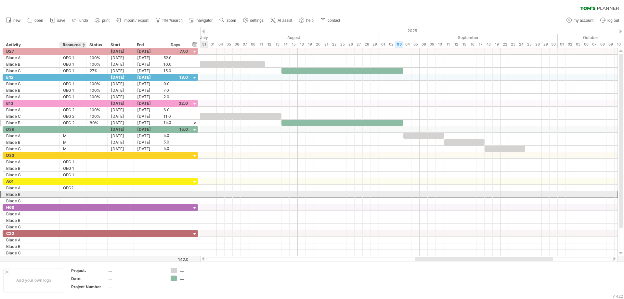
paste input "****"
type input "****"
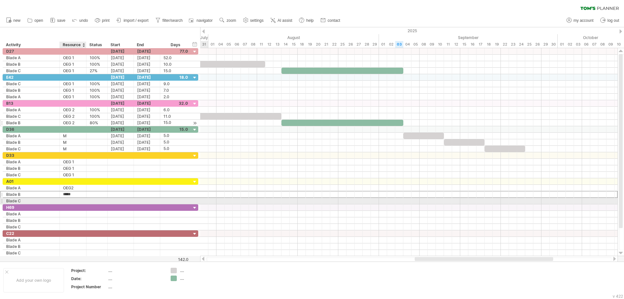
click at [66, 202] on div at bounding box center [73, 201] width 20 height 6
paste input "****"
type input "****"
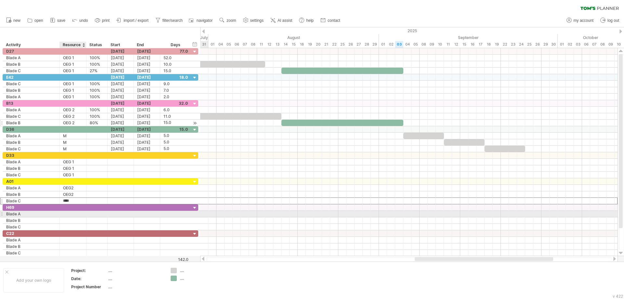
click at [68, 214] on div at bounding box center [73, 213] width 20 height 6
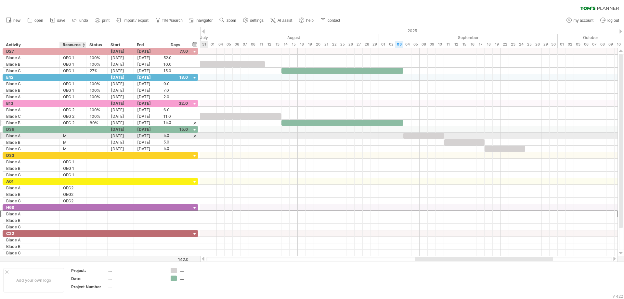
click at [67, 137] on div "M" at bounding box center [73, 136] width 20 height 6
type input "***"
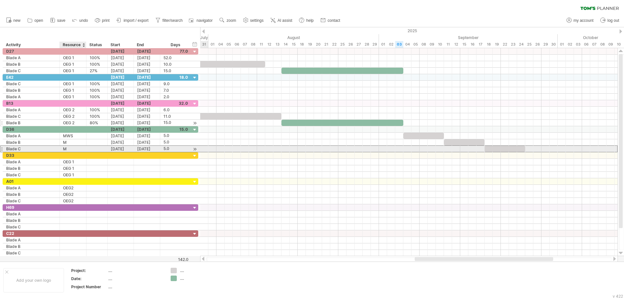
click at [68, 146] on div "M" at bounding box center [73, 149] width 20 height 6
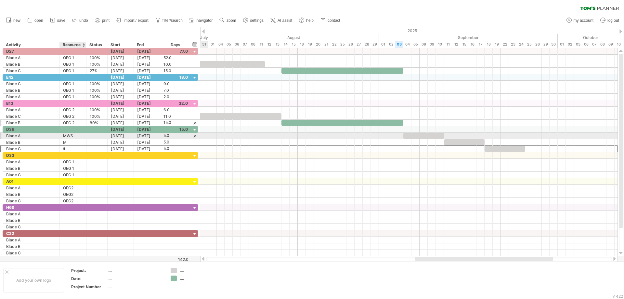
click at [75, 134] on div "MWS" at bounding box center [73, 136] width 20 height 6
click at [75, 134] on input "***" at bounding box center [73, 136] width 20 height 6
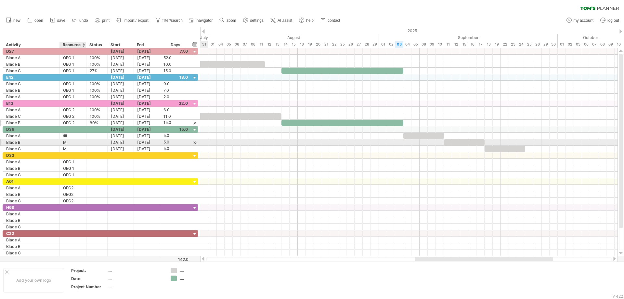
click at [72, 142] on div "M" at bounding box center [73, 142] width 20 height 6
click at [62, 143] on div "* M" at bounding box center [73, 142] width 27 height 6
paste input "**"
type input "***"
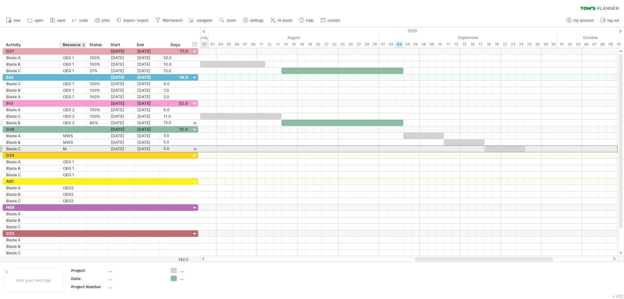
click at [65, 149] on div "M" at bounding box center [73, 149] width 20 height 6
click at [70, 148] on input "*" at bounding box center [73, 149] width 20 height 6
drag, startPoint x: 65, startPoint y: 149, endPoint x: 61, endPoint y: 149, distance: 4.3
click at [61, 149] on div "* M" at bounding box center [73, 149] width 27 height 6
paste input "**"
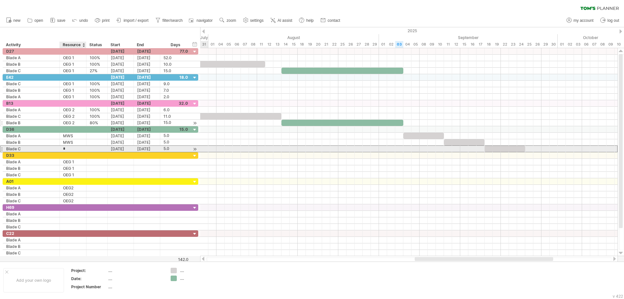
type input "***"
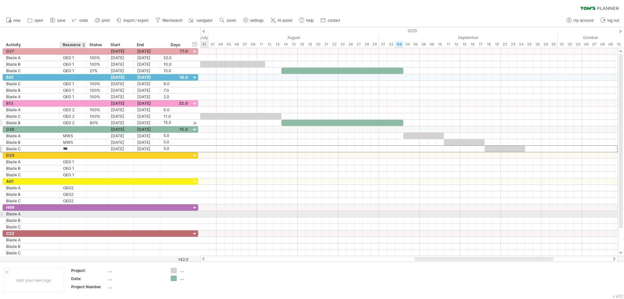
click at [64, 213] on div at bounding box center [73, 213] width 20 height 6
paste input "***"
type input "***"
click at [69, 220] on div at bounding box center [73, 220] width 20 height 6
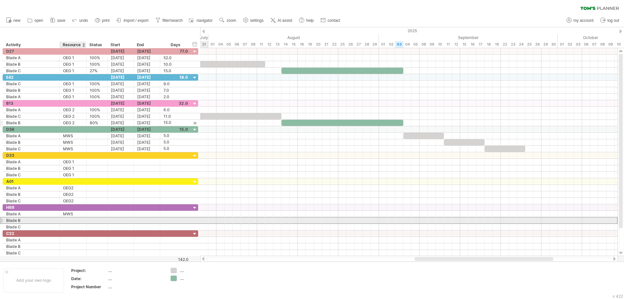
paste input "***"
type input "***"
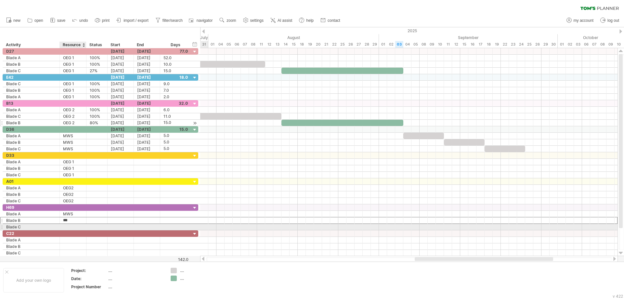
click at [68, 227] on div at bounding box center [73, 226] width 20 height 6
paste input "***"
type input "***"
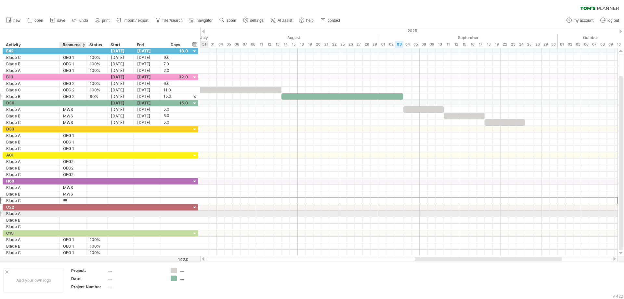
click at [69, 213] on div at bounding box center [73, 213] width 20 height 6
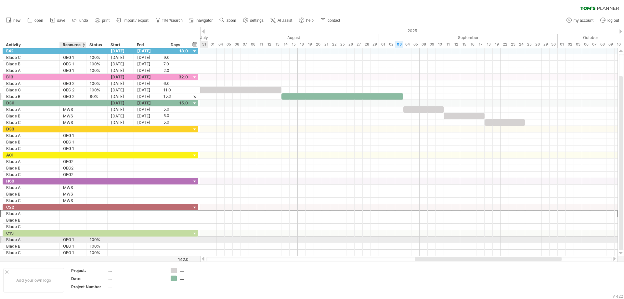
click at [70, 237] on div "OEG 1" at bounding box center [73, 239] width 20 height 6
click at [75, 239] on input "*****" at bounding box center [73, 239] width 20 height 6
drag, startPoint x: 75, startPoint y: 239, endPoint x: 66, endPoint y: 240, distance: 8.5
click at [66, 240] on input "*****" at bounding box center [73, 239] width 20 height 6
click at [70, 213] on div at bounding box center [73, 213] width 20 height 6
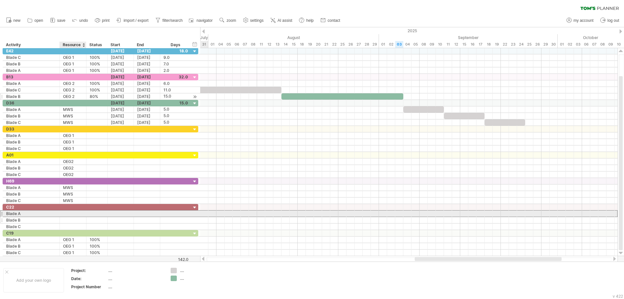
paste input "*****"
type input "*****"
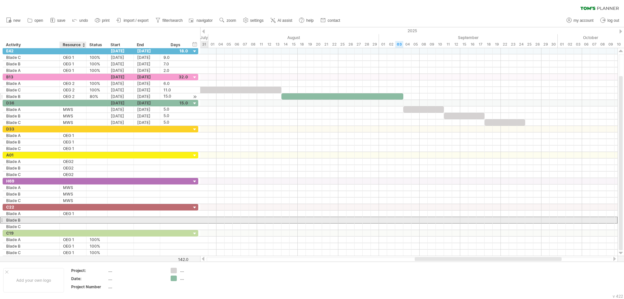
click at [69, 219] on div at bounding box center [73, 220] width 20 height 6
paste input "*****"
type input "*****"
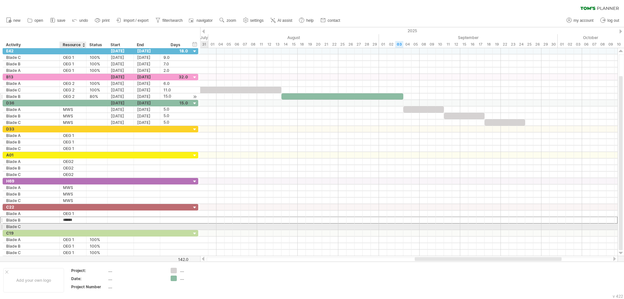
click at [69, 226] on div at bounding box center [73, 226] width 20 height 6
paste input "*****"
type input "*****"
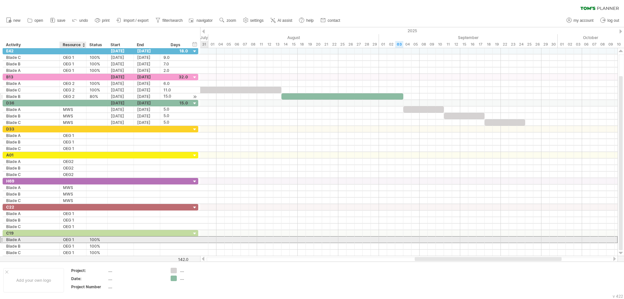
click at [70, 242] on div "OEG 1" at bounding box center [73, 239] width 20 height 6
click at [74, 239] on input "*****" at bounding box center [73, 239] width 20 height 6
type input "*****"
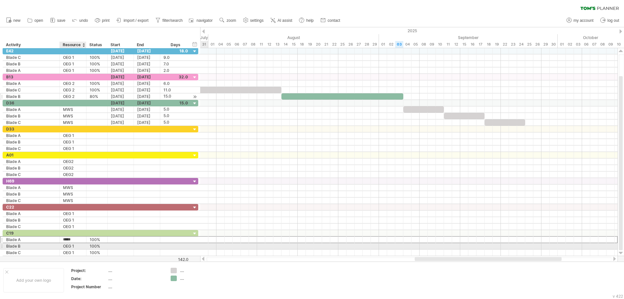
click at [76, 249] on div "OEG 1" at bounding box center [73, 246] width 20 height 6
click at [75, 238] on div "OEG 2" at bounding box center [73, 239] width 20 height 6
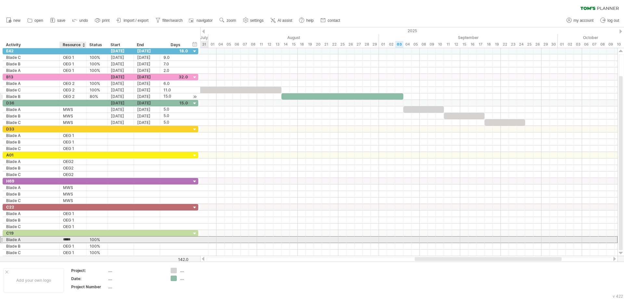
drag, startPoint x: 74, startPoint y: 239, endPoint x: 63, endPoint y: 239, distance: 11.0
click at [63, 239] on input "*****" at bounding box center [73, 239] width 20 height 6
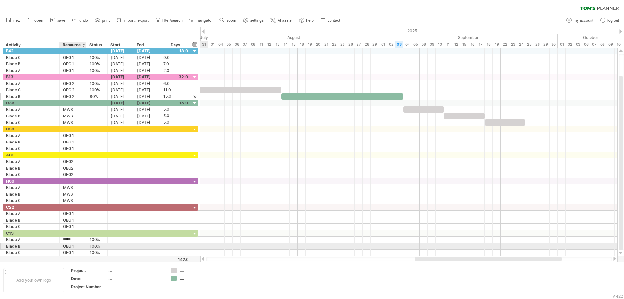
click at [70, 246] on div "OEG 1" at bounding box center [73, 246] width 20 height 6
paste input "*****"
click at [82, 245] on input "**********" at bounding box center [73, 246] width 20 height 6
drag, startPoint x: 81, startPoint y: 246, endPoint x: 67, endPoint y: 246, distance: 14.3
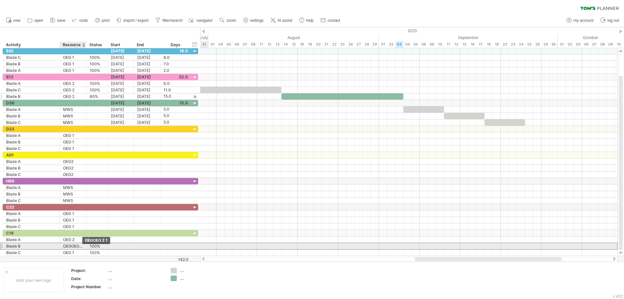
click at [67, 246] on div "**********" at bounding box center [73, 246] width 27 height 6
click at [65, 248] on input "**********" at bounding box center [73, 246] width 20 height 6
drag, startPoint x: 63, startPoint y: 246, endPoint x: 85, endPoint y: 246, distance: 22.1
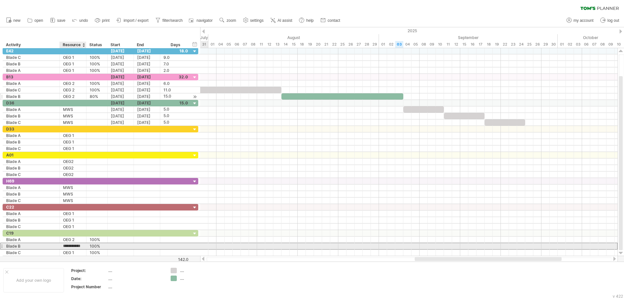
click at [85, 246] on div "**********" at bounding box center [73, 246] width 27 height 6
paste input "text"
type input "*****"
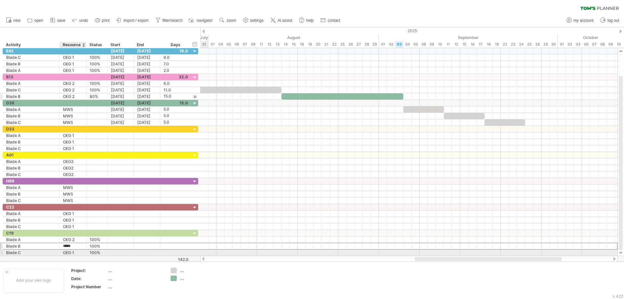
click at [62, 252] on div "***** OEG 1" at bounding box center [73, 252] width 27 height 6
click at [64, 251] on div "OEG 1" at bounding box center [73, 252] width 20 height 6
drag, startPoint x: 64, startPoint y: 251, endPoint x: 78, endPoint y: 251, distance: 14.3
click at [78, 251] on input "*****" at bounding box center [73, 252] width 20 height 6
paste input "text"
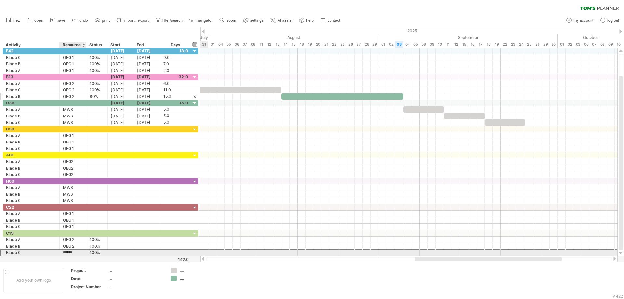
type input "*****"
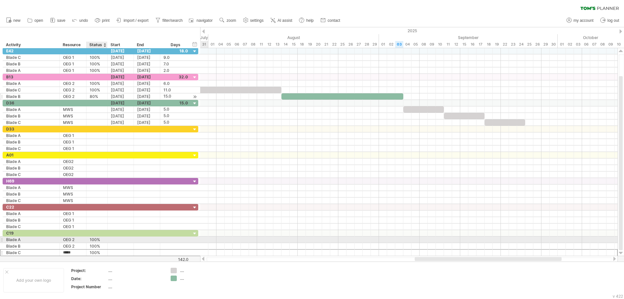
click at [100, 240] on div "100%" at bounding box center [97, 239] width 14 height 6
type input "*"
click at [99, 245] on div "100%" at bounding box center [97, 246] width 14 height 6
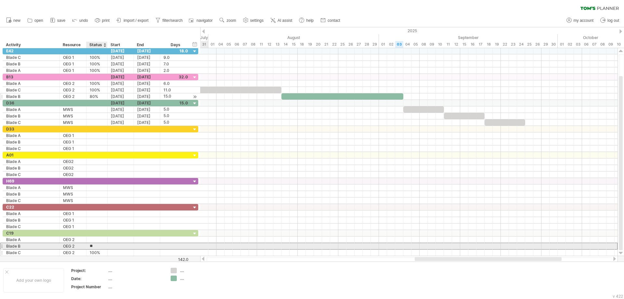
type input "*"
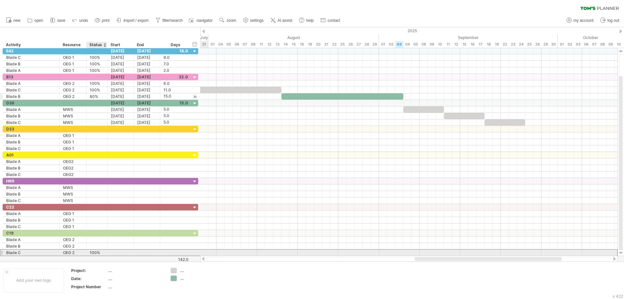
click at [98, 253] on div "100%" at bounding box center [97, 252] width 14 height 6
type input "*"
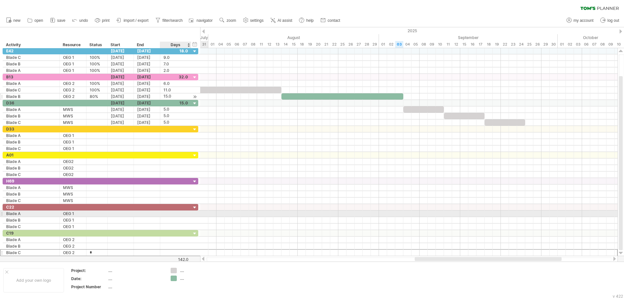
click at [171, 213] on div at bounding box center [175, 213] width 24 height 6
click at [95, 250] on div "1" at bounding box center [97, 252] width 14 height 6
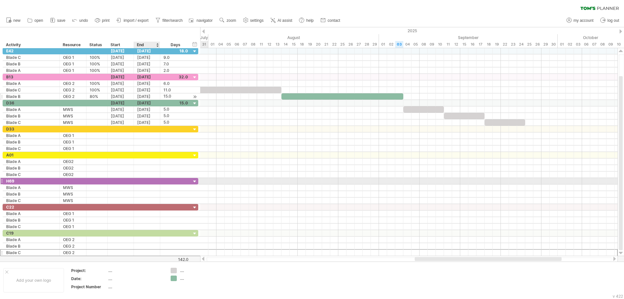
click at [158, 178] on div at bounding box center [147, 181] width 26 height 6
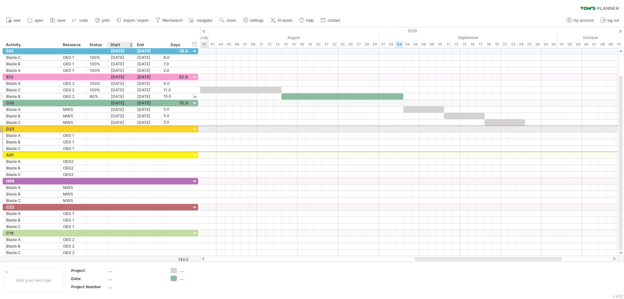
click at [120, 132] on div at bounding box center [121, 129] width 26 height 6
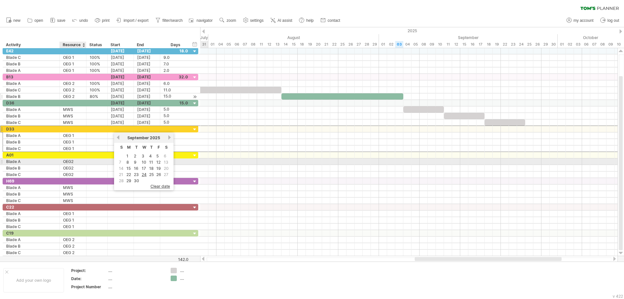
click at [69, 163] on div "OEG2" at bounding box center [73, 161] width 20 height 6
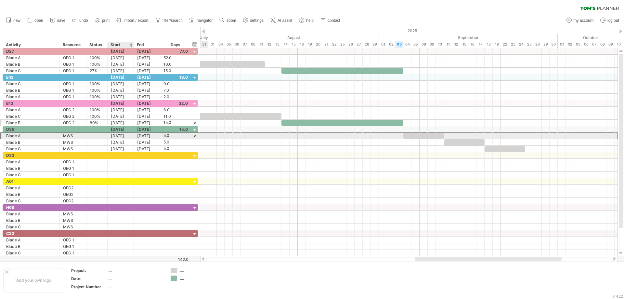
click at [121, 136] on div "[DATE]" at bounding box center [121, 136] width 26 height 6
click at [115, 135] on div "[DATE]" at bounding box center [121, 136] width 26 height 6
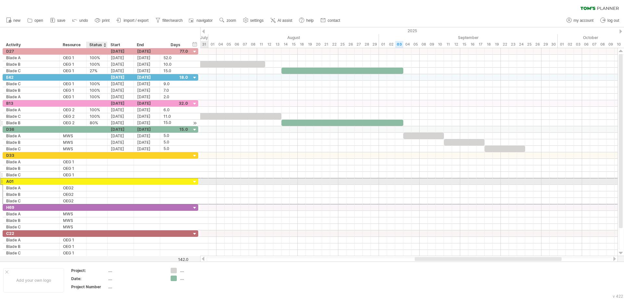
drag, startPoint x: 98, startPoint y: 182, endPoint x: 105, endPoint y: 172, distance: 12.2
click at [98, 181] on div at bounding box center [97, 181] width 14 height 6
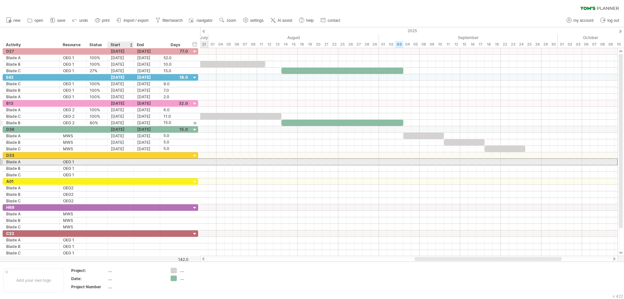
click at [114, 160] on div at bounding box center [121, 162] width 26 height 6
click at [77, 163] on div "OEG 1" at bounding box center [73, 162] width 20 height 6
type input "*****"
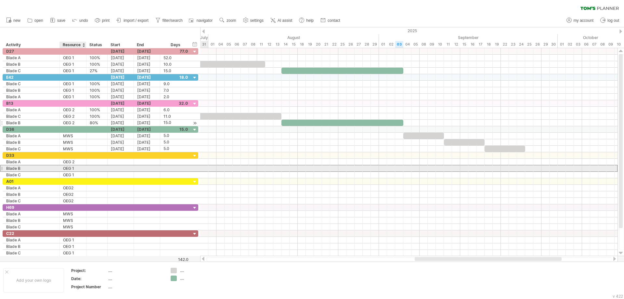
click at [77, 168] on div "OEG 1" at bounding box center [73, 168] width 20 height 6
click at [0, 0] on input "*****" at bounding box center [0, 0] width 0 height 0
type input "*****"
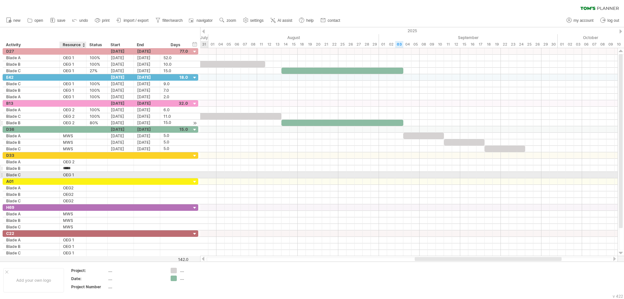
click at [76, 171] on div "******* Blade B ***** OEG 1" at bounding box center [101, 168] width 196 height 6
click at [75, 175] on div "OEG 1" at bounding box center [73, 175] width 20 height 6
click at [0, 0] on input "*****" at bounding box center [0, 0] width 0 height 0
type input "*****"
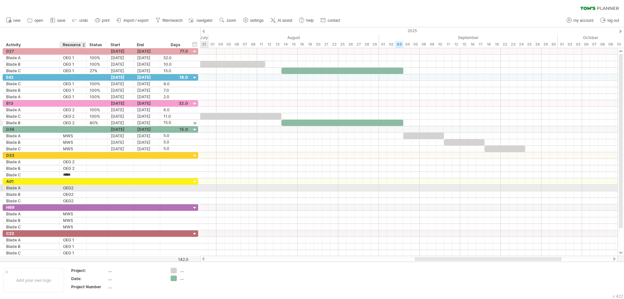
click at [75, 191] on div "******* Blade A **** OEG2" at bounding box center [101, 188] width 196 height 6
click at [76, 188] on div "OEG2" at bounding box center [73, 188] width 20 height 6
click at [76, 188] on input "****" at bounding box center [73, 188] width 20 height 6
click at [71, 187] on input "****" at bounding box center [73, 188] width 20 height 6
click at [74, 186] on input "****" at bounding box center [73, 188] width 20 height 6
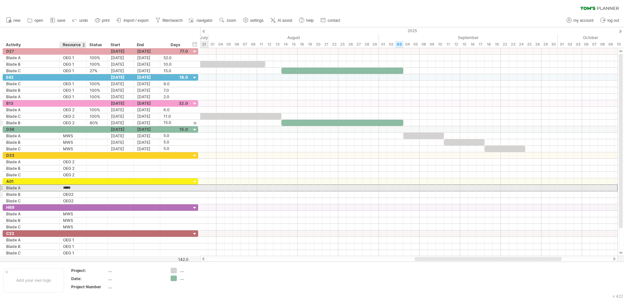
type input "*****"
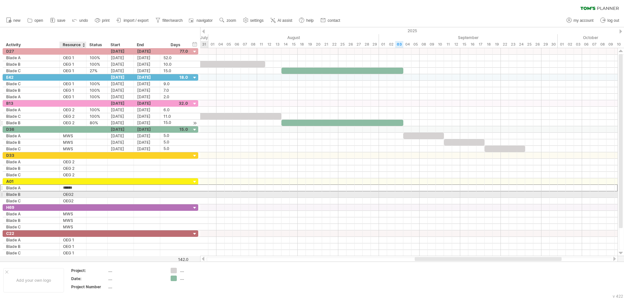
click at [77, 195] on div "OEG2" at bounding box center [73, 194] width 20 height 6
click at [77, 195] on input "****" at bounding box center [73, 194] width 20 height 6
type input "*****"
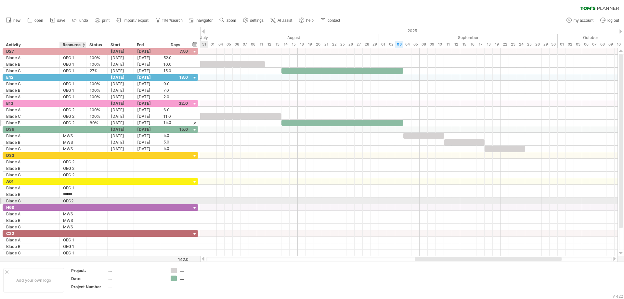
click at [74, 202] on div "OEG2" at bounding box center [73, 201] width 20 height 6
type input "*****"
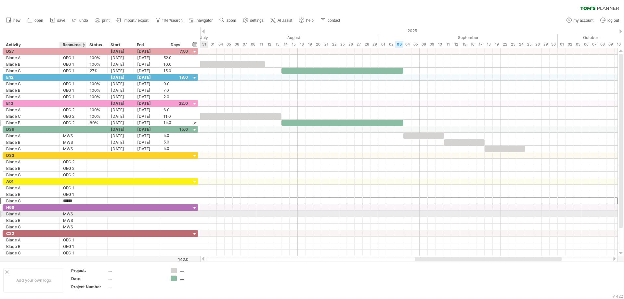
click at [77, 214] on div "MWS" at bounding box center [73, 213] width 20 height 6
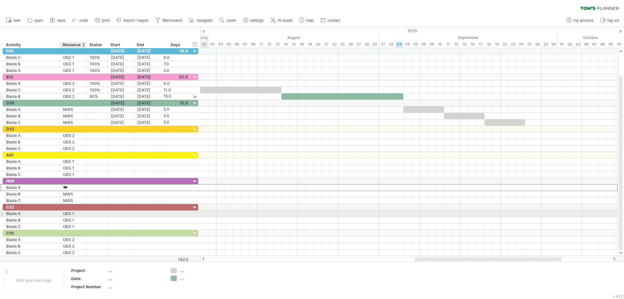
click at [80, 213] on div "OEG 1" at bounding box center [73, 213] width 20 height 6
type input "*****"
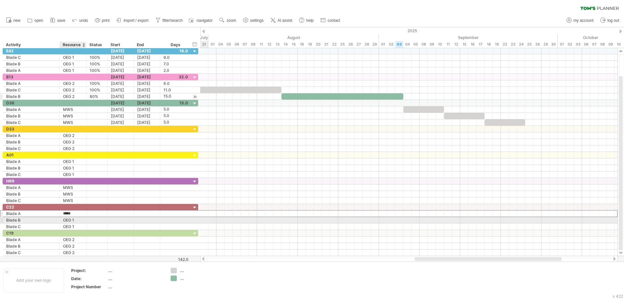
click at [74, 220] on div "OEG 1" at bounding box center [73, 220] width 20 height 6
type input "*****"
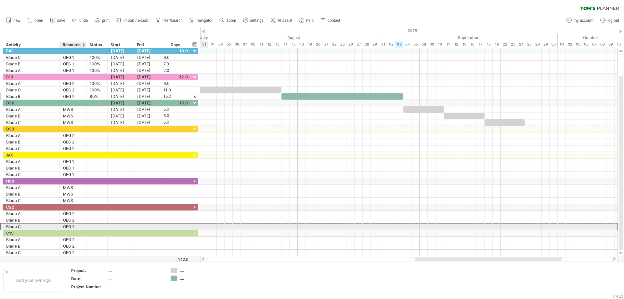
click at [73, 227] on div "OEG 1" at bounding box center [73, 226] width 20 height 6
type input "*****"
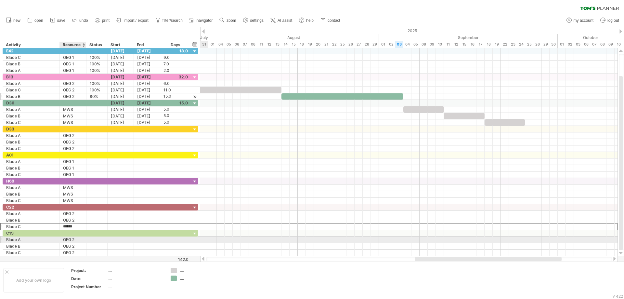
click at [76, 239] on div "OEG 2" at bounding box center [73, 239] width 20 height 6
type input "*****"
click at [76, 247] on div "OEG 2" at bounding box center [73, 246] width 20 height 6
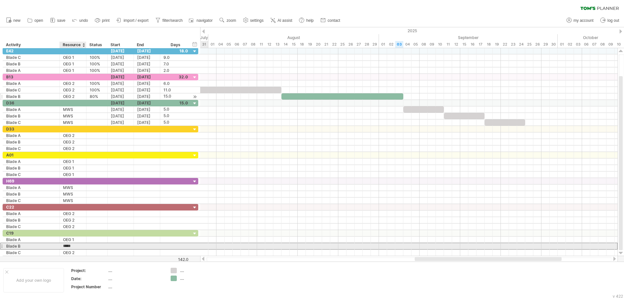
type input "*****"
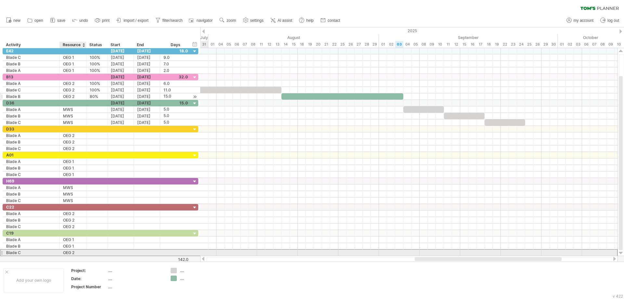
click at [74, 252] on div "OEG 2" at bounding box center [73, 252] width 20 height 6
type input "*****"
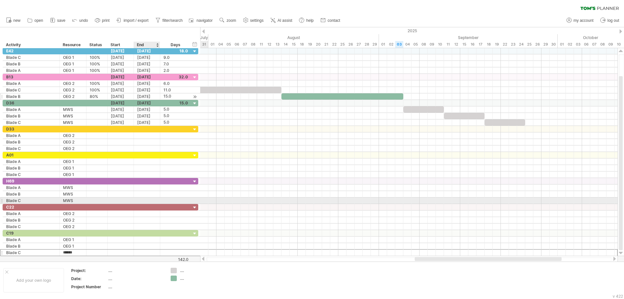
click at [139, 198] on div at bounding box center [147, 200] width 26 height 6
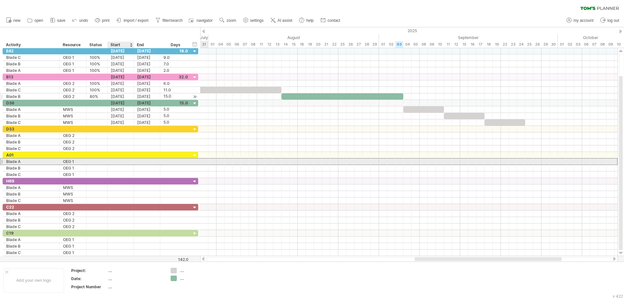
click at [108, 162] on div at bounding box center [121, 161] width 26 height 6
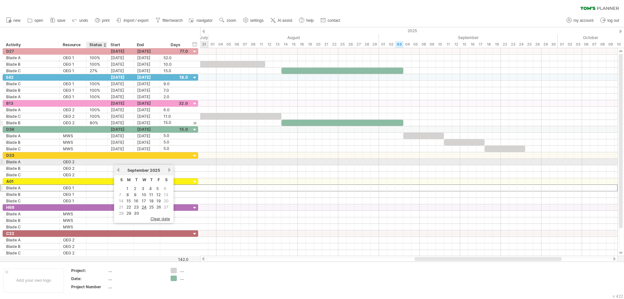
click at [108, 161] on div at bounding box center [121, 162] width 26 height 6
click at [113, 161] on div at bounding box center [121, 162] width 26 height 6
click at [122, 162] on div at bounding box center [121, 162] width 26 height 6
click at [155, 188] on td "5" at bounding box center [158, 189] width 7 height 6
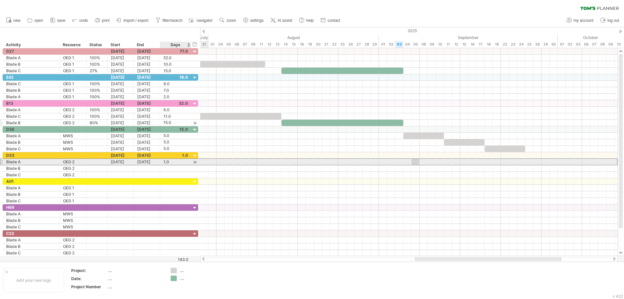
click at [168, 161] on div "1.0" at bounding box center [175, 162] width 24 height 6
type input "*"
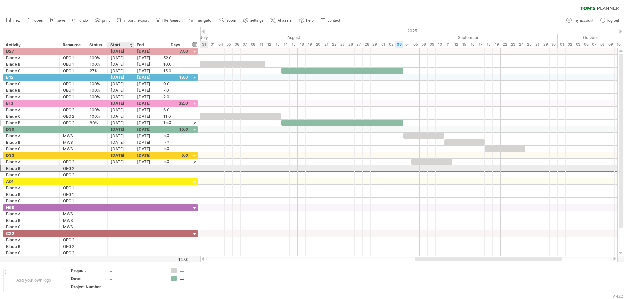
click at [118, 168] on div at bounding box center [121, 168] width 26 height 6
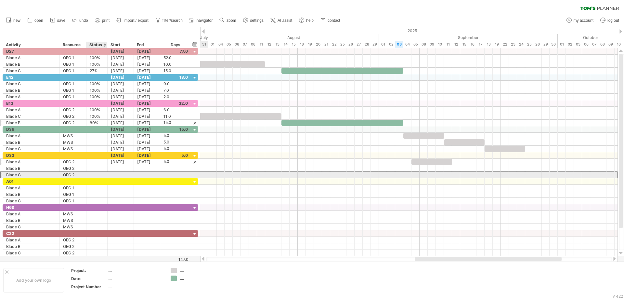
click at [96, 172] on div at bounding box center [97, 175] width 14 height 6
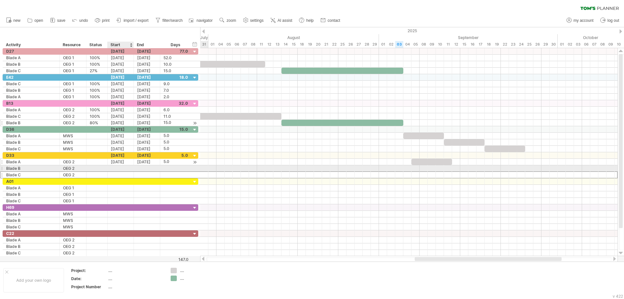
click at [113, 170] on div at bounding box center [121, 168] width 26 height 6
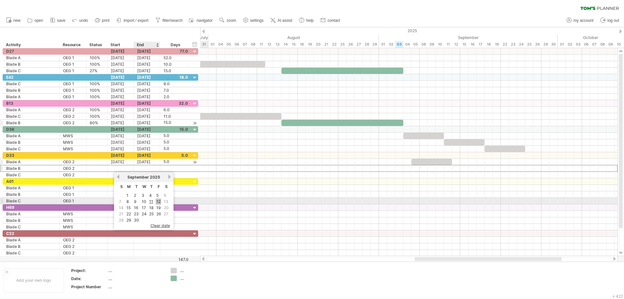
click at [156, 202] on link "12" at bounding box center [159, 201] width 6 height 6
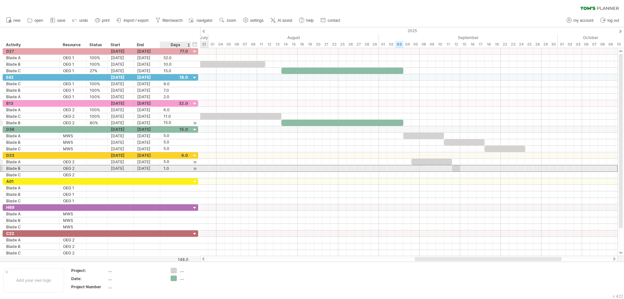
click at [168, 168] on div "1.0" at bounding box center [175, 168] width 24 height 6
type input "*"
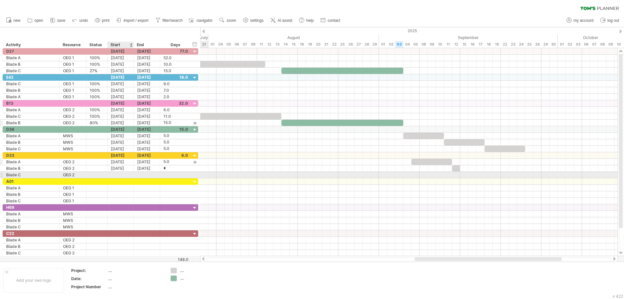
click at [125, 175] on div at bounding box center [121, 175] width 26 height 6
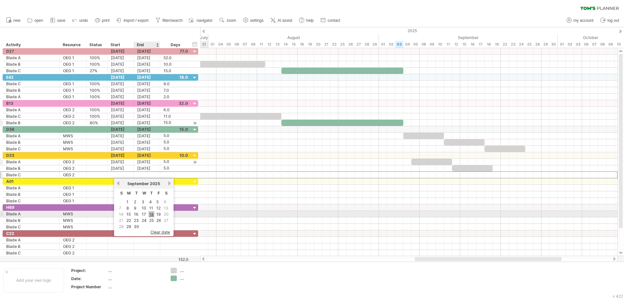
click at [151, 212] on link "18" at bounding box center [151, 214] width 6 height 6
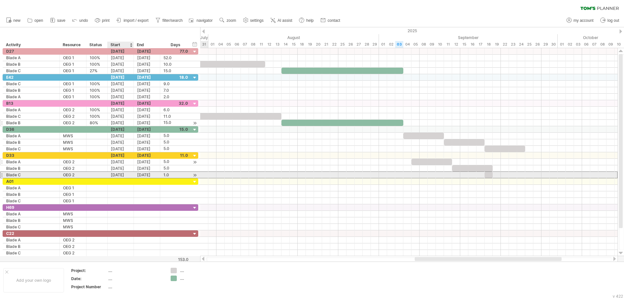
click at [124, 174] on div "[DATE]" at bounding box center [121, 175] width 26 height 6
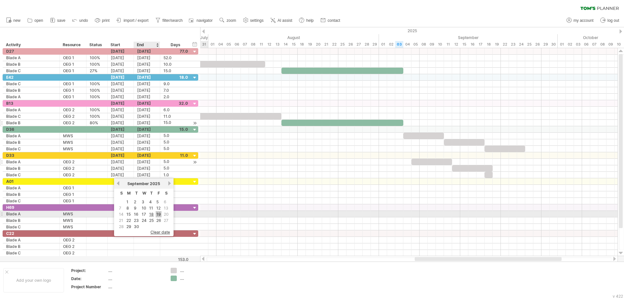
click at [157, 213] on link "19" at bounding box center [159, 214] width 6 height 6
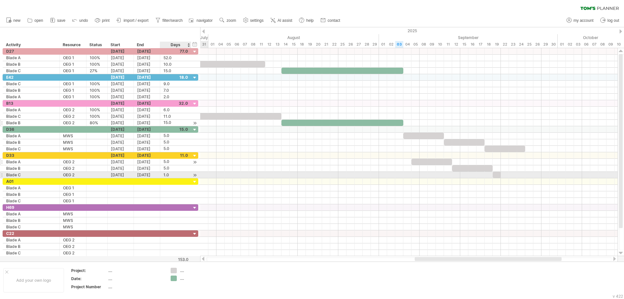
click at [170, 176] on div "1.0" at bounding box center [175, 175] width 24 height 6
type input "*"
click at [111, 205] on div at bounding box center [121, 207] width 26 height 6
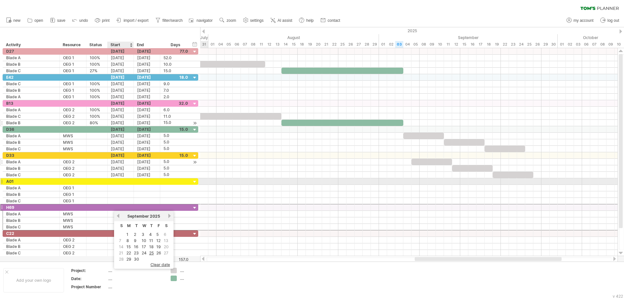
click at [121, 184] on div at bounding box center [121, 181] width 26 height 6
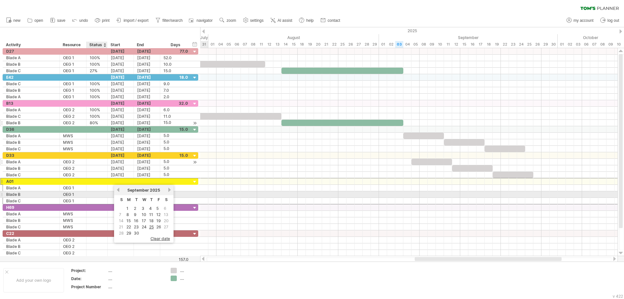
drag, startPoint x: 91, startPoint y: 195, endPoint x: 99, endPoint y: 193, distance: 8.9
click at [91, 195] on div at bounding box center [97, 194] width 14 height 6
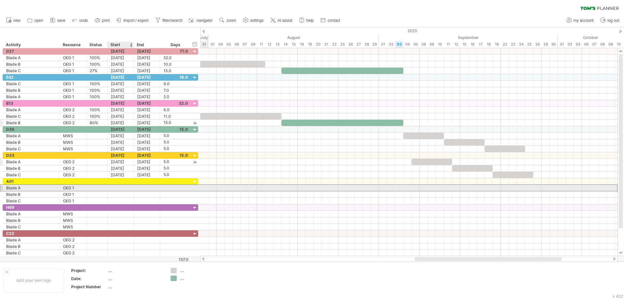
click at [117, 188] on div at bounding box center [121, 188] width 26 height 6
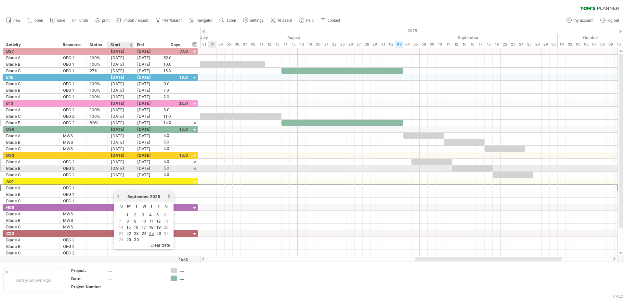
click at [124, 168] on div "[DATE]" at bounding box center [121, 168] width 26 height 6
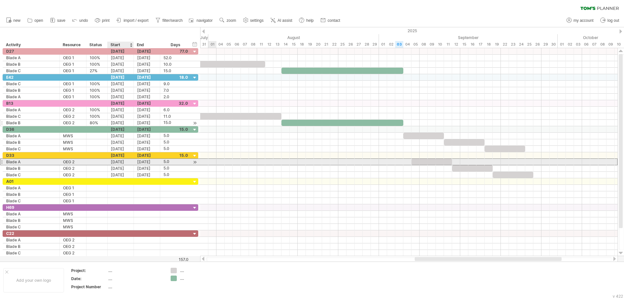
click at [121, 163] on div "[DATE]" at bounding box center [121, 162] width 26 height 6
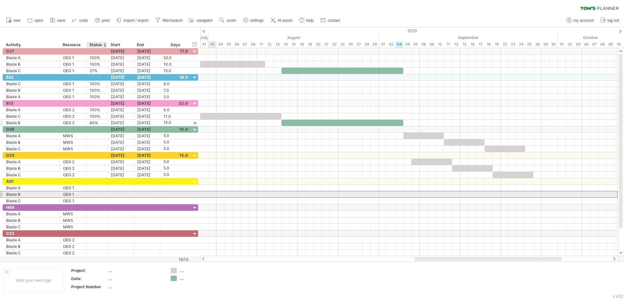
click at [93, 194] on div at bounding box center [97, 194] width 14 height 6
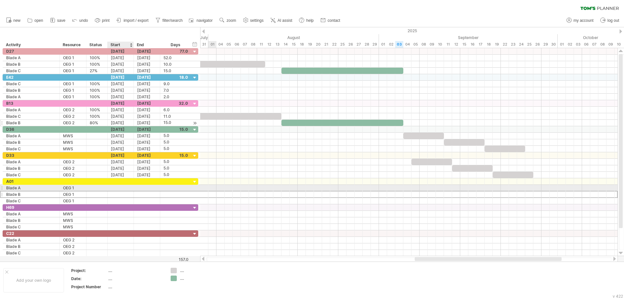
click at [115, 186] on div at bounding box center [121, 188] width 26 height 6
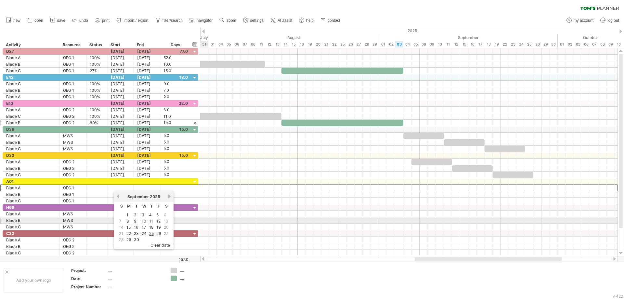
click at [205, 218] on div at bounding box center [408, 220] width 417 height 6
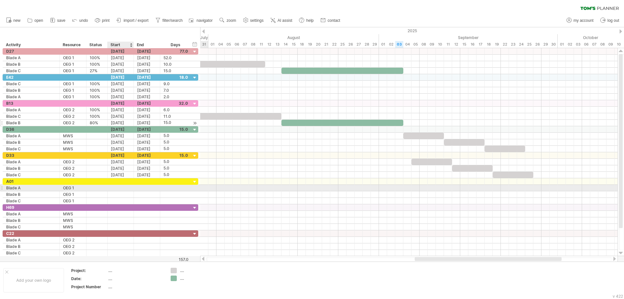
click at [124, 189] on div at bounding box center [121, 188] width 26 height 6
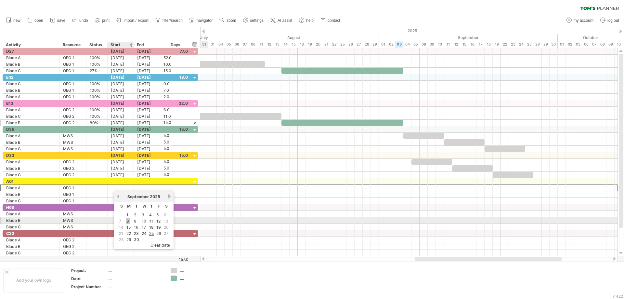
click at [128, 221] on link "8" at bounding box center [128, 221] width 4 height 6
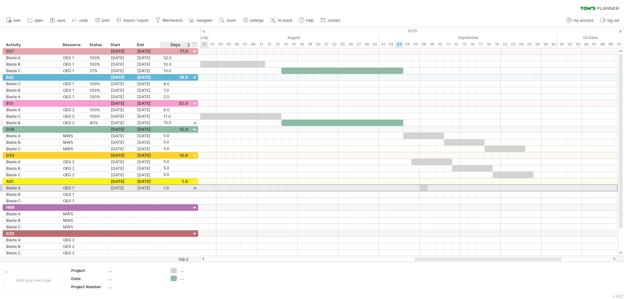
click at [167, 189] on div "1.0" at bounding box center [175, 188] width 24 height 6
type input "*"
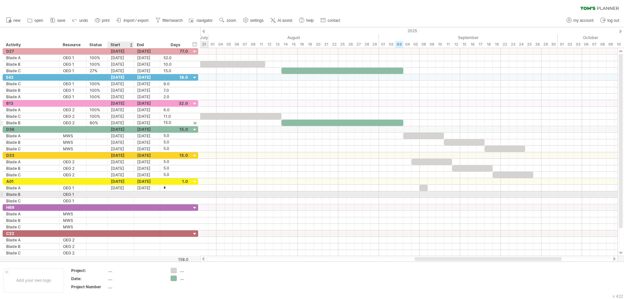
click at [126, 195] on div at bounding box center [121, 194] width 26 height 6
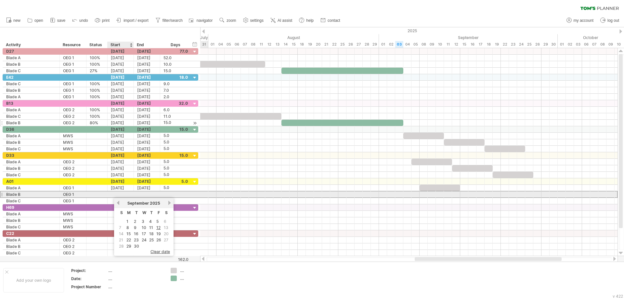
click at [120, 195] on div at bounding box center [121, 194] width 26 height 6
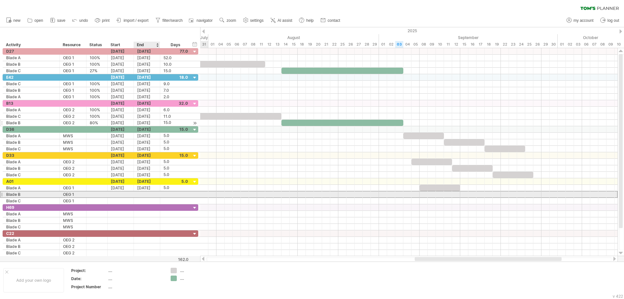
click at [151, 193] on div at bounding box center [147, 194] width 26 height 6
click at [118, 195] on div at bounding box center [121, 194] width 26 height 6
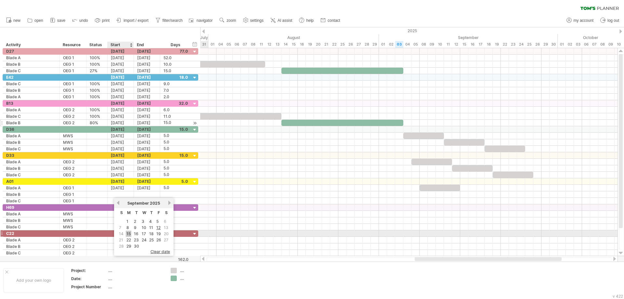
click at [126, 233] on link "15" at bounding box center [129, 233] width 6 height 6
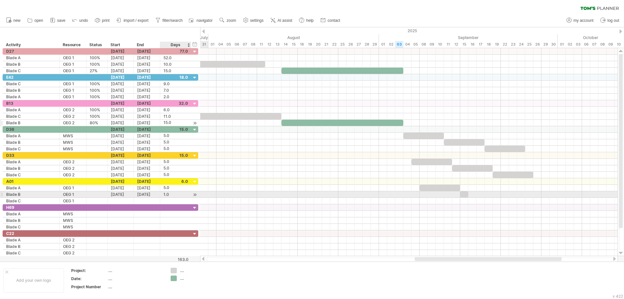
click at [172, 194] on div "1.0" at bounding box center [175, 194] width 24 height 6
type input "*"
click at [135, 203] on div at bounding box center [147, 201] width 26 height 6
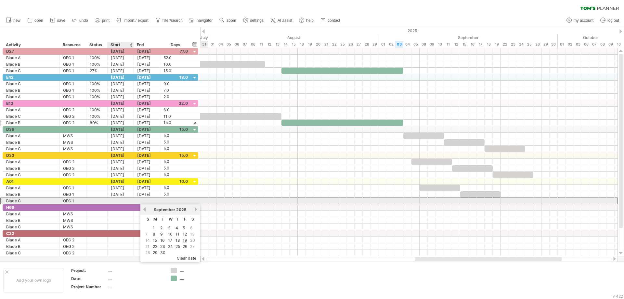
click at [125, 200] on div at bounding box center [121, 201] width 26 height 6
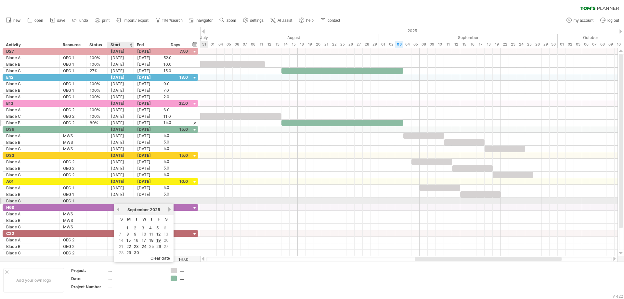
click at [125, 200] on div at bounding box center [121, 201] width 26 height 6
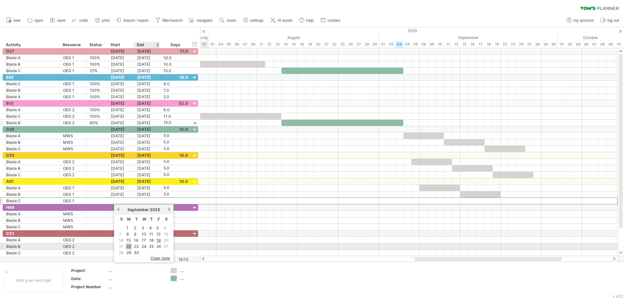
click at [129, 247] on tr "21 22 23 24 25 26 27" at bounding box center [144, 246] width 52 height 6
click at [129, 247] on link "22" at bounding box center [129, 246] width 6 height 6
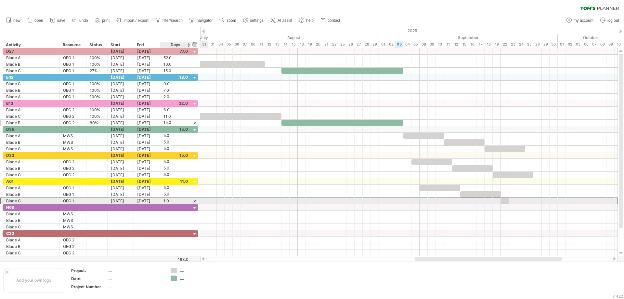
click at [172, 200] on div "1.0" at bounding box center [175, 201] width 24 height 6
type input "*"
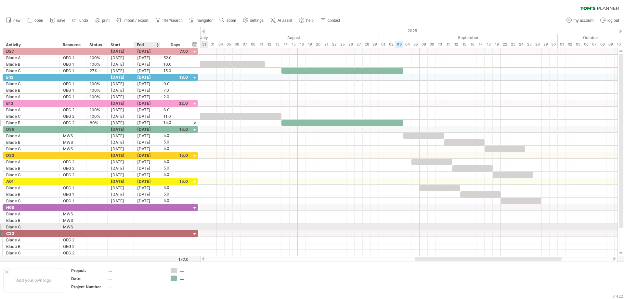
click at [135, 230] on div at bounding box center [147, 233] width 26 height 6
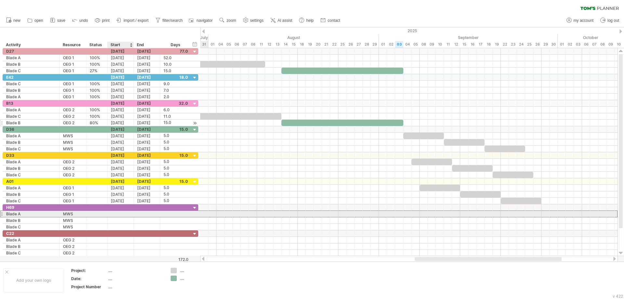
click at [119, 216] on div at bounding box center [121, 213] width 26 height 6
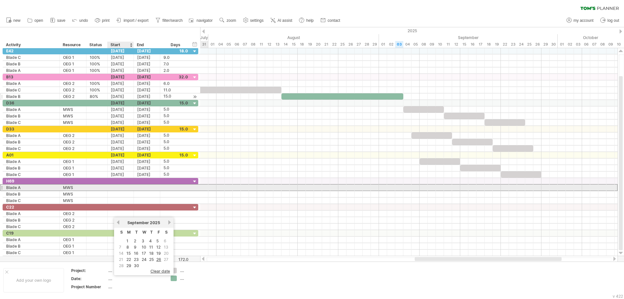
click at [114, 188] on div at bounding box center [121, 187] width 26 height 6
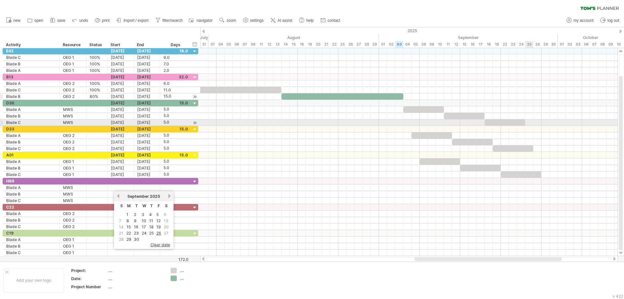
click at [529, 122] on div at bounding box center [408, 122] width 417 height 6
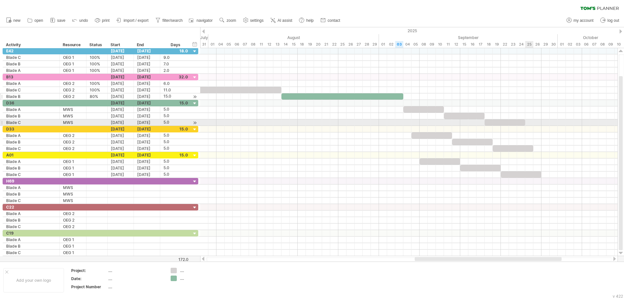
click at [529, 122] on div at bounding box center [408, 122] width 417 height 6
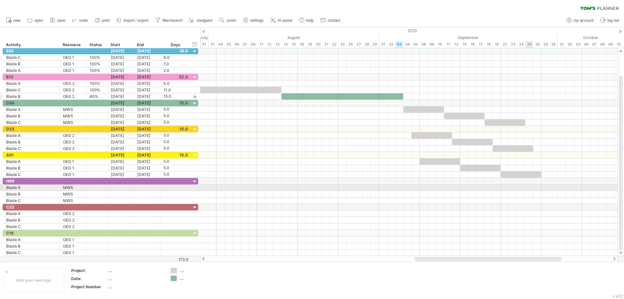
click at [527, 189] on div at bounding box center [408, 187] width 417 height 6
click at [528, 187] on div at bounding box center [408, 187] width 417 height 6
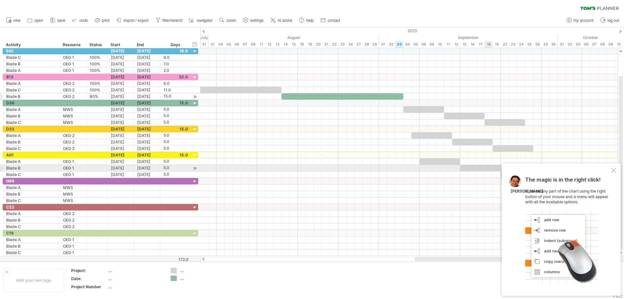
click at [611, 169] on div at bounding box center [613, 170] width 5 height 5
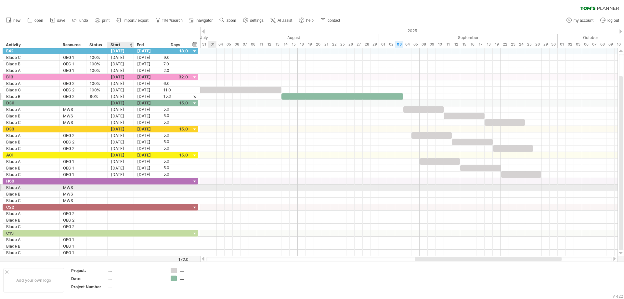
click at [123, 185] on div at bounding box center [121, 187] width 26 height 6
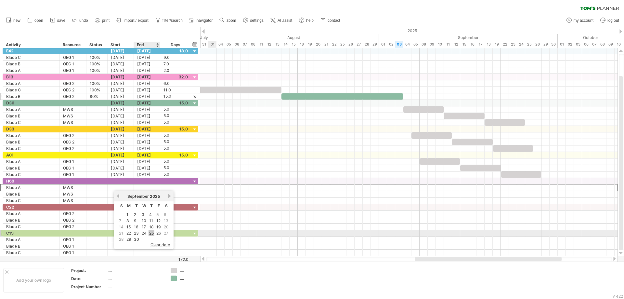
click at [149, 233] on link "25" at bounding box center [151, 233] width 6 height 6
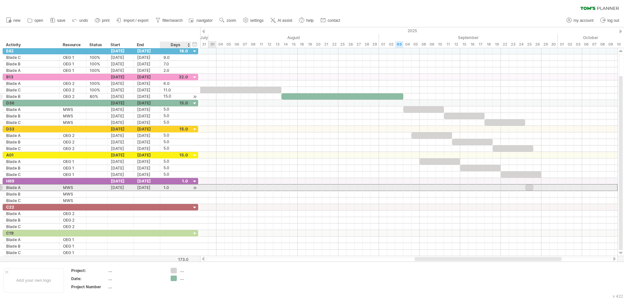
click at [171, 185] on div "1.0" at bounding box center [175, 187] width 24 height 6
type input "*"
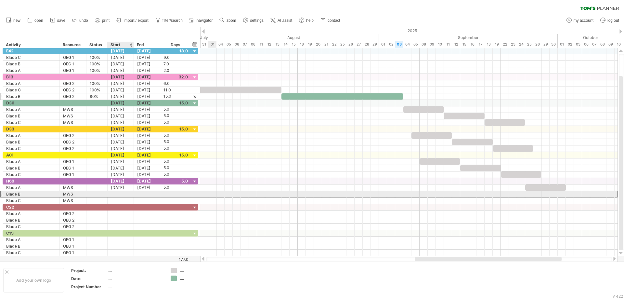
click at [123, 195] on div at bounding box center [121, 194] width 26 height 6
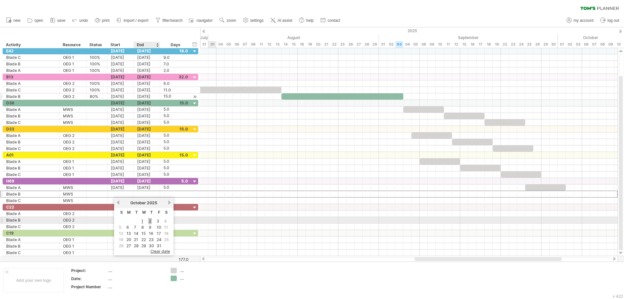
click at [148, 221] on link "2" at bounding box center [150, 221] width 4 height 6
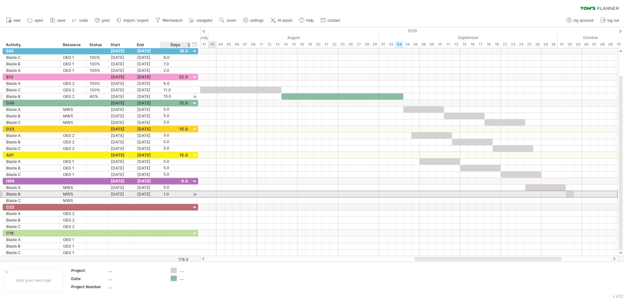
click at [168, 194] on div "1.0" at bounding box center [175, 194] width 24 height 6
type input "*"
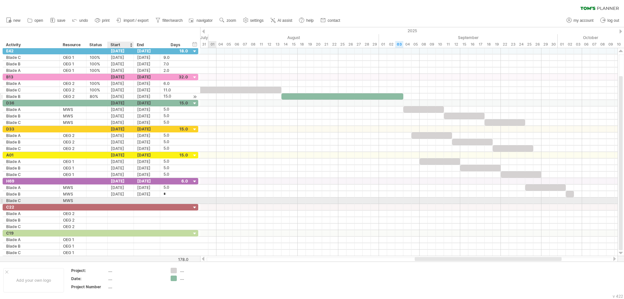
click at [121, 199] on div at bounding box center [121, 200] width 26 height 6
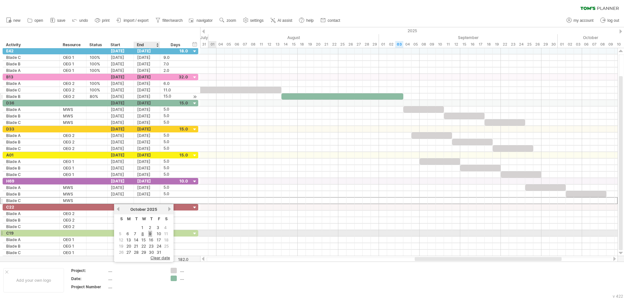
click at [149, 234] on link "9" at bounding box center [150, 233] width 4 height 6
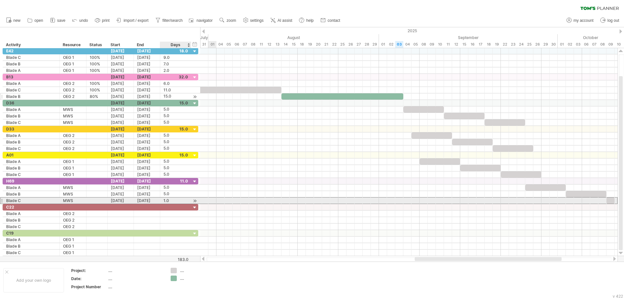
click at [169, 201] on div "1.0" at bounding box center [175, 200] width 24 height 6
type input "*"
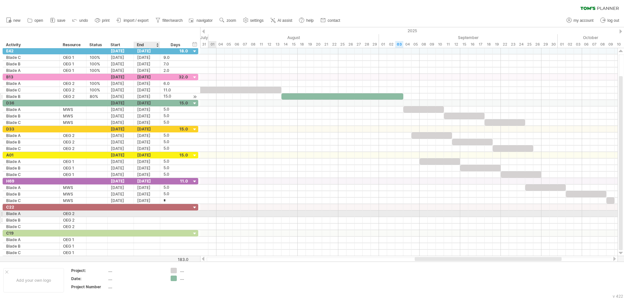
click at [143, 217] on div at bounding box center [147, 220] width 26 height 6
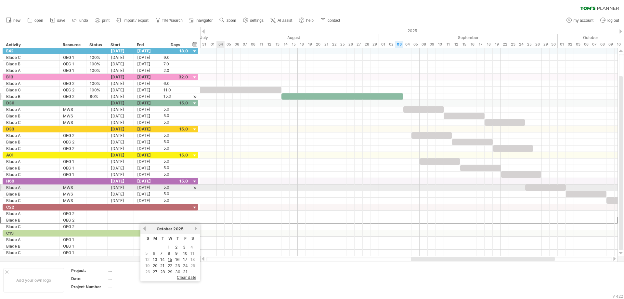
click at [219, 188] on div at bounding box center [408, 187] width 417 height 6
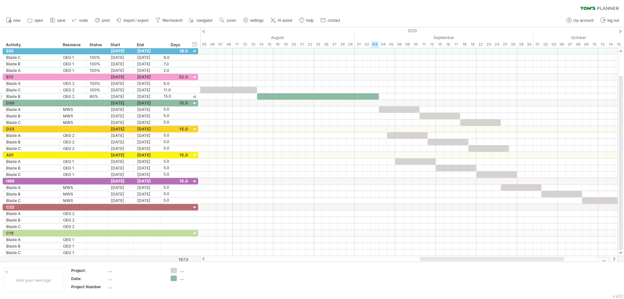
drag, startPoint x: 459, startPoint y: 259, endPoint x: 468, endPoint y: 264, distance: 10.6
click at [468, 264] on div "Trying to reach [DOMAIN_NAME] Connected again... 0% clear filter new" at bounding box center [312, 149] width 624 height 299
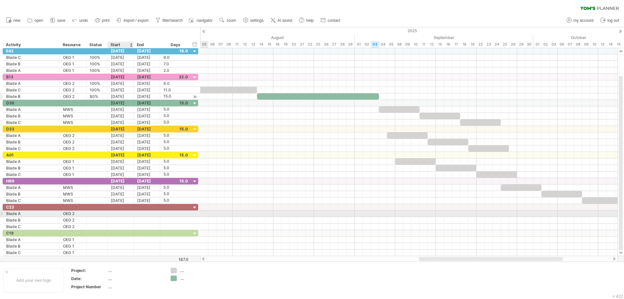
click at [116, 213] on div at bounding box center [121, 213] width 26 height 6
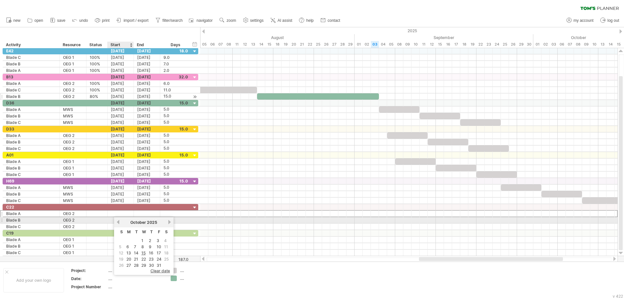
click at [117, 220] on link "previous" at bounding box center [118, 221] width 5 height 5
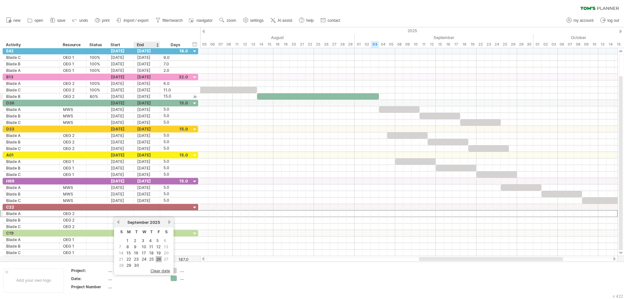
click at [156, 259] on link "26" at bounding box center [159, 259] width 6 height 6
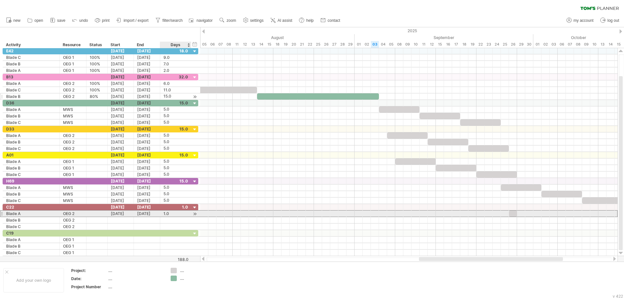
click at [173, 212] on div "1.0" at bounding box center [175, 213] width 24 height 6
type input "*"
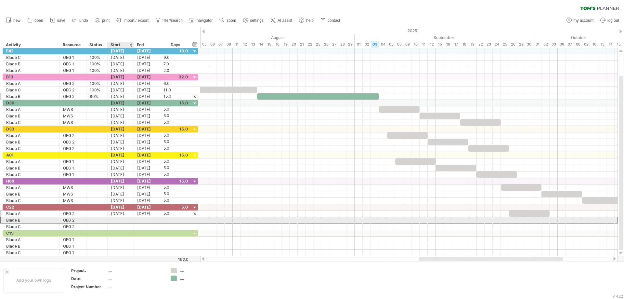
click at [120, 220] on div at bounding box center [121, 220] width 26 height 6
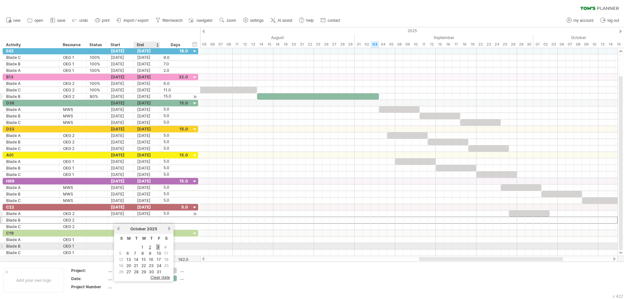
click at [158, 247] on link "3" at bounding box center [158, 247] width 4 height 6
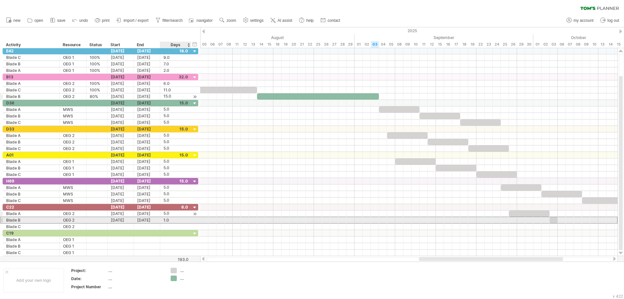
click at [172, 220] on div "1.0" at bounding box center [175, 220] width 24 height 6
type input "*"
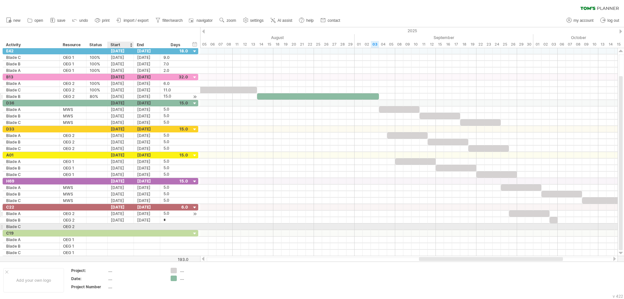
click at [129, 226] on div at bounding box center [121, 226] width 26 height 6
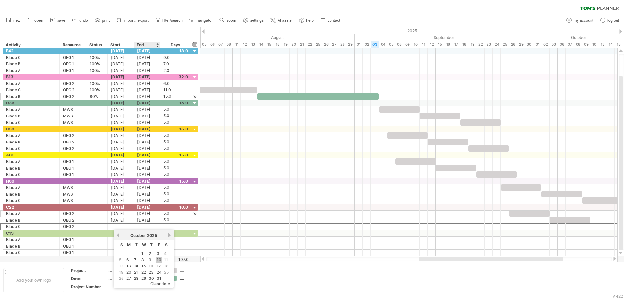
click at [157, 258] on link "10" at bounding box center [159, 259] width 6 height 6
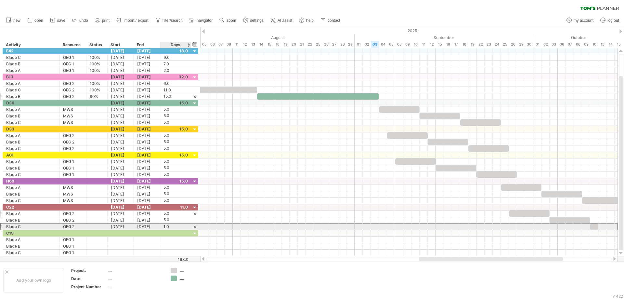
click at [172, 225] on div "1.0" at bounding box center [175, 226] width 24 height 6
type input "*"
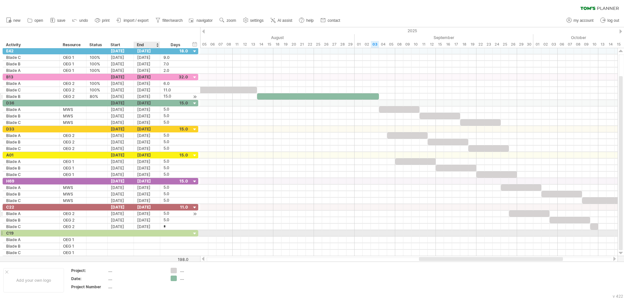
click at [147, 236] on div at bounding box center [147, 233] width 26 height 6
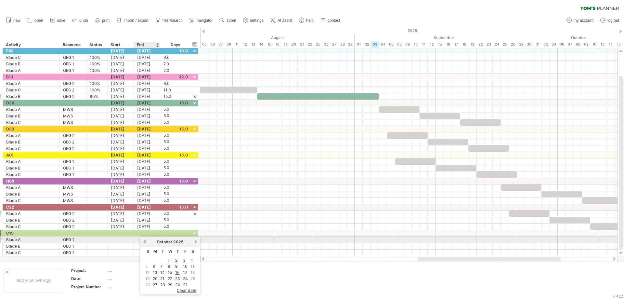
click at [262, 215] on div at bounding box center [408, 213] width 417 height 6
click at [128, 239] on div at bounding box center [121, 239] width 26 height 6
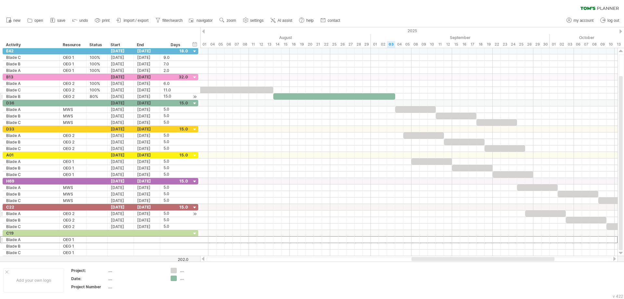
drag, startPoint x: 486, startPoint y: 257, endPoint x: 480, endPoint y: 259, distance: 6.5
click at [480, 259] on div at bounding box center [482, 259] width 143 height 4
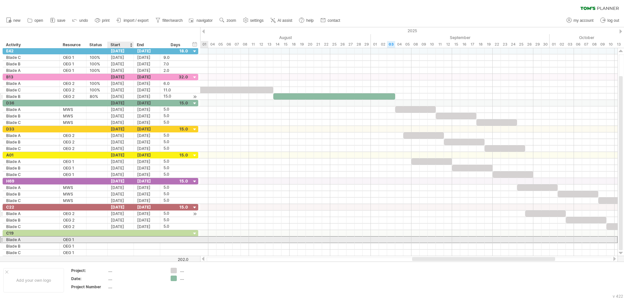
click at [125, 238] on div at bounding box center [121, 239] width 26 height 6
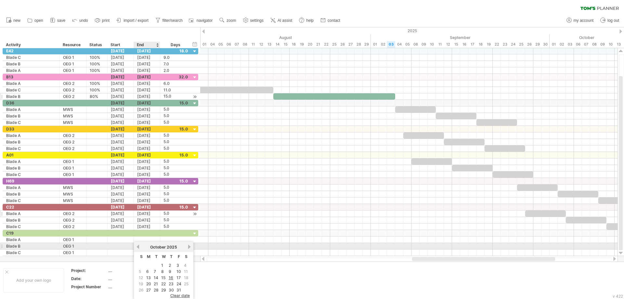
click at [138, 247] on link "previous" at bounding box center [137, 246] width 5 height 5
click at [123, 240] on div at bounding box center [121, 239] width 26 height 6
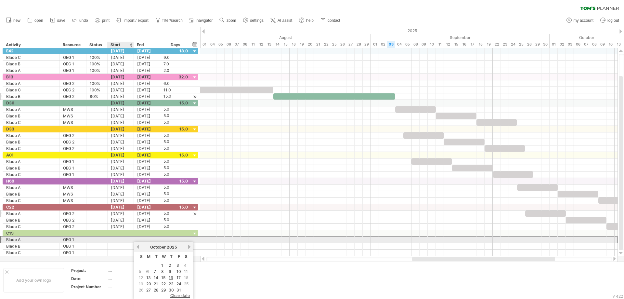
click at [120, 239] on div at bounding box center [121, 239] width 26 height 6
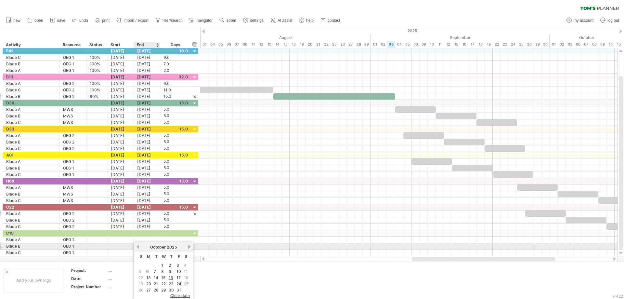
click at [136, 246] on link "previous" at bounding box center [137, 246] width 5 height 5
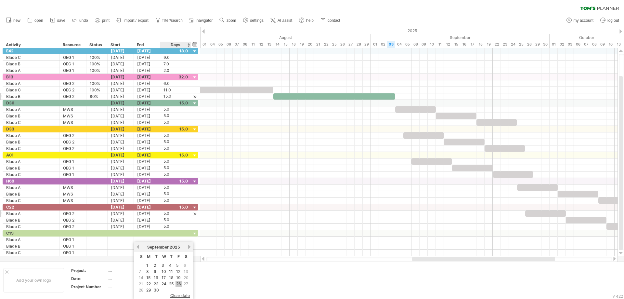
click at [179, 283] on link "26" at bounding box center [178, 283] width 6 height 6
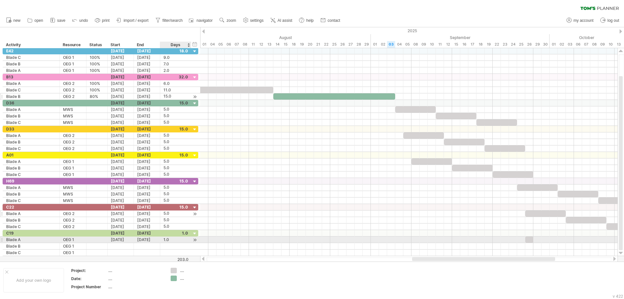
click at [170, 239] on div "1.0" at bounding box center [175, 239] width 24 height 6
type input "*"
click at [129, 245] on div at bounding box center [121, 246] width 26 height 6
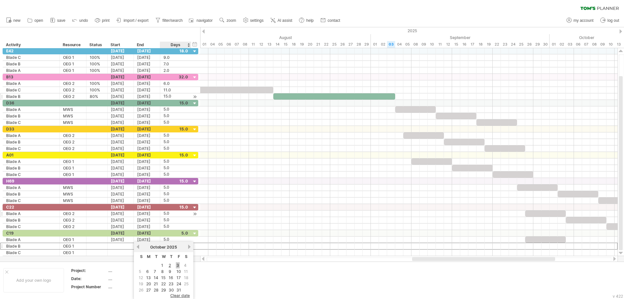
click at [178, 264] on link "3" at bounding box center [178, 265] width 4 height 6
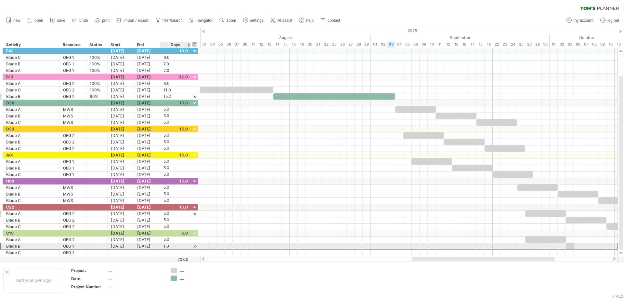
click at [172, 246] on div "1.0" at bounding box center [175, 246] width 24 height 6
type input "*"
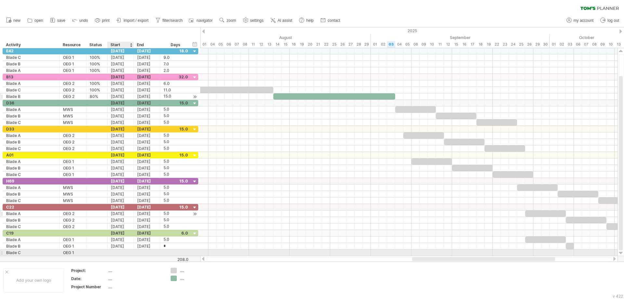
click at [123, 253] on div at bounding box center [121, 252] width 26 height 6
click at [177, 273] on link "10" at bounding box center [179, 271] width 6 height 6
click at [172, 253] on div "1.0" at bounding box center [175, 252] width 24 height 6
type input "*"
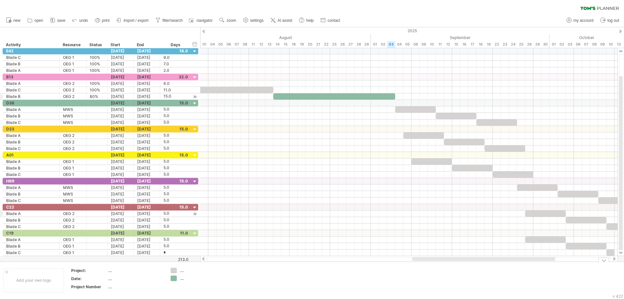
click at [246, 271] on td at bounding box center [244, 279] width 51 height 25
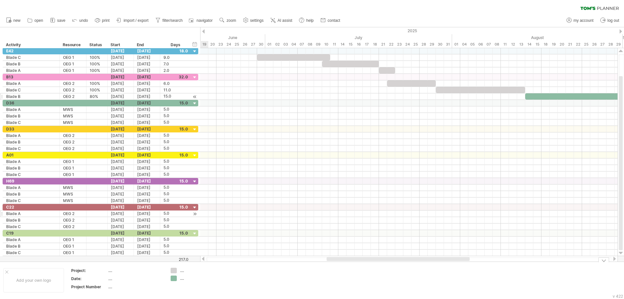
drag, startPoint x: 482, startPoint y: 257, endPoint x: 400, endPoint y: 257, distance: 81.5
click at [399, 259] on div at bounding box center [397, 259] width 143 height 4
click at [231, 22] on span "zoom" at bounding box center [230, 20] width 9 height 5
click at [248, 42] on div "Week" at bounding box center [252, 41] width 36 height 10
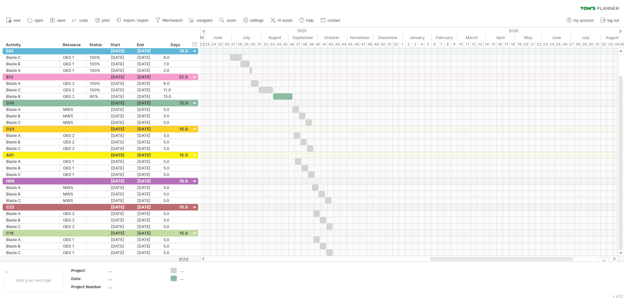
drag, startPoint x: 454, startPoint y: 258, endPoint x: 448, endPoint y: 281, distance: 24.2
click at [448, 281] on div "Trying to reach [DOMAIN_NAME] Connected again... 0% clear filter new" at bounding box center [312, 149] width 624 height 299
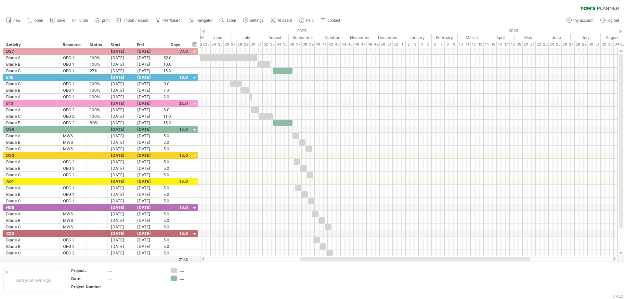
drag, startPoint x: 348, startPoint y: 256, endPoint x: 344, endPoint y: 257, distance: 4.5
click at [344, 257] on div at bounding box center [408, 258] width 417 height 6
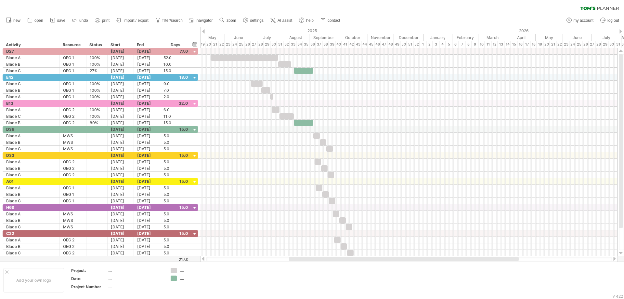
drag, startPoint x: 344, startPoint y: 258, endPoint x: 330, endPoint y: 256, distance: 14.2
click at [333, 261] on div "Trying to reach [DOMAIN_NAME] Connected again... 0% clear filter new" at bounding box center [312, 149] width 624 height 299
click at [7, 272] on div at bounding box center [6, 271] width 3 height 3
click at [605, 260] on div at bounding box center [603, 259] width 11 height 5
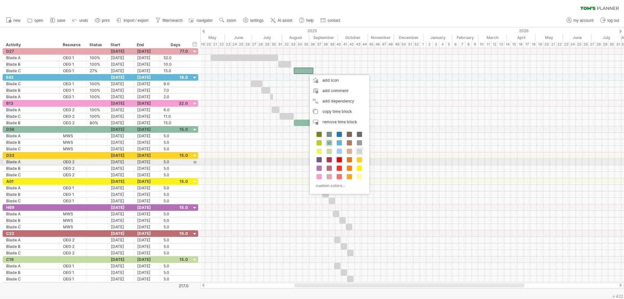
click at [339, 159] on span at bounding box center [339, 159] width 5 height 5
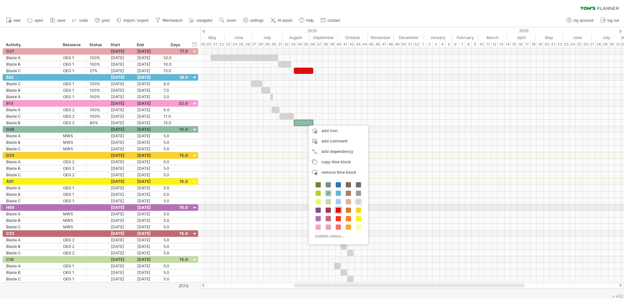
click at [338, 210] on span at bounding box center [338, 209] width 5 height 5
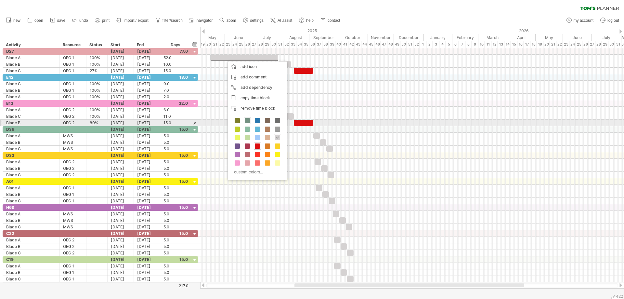
click at [248, 121] on span at bounding box center [247, 120] width 5 height 5
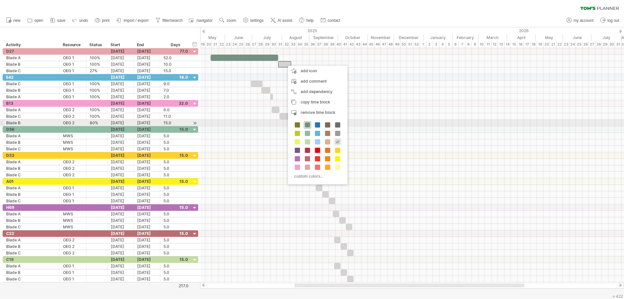
click at [307, 125] on span at bounding box center [307, 124] width 5 height 5
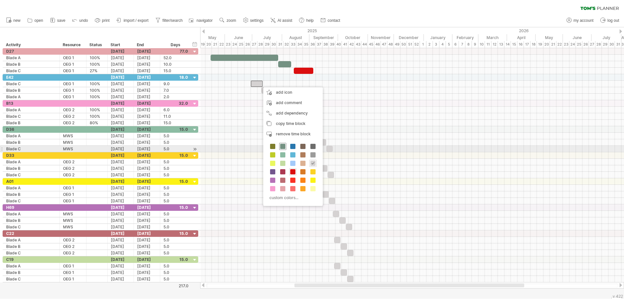
click at [284, 146] on span at bounding box center [282, 146] width 5 height 5
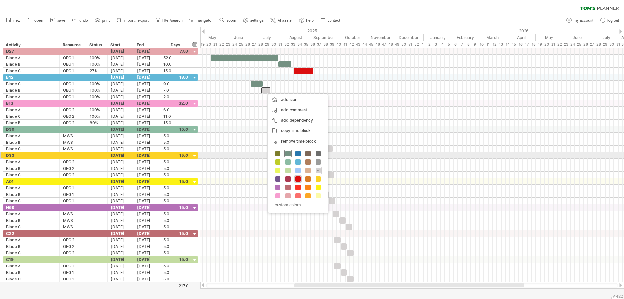
click at [289, 154] on span at bounding box center [287, 153] width 5 height 5
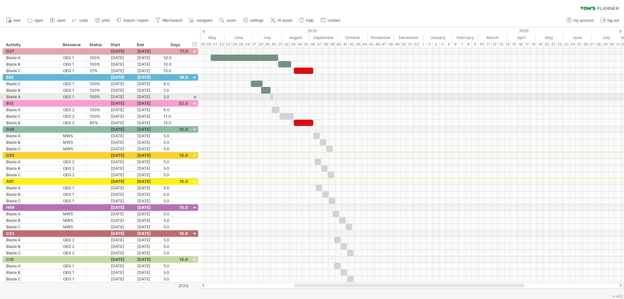
click at [273, 96] on span at bounding box center [273, 97] width 3 height 6
click at [273, 98] on span at bounding box center [273, 97] width 3 height 6
click at [273, 97] on span at bounding box center [273, 97] width 3 height 6
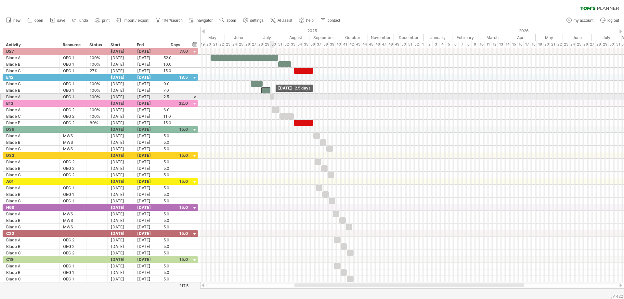
click at [273, 97] on span at bounding box center [273, 97] width 3 height 6
click at [228, 19] on span "zoom" at bounding box center [230, 20] width 9 height 5
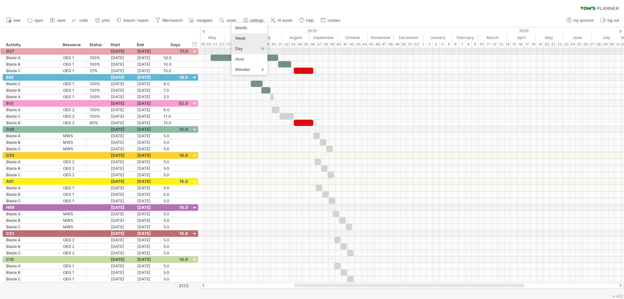
click at [245, 49] on div "Day" at bounding box center [249, 49] width 36 height 10
click at [241, 50] on div "Day" at bounding box center [249, 49] width 36 height 10
click at [264, 48] on div "Day" at bounding box center [249, 49] width 36 height 10
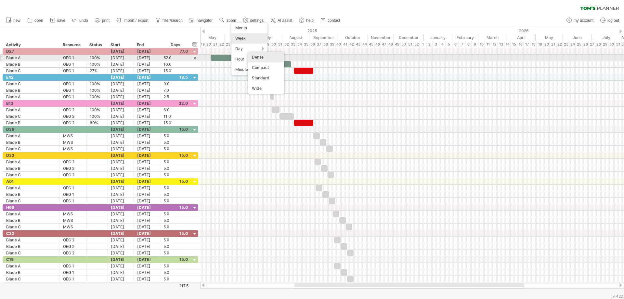
click at [260, 58] on div "Dense" at bounding box center [266, 57] width 36 height 10
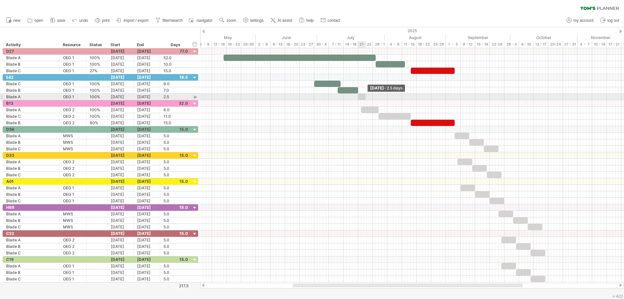
click at [364, 96] on span at bounding box center [365, 97] width 3 height 6
click at [363, 96] on div at bounding box center [361, 97] width 7 height 6
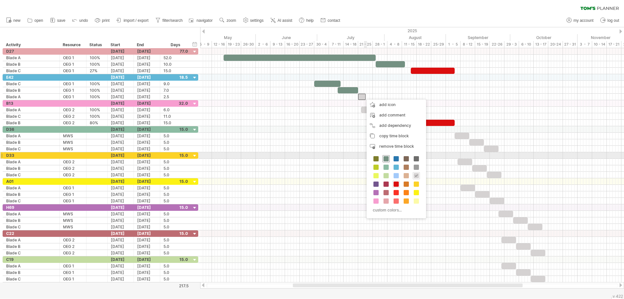
click at [387, 158] on span at bounding box center [385, 158] width 5 height 5
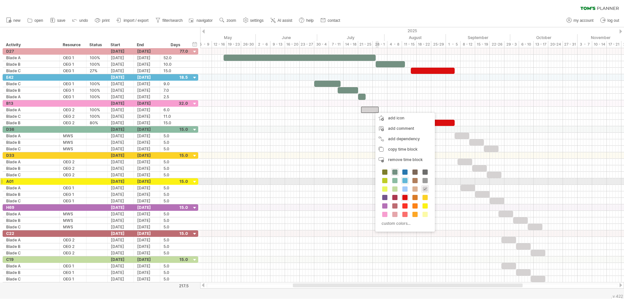
click at [404, 180] on span at bounding box center [404, 180] width 5 height 5
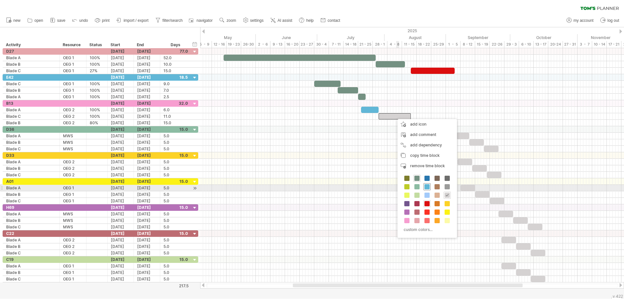
click at [428, 186] on span at bounding box center [426, 186] width 5 height 5
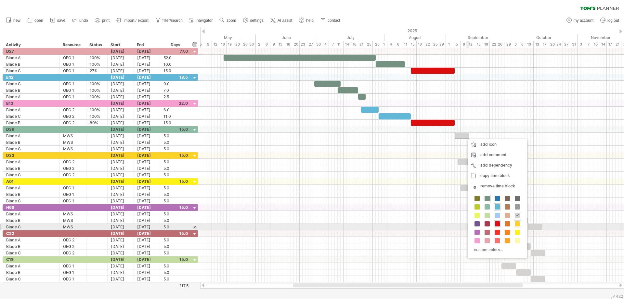
click at [517, 225] on span at bounding box center [517, 223] width 5 height 5
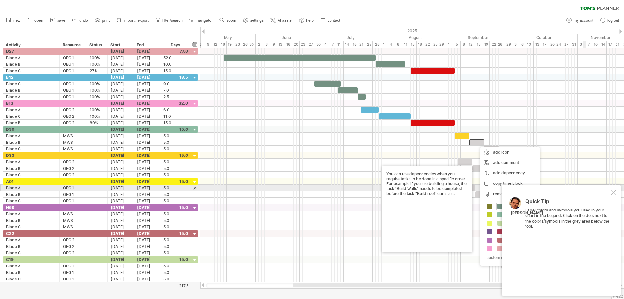
click at [616, 192] on div "Quick Tip Label colors and symbols you used in your chart in the Legend. Click …" at bounding box center [561, 240] width 119 height 110
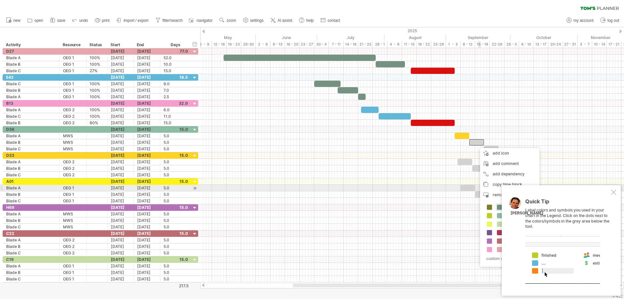
click at [616, 190] on div "Quick Tip Label colors and symbols you used in your chart in the Legend. Click …" at bounding box center [561, 240] width 119 height 110
click at [615, 191] on div at bounding box center [613, 191] width 5 height 5
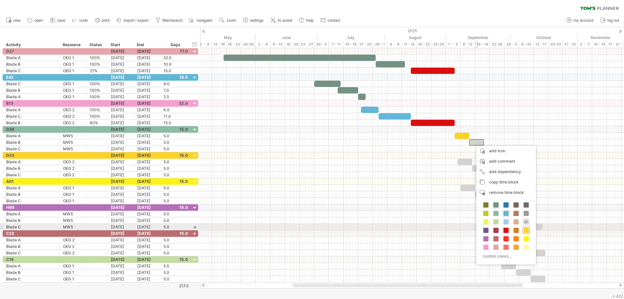
click at [525, 228] on span at bounding box center [525, 229] width 5 height 5
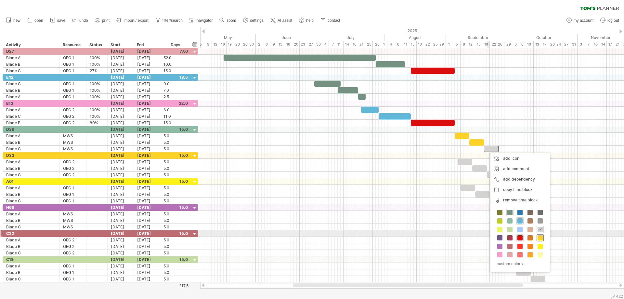
click at [541, 236] on span at bounding box center [539, 237] width 5 height 5
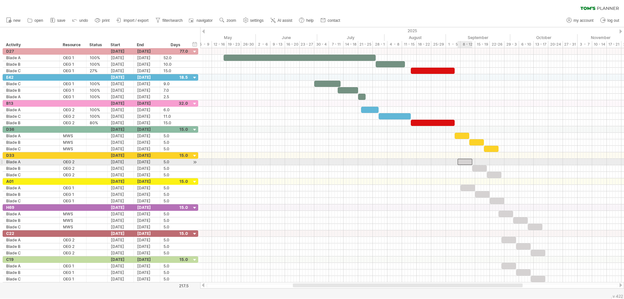
click at [461, 163] on div at bounding box center [464, 162] width 15 height 6
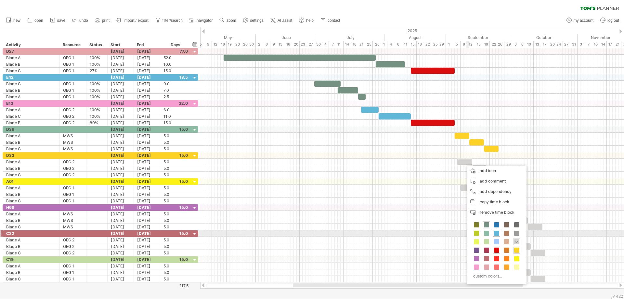
click at [498, 231] on span at bounding box center [496, 232] width 5 height 5
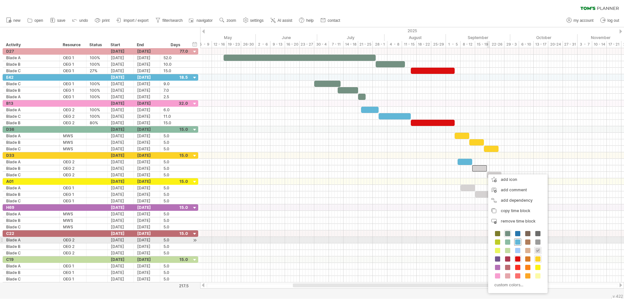
click at [519, 241] on span at bounding box center [517, 241] width 5 height 5
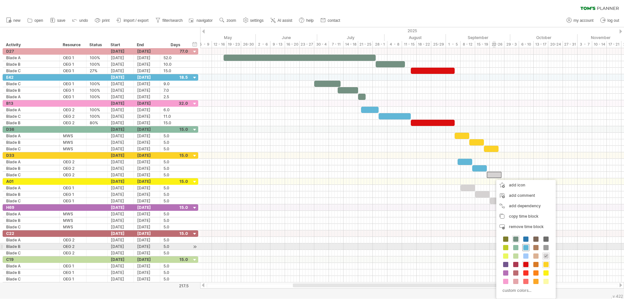
click at [526, 247] on span at bounding box center [525, 247] width 5 height 5
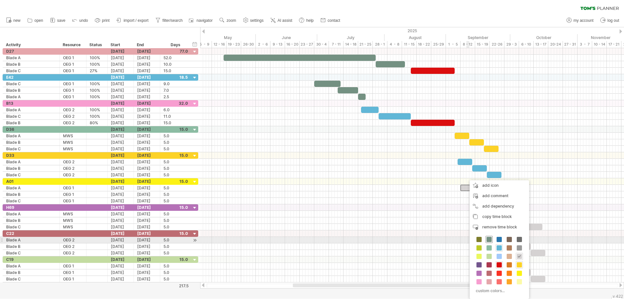
click at [489, 241] on span at bounding box center [488, 238] width 5 height 5
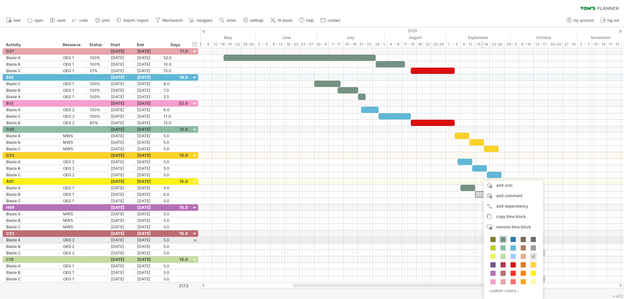
click at [503, 238] on span at bounding box center [502, 238] width 5 height 5
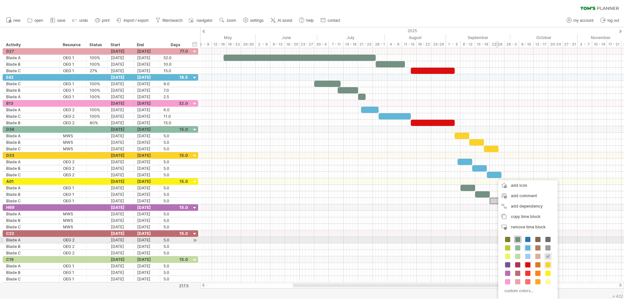
click at [517, 238] on span at bounding box center [517, 238] width 5 height 5
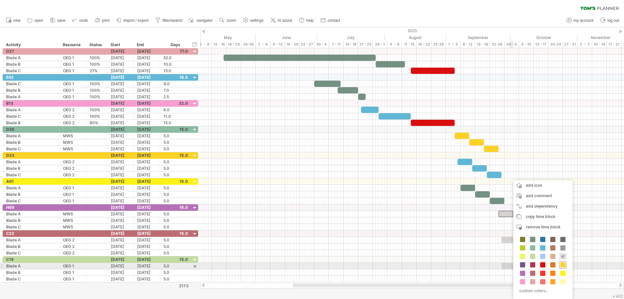
click at [563, 265] on span at bounding box center [562, 264] width 5 height 5
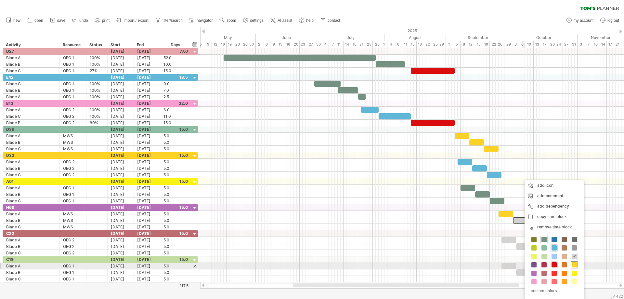
click at [576, 262] on span at bounding box center [573, 264] width 5 height 5
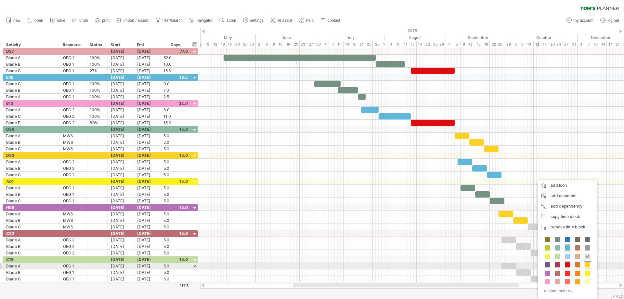
click at [586, 264] on span at bounding box center [587, 264] width 5 height 5
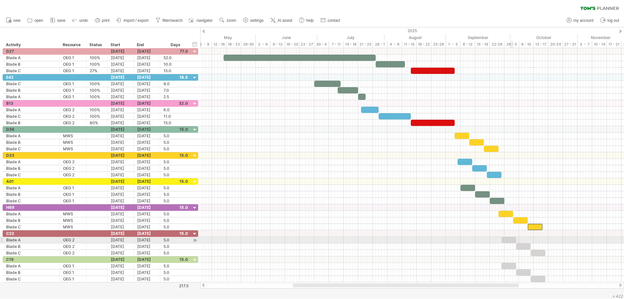
click at [511, 240] on div at bounding box center [508, 239] width 15 height 6
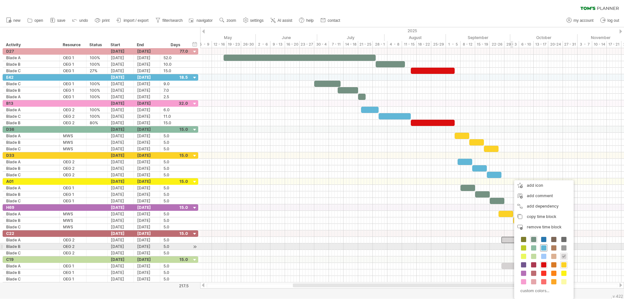
click at [542, 248] on span at bounding box center [543, 247] width 5 height 5
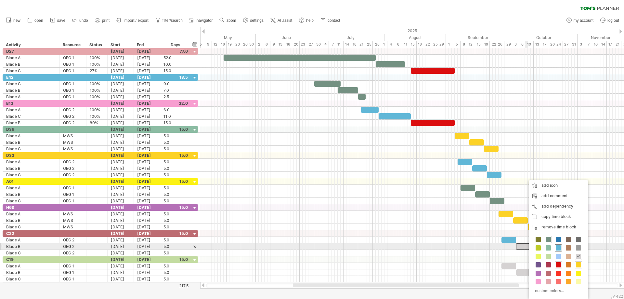
click at [555, 247] on span at bounding box center [557, 247] width 5 height 5
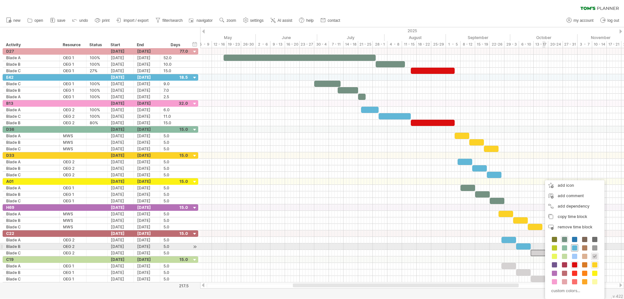
click at [573, 248] on span at bounding box center [574, 247] width 5 height 5
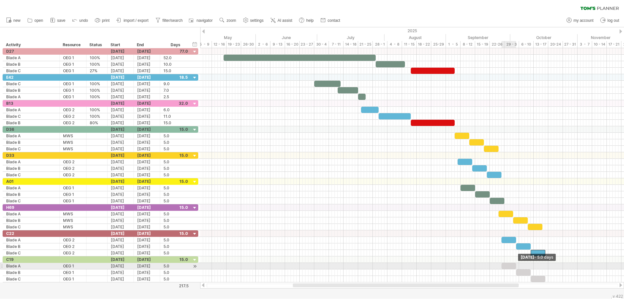
click at [515, 265] on span at bounding box center [516, 265] width 3 height 6
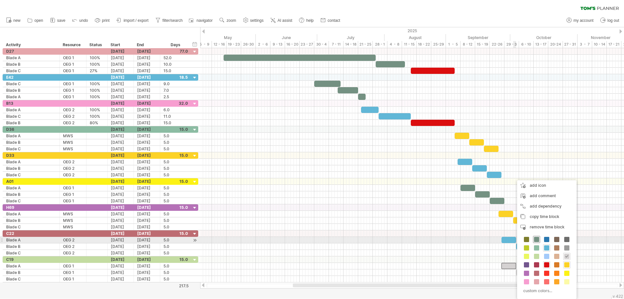
click at [535, 239] on span at bounding box center [536, 238] width 5 height 5
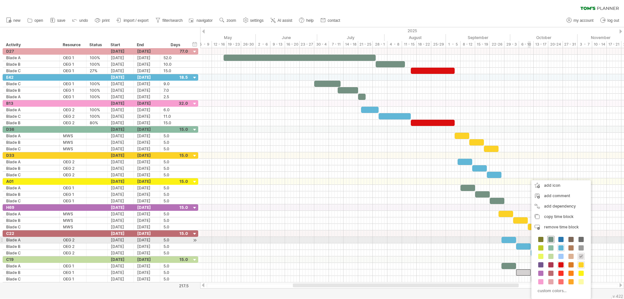
click at [550, 240] on span at bounding box center [550, 238] width 5 height 5
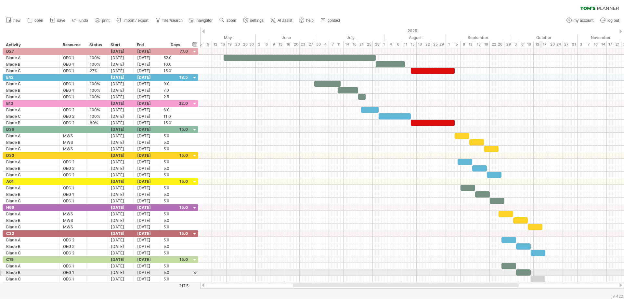
click at [542, 275] on div at bounding box center [412, 272] width 424 height 6
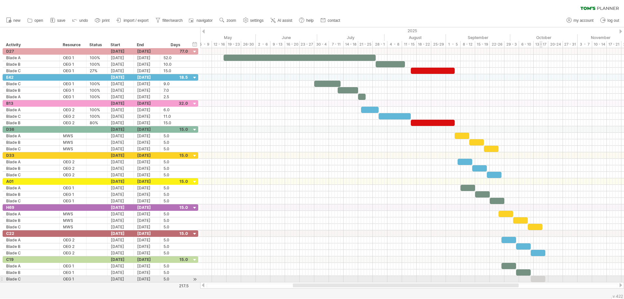
click at [542, 276] on div at bounding box center [537, 278] width 15 height 6
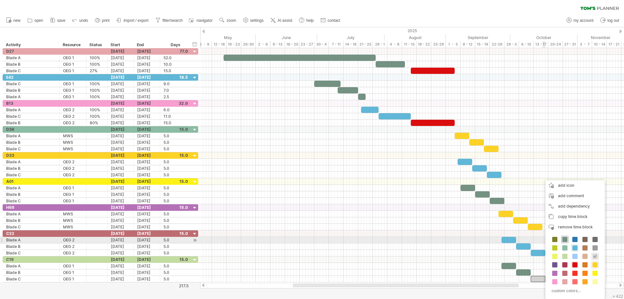
click at [565, 239] on span at bounding box center [564, 238] width 5 height 5
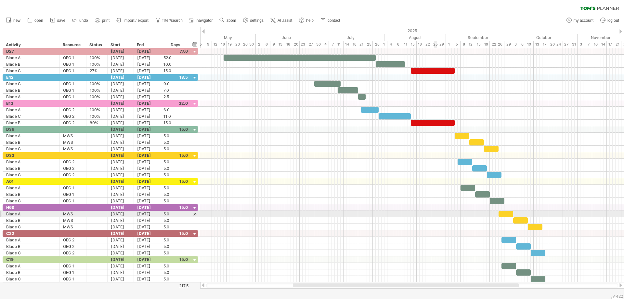
click at [436, 215] on div at bounding box center [412, 213] width 424 height 6
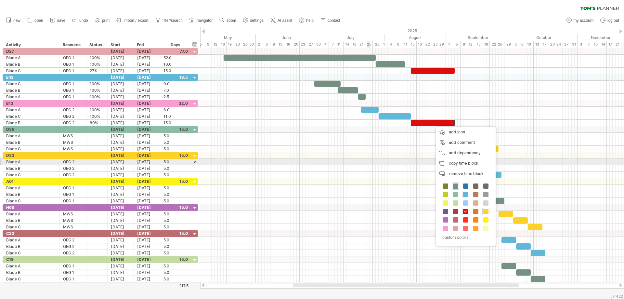
click at [369, 161] on div at bounding box center [412, 162] width 424 height 6
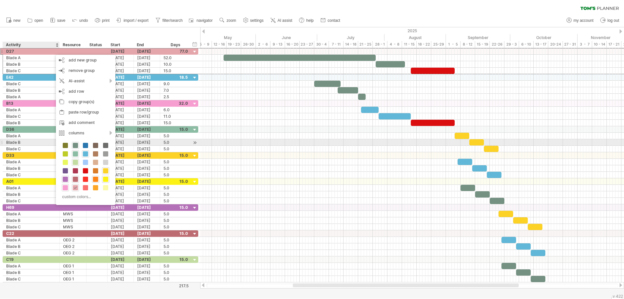
click at [75, 145] on span at bounding box center [75, 145] width 5 height 5
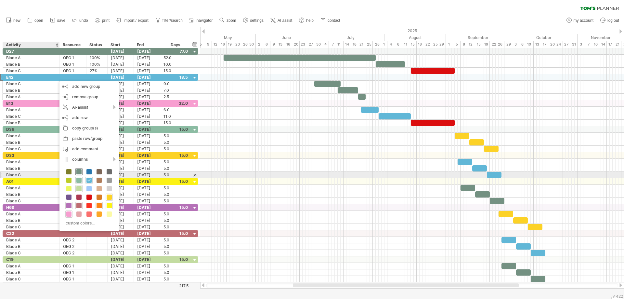
click at [80, 172] on span at bounding box center [78, 171] width 5 height 5
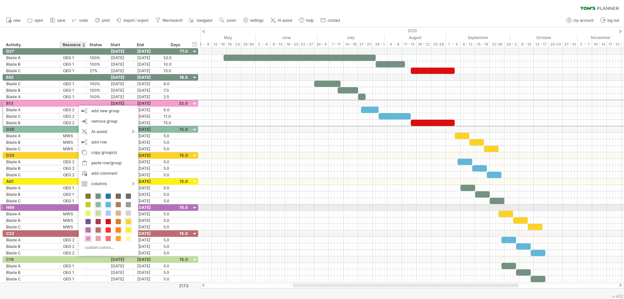
click at [107, 205] on span at bounding box center [108, 204] width 5 height 5
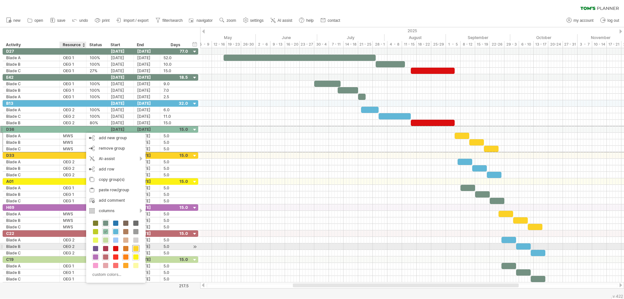
click at [137, 248] on span at bounding box center [135, 248] width 5 height 5
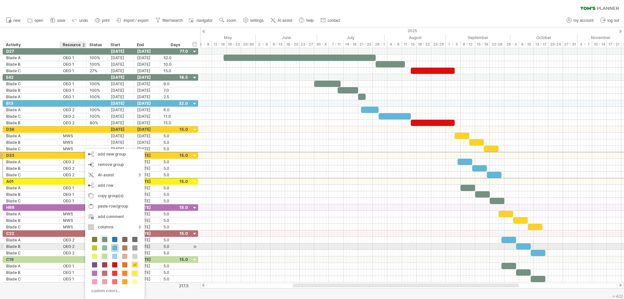
click at [115, 248] on span at bounding box center [114, 247] width 5 height 5
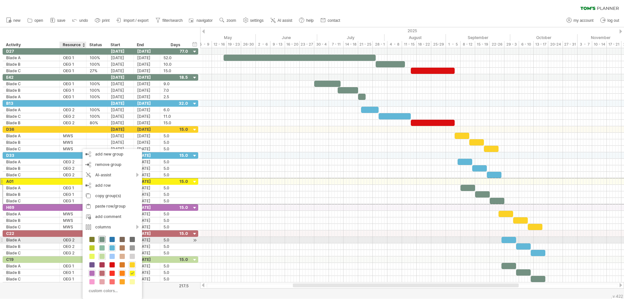
click at [103, 238] on span at bounding box center [101, 238] width 5 height 5
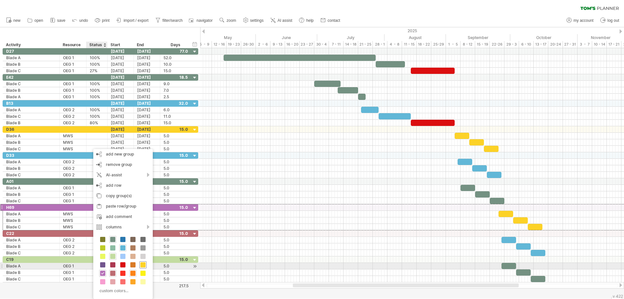
click at [144, 265] on span at bounding box center [142, 264] width 5 height 5
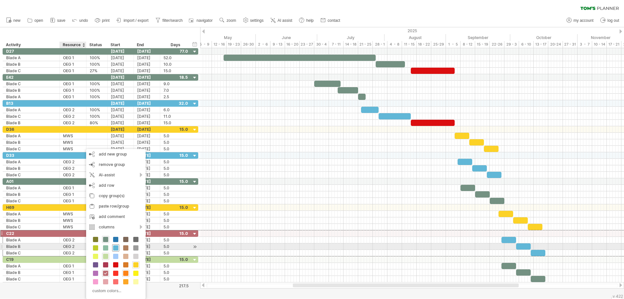
click at [114, 247] on span at bounding box center [115, 247] width 5 height 5
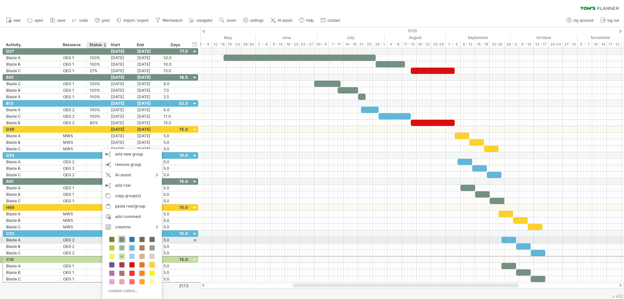
click at [121, 238] on span at bounding box center [121, 238] width 5 height 5
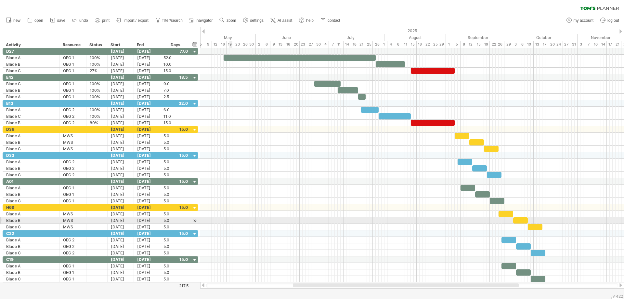
click at [231, 222] on div at bounding box center [412, 220] width 424 height 6
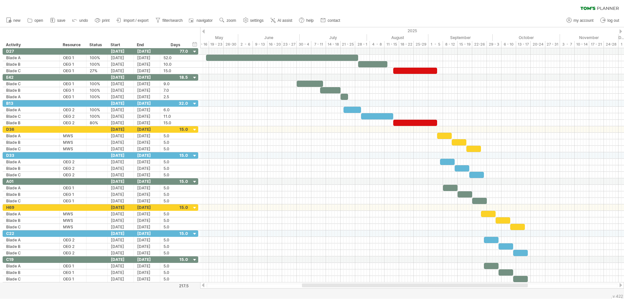
drag, startPoint x: 440, startPoint y: 285, endPoint x: 449, endPoint y: 291, distance: 10.6
click at [449, 291] on div "Trying to reach [DOMAIN_NAME] Connected again... 0% clear filter new" at bounding box center [312, 149] width 624 height 299
click at [284, 22] on span "AI assist" at bounding box center [284, 20] width 15 height 5
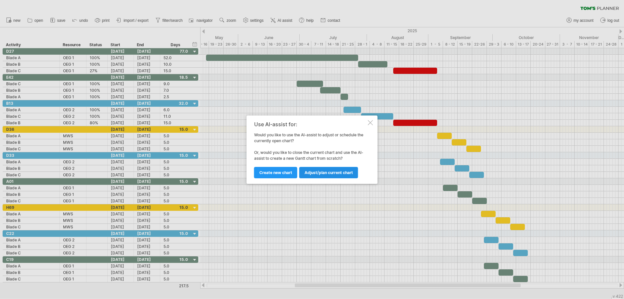
click at [329, 175] on link "Adjust/plan current chart" at bounding box center [328, 172] width 59 height 11
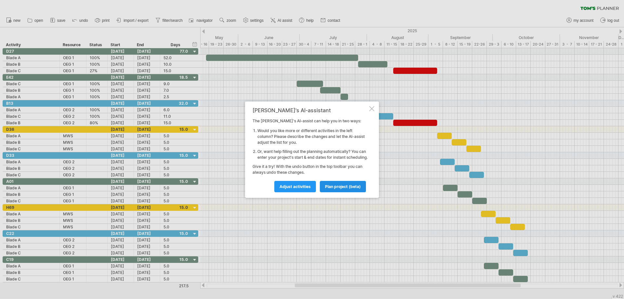
click at [350, 189] on span "plan project (beta)" at bounding box center [343, 186] width 36 height 5
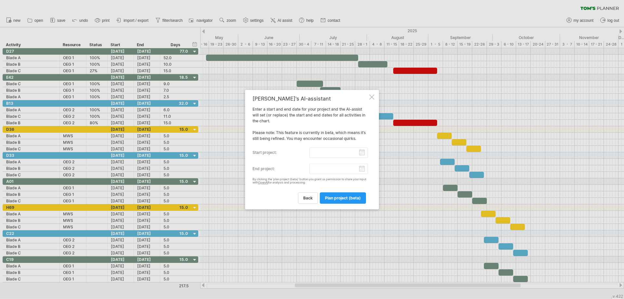
click at [370, 97] on div at bounding box center [371, 96] width 5 height 5
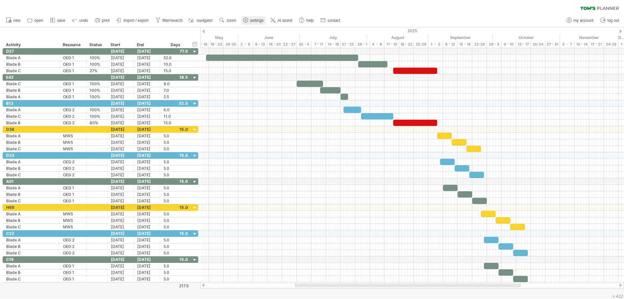
click at [247, 22] on use at bounding box center [245, 20] width 6 height 6
select select "*"
select select "**"
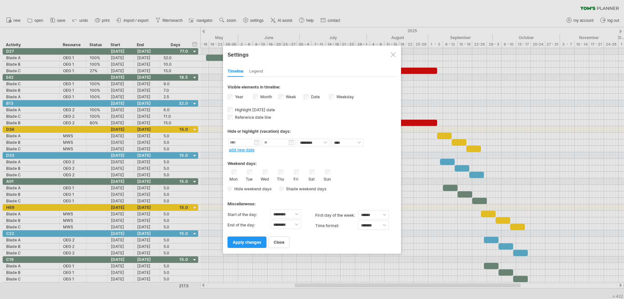
click at [355, 190] on div "Hide weekend days Shade weekend days , shade color: You can choose to shade the…" at bounding box center [311, 188] width 169 height 9
click at [242, 195] on div "Miscellaneous:" at bounding box center [311, 201] width 169 height 13
click at [283, 195] on div "**********" at bounding box center [311, 162] width 169 height 171
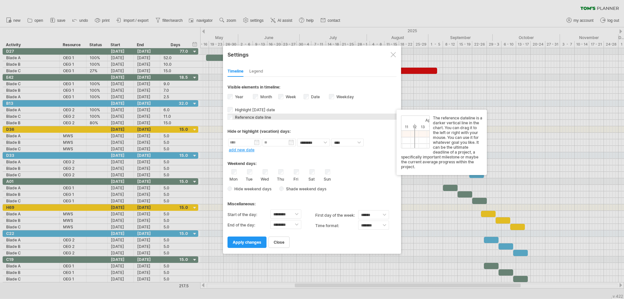
click at [234, 118] on span "Reference date line" at bounding box center [252, 117] width 37 height 5
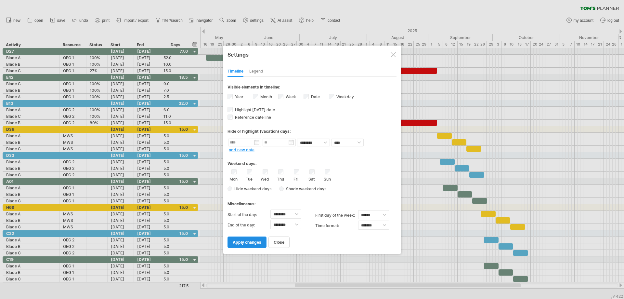
click at [242, 243] on span "apply changes" at bounding box center [247, 241] width 29 height 5
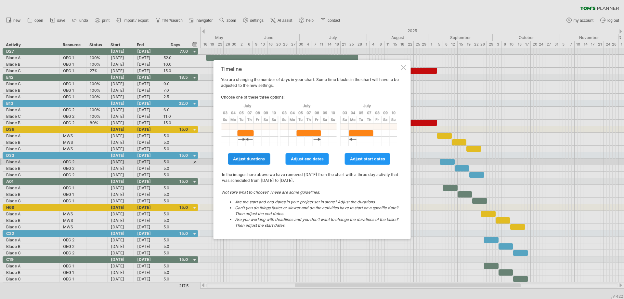
click at [260, 160] on span "adjust durations" at bounding box center [249, 158] width 32 height 5
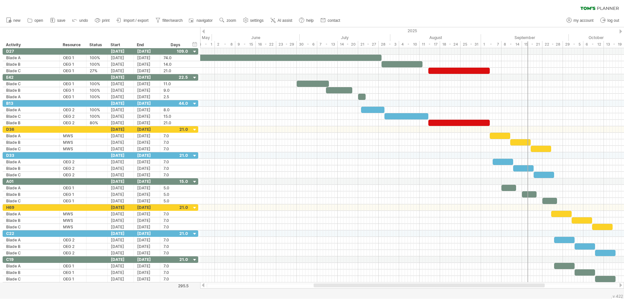
drag, startPoint x: 368, startPoint y: 283, endPoint x: 390, endPoint y: 297, distance: 25.5
click at [390, 297] on div "Trying to reach [DOMAIN_NAME] Connected again... 0% clear filter new" at bounding box center [312, 149] width 624 height 299
click at [235, 21] on span "zoom" at bounding box center [230, 20] width 9 height 5
click at [261, 52] on div "Day" at bounding box center [256, 50] width 36 height 10
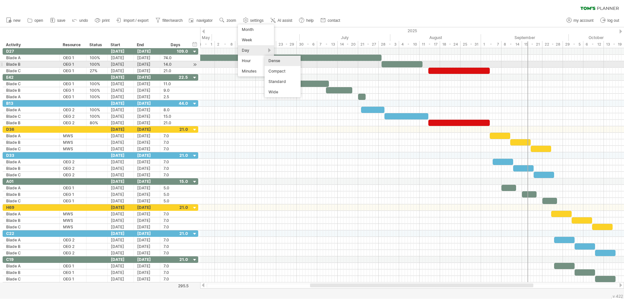
click at [287, 64] on div "Dense" at bounding box center [282, 61] width 36 height 10
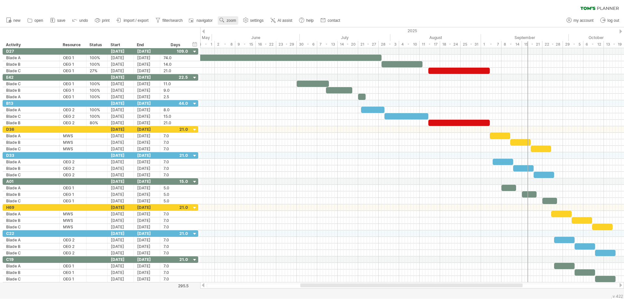
click at [229, 21] on span "zoom" at bounding box center [230, 20] width 9 height 5
click at [250, 49] on div "Day" at bounding box center [250, 50] width 36 height 10
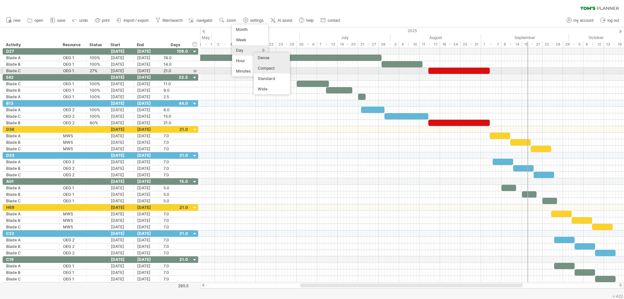
click at [273, 70] on div "Compact" at bounding box center [272, 68] width 36 height 10
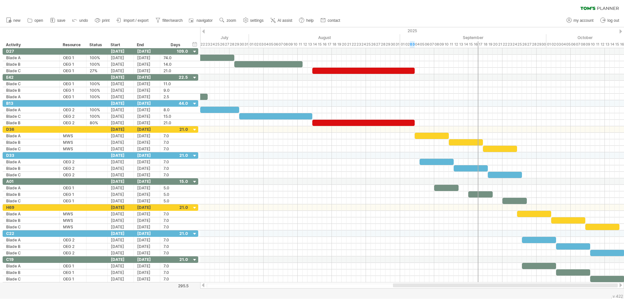
drag, startPoint x: 335, startPoint y: 285, endPoint x: 268, endPoint y: 247, distance: 76.6
click at [277, 260] on div "Trying to reach [DOMAIN_NAME] Connected again... 0% clear filter new" at bounding box center [312, 149] width 624 height 299
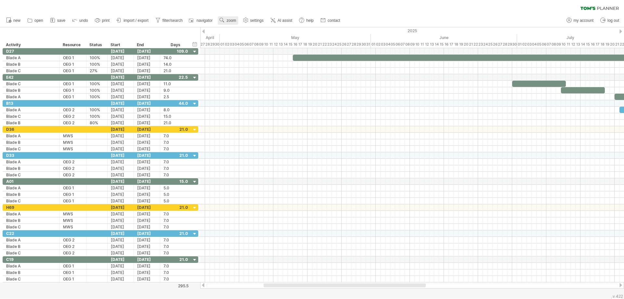
click at [226, 19] on link "zoom" at bounding box center [228, 20] width 20 height 8
click at [247, 49] on div "Day" at bounding box center [248, 48] width 36 height 10
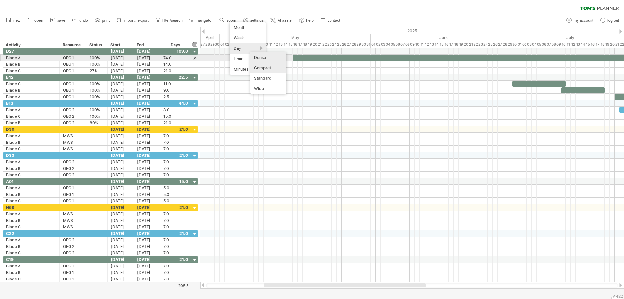
click at [262, 57] on div "Dense" at bounding box center [268, 57] width 36 height 10
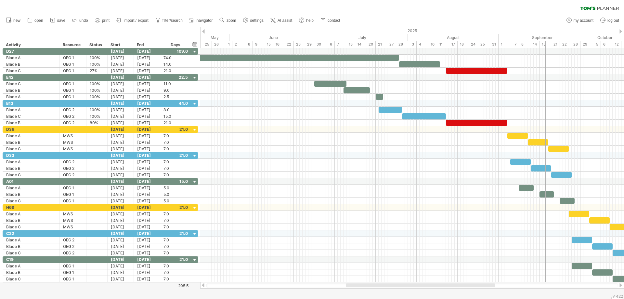
drag, startPoint x: 385, startPoint y: 284, endPoint x: 413, endPoint y: 291, distance: 29.1
click at [413, 291] on div "Trying to reach [DOMAIN_NAME] Connected again... 0% clear filter new" at bounding box center [312, 149] width 624 height 299
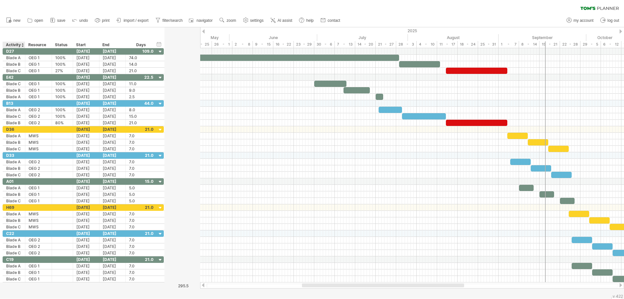
drag, startPoint x: 59, startPoint y: 44, endPoint x: 24, endPoint y: 43, distance: 34.4
click at [24, 43] on div at bounding box center [25, 45] width 2 height 6
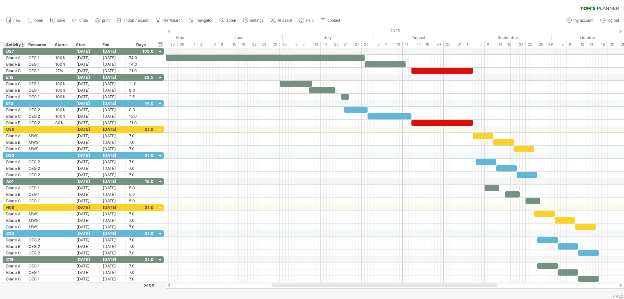
click at [25, 44] on div "******** Resource" at bounding box center [38, 45] width 27 height 6
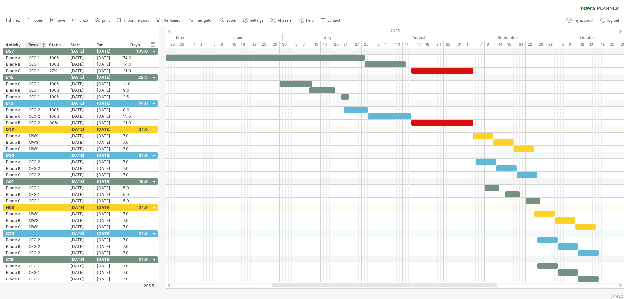
drag, startPoint x: 51, startPoint y: 44, endPoint x: 45, endPoint y: 47, distance: 6.4
click at [45, 47] on div at bounding box center [46, 45] width 2 height 6
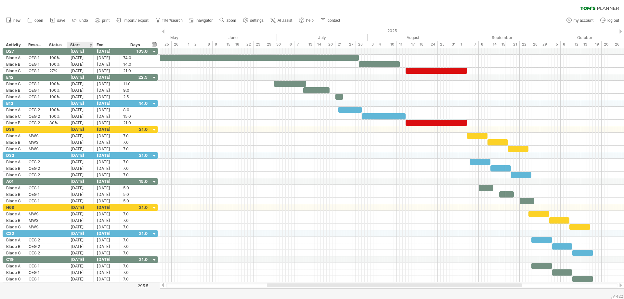
click at [68, 45] on div "Start" at bounding box center [80, 45] width 26 height 6
drag, startPoint x: 147, startPoint y: 44, endPoint x: 143, endPoint y: 44, distance: 4.5
click at [143, 44] on div "Days" at bounding box center [135, 45] width 31 height 6
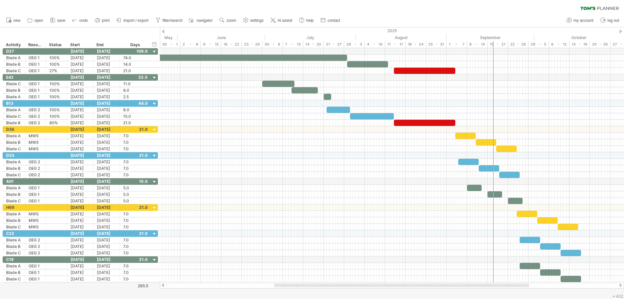
drag, startPoint x: 374, startPoint y: 285, endPoint x: 381, endPoint y: 292, distance: 10.1
click at [381, 292] on div "Trying to reach [DOMAIN_NAME] Connected again... 0% clear filter new" at bounding box center [312, 149] width 624 height 299
click at [459, 49] on div at bounding box center [392, 51] width 464 height 6
click at [493, 50] on div at bounding box center [493, 165] width 1 height 234
drag, startPoint x: 493, startPoint y: 50, endPoint x: 455, endPoint y: 53, distance: 38.2
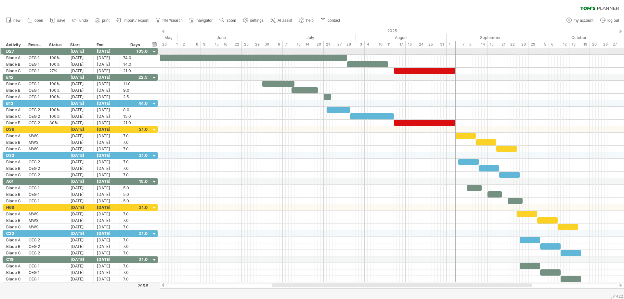
click at [455, 53] on div at bounding box center [455, 165] width 1 height 234
click at [455, 50] on div "[DATE] [DATE]" at bounding box center [392, 165] width 464 height 234
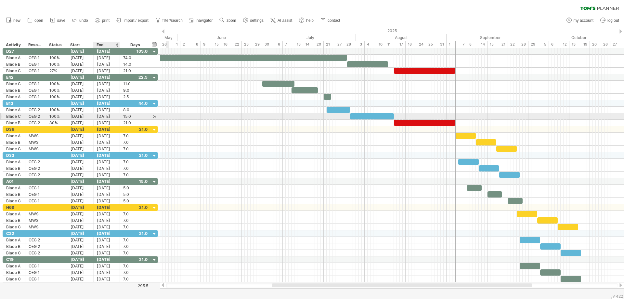
click at [100, 117] on div "[DATE]" at bounding box center [107, 116] width 26 height 6
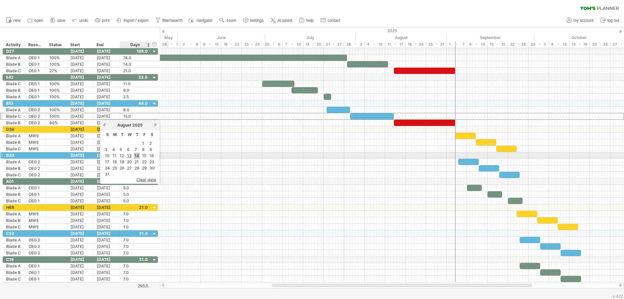
click at [139, 156] on link "14" at bounding box center [137, 155] width 6 height 6
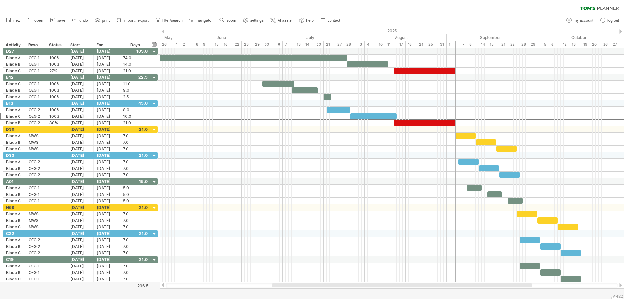
click at [424, 6] on div "clear filter reapply filter" at bounding box center [312, 7] width 624 height 14
click at [79, 124] on div "[DATE]" at bounding box center [80, 123] width 26 height 6
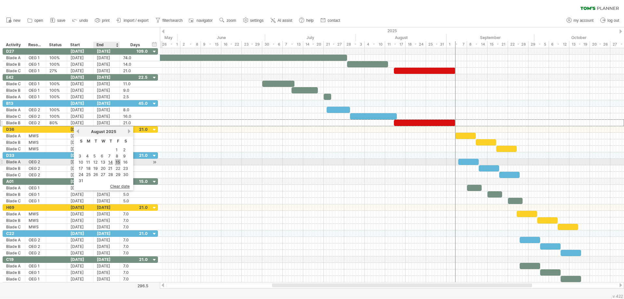
click at [117, 162] on link "15" at bounding box center [118, 162] width 6 height 6
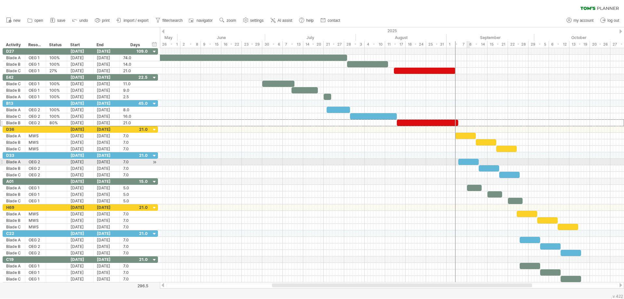
click at [468, 160] on div at bounding box center [468, 162] width 20 height 6
click at [465, 159] on div at bounding box center [468, 162] width 20 height 6
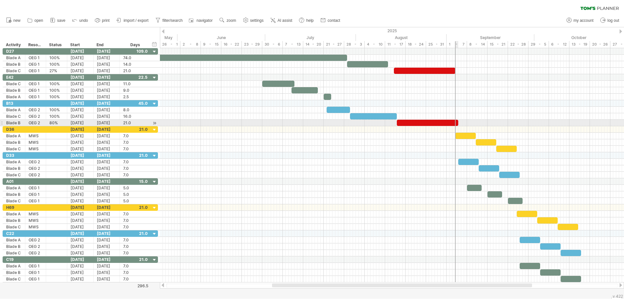
click at [457, 123] on span at bounding box center [458, 123] width 3 height 6
click at [442, 123] on div at bounding box center [427, 123] width 61 height 6
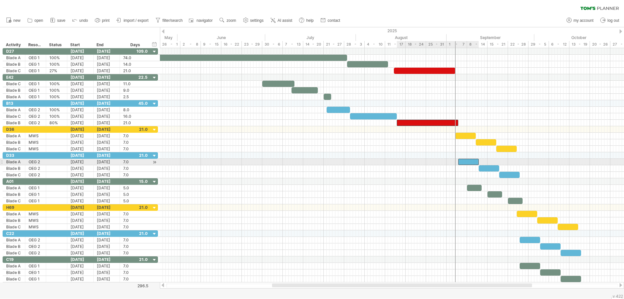
click at [466, 162] on div at bounding box center [468, 162] width 20 height 6
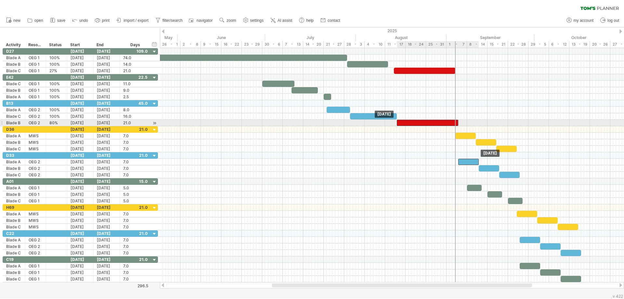
click at [443, 124] on div at bounding box center [427, 123] width 61 height 6
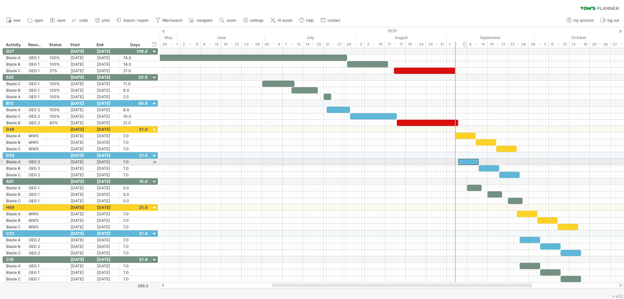
click at [465, 160] on div at bounding box center [468, 162] width 20 height 6
click at [410, 154] on div at bounding box center [392, 155] width 464 height 6
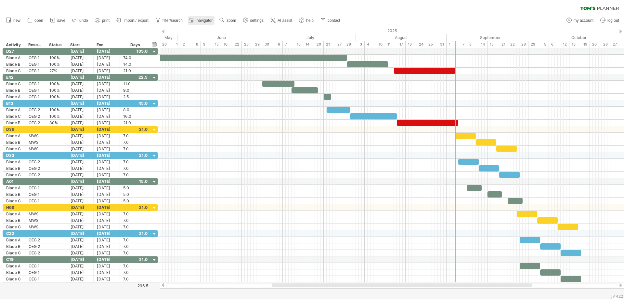
click at [197, 20] on span "navigator" at bounding box center [205, 20] width 16 height 5
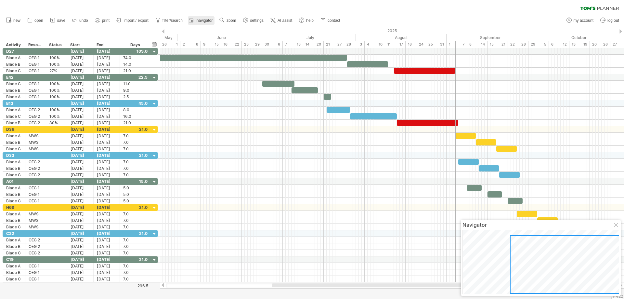
click at [197, 20] on span "navigator" at bounding box center [205, 20] width 16 height 5
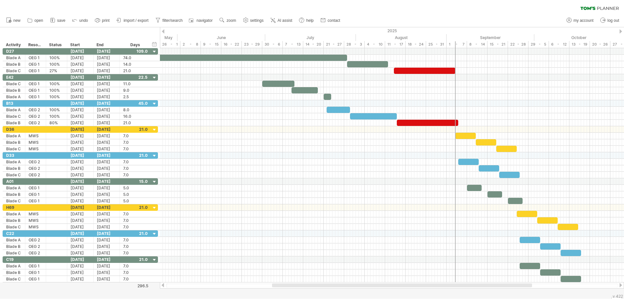
click at [66, 5] on div "clear filter reapply filter" at bounding box center [312, 7] width 624 height 14
